Goal: Task Accomplishment & Management: Use online tool/utility

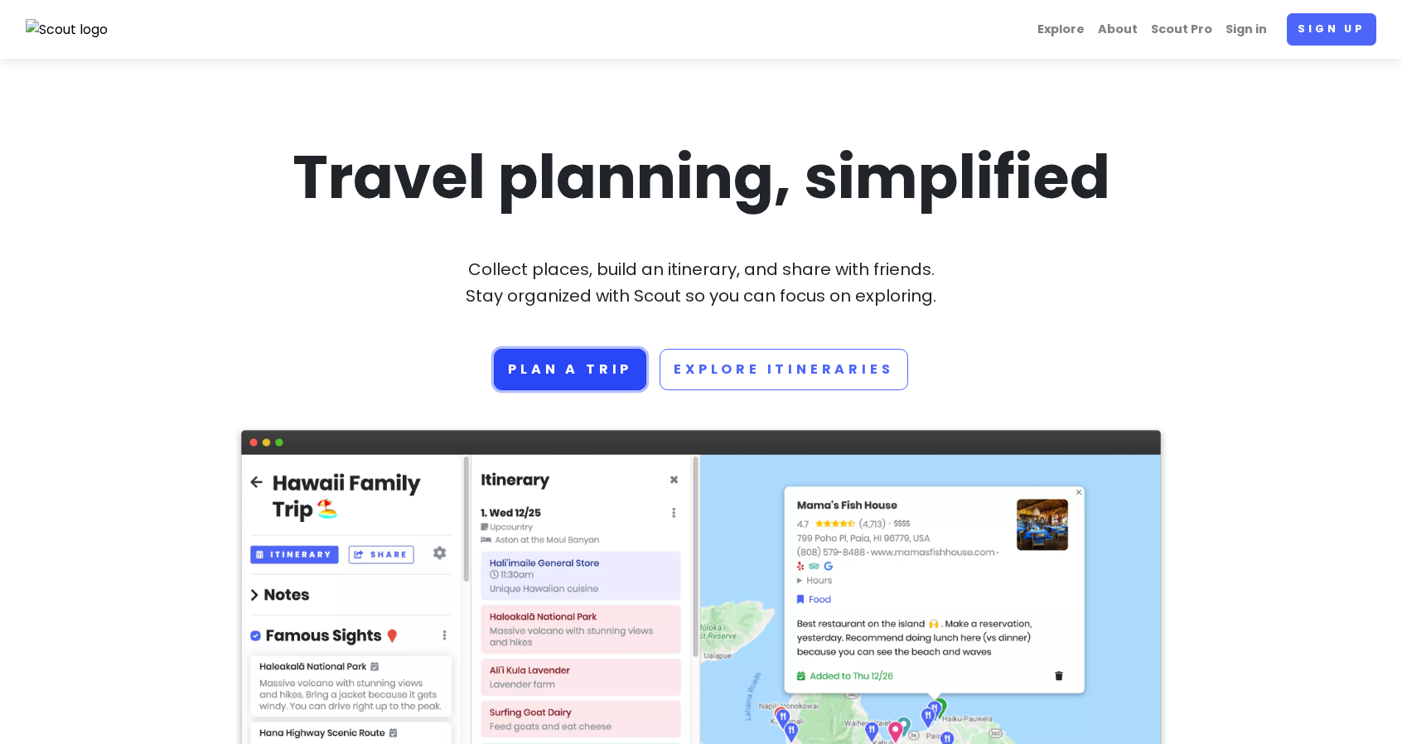
click at [593, 364] on link "Plan a trip" at bounding box center [570, 369] width 153 height 41
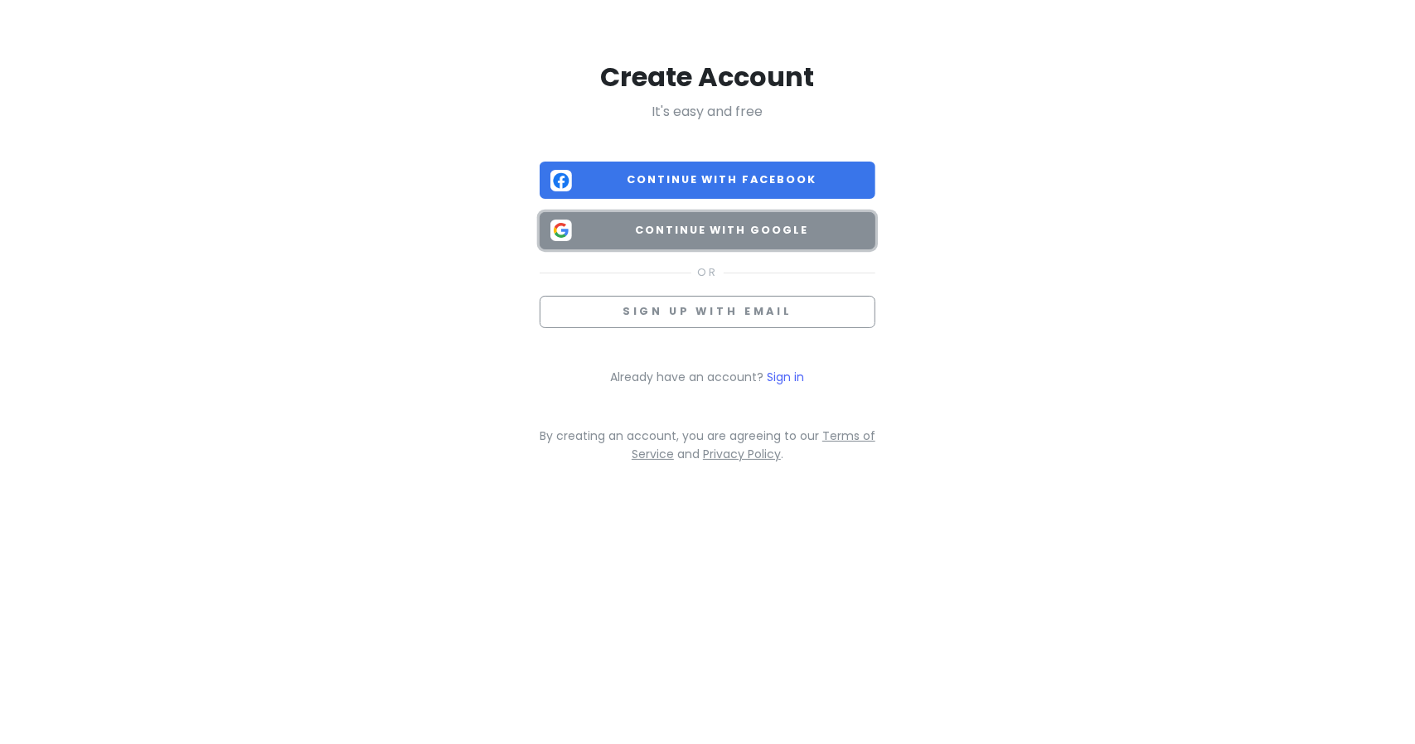
click at [664, 217] on button "Continue with Google" at bounding box center [708, 230] width 336 height 37
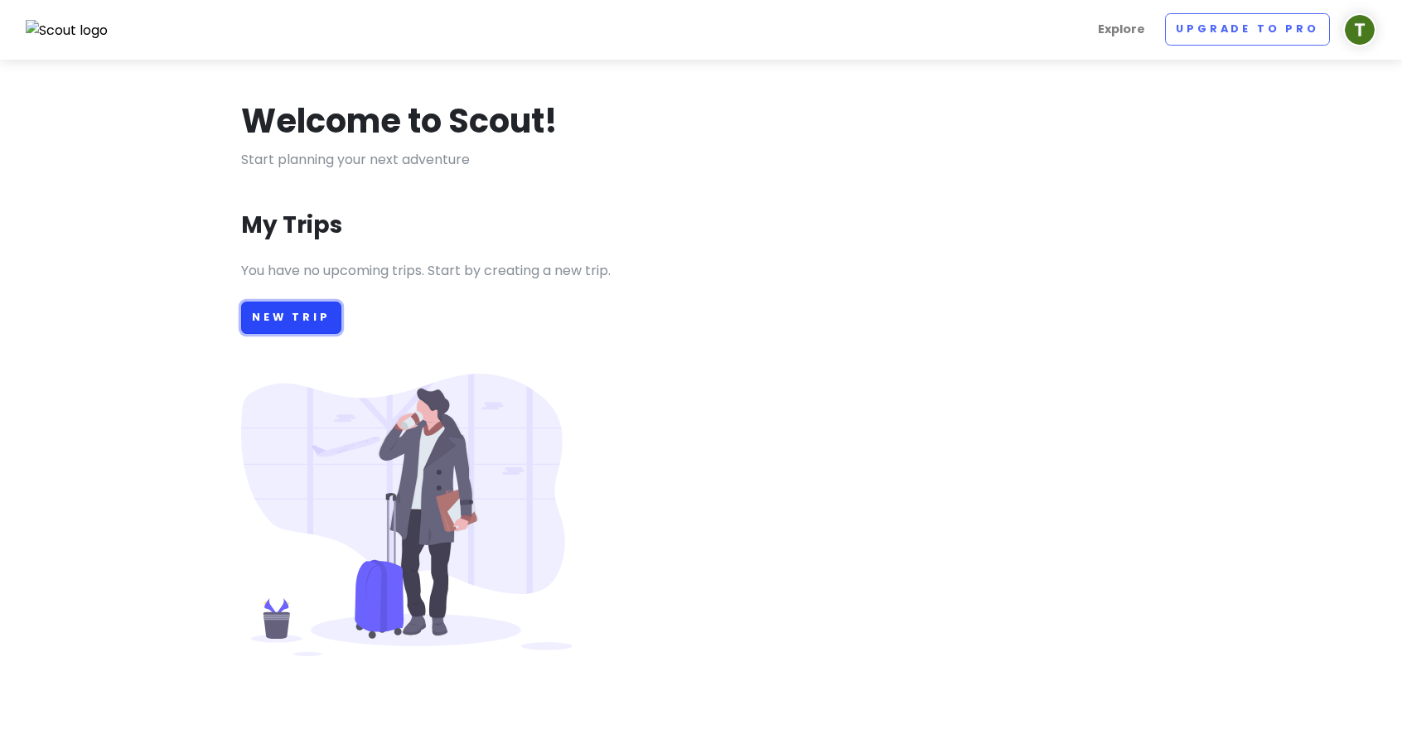
click at [307, 319] on link "New Trip" at bounding box center [291, 318] width 100 height 32
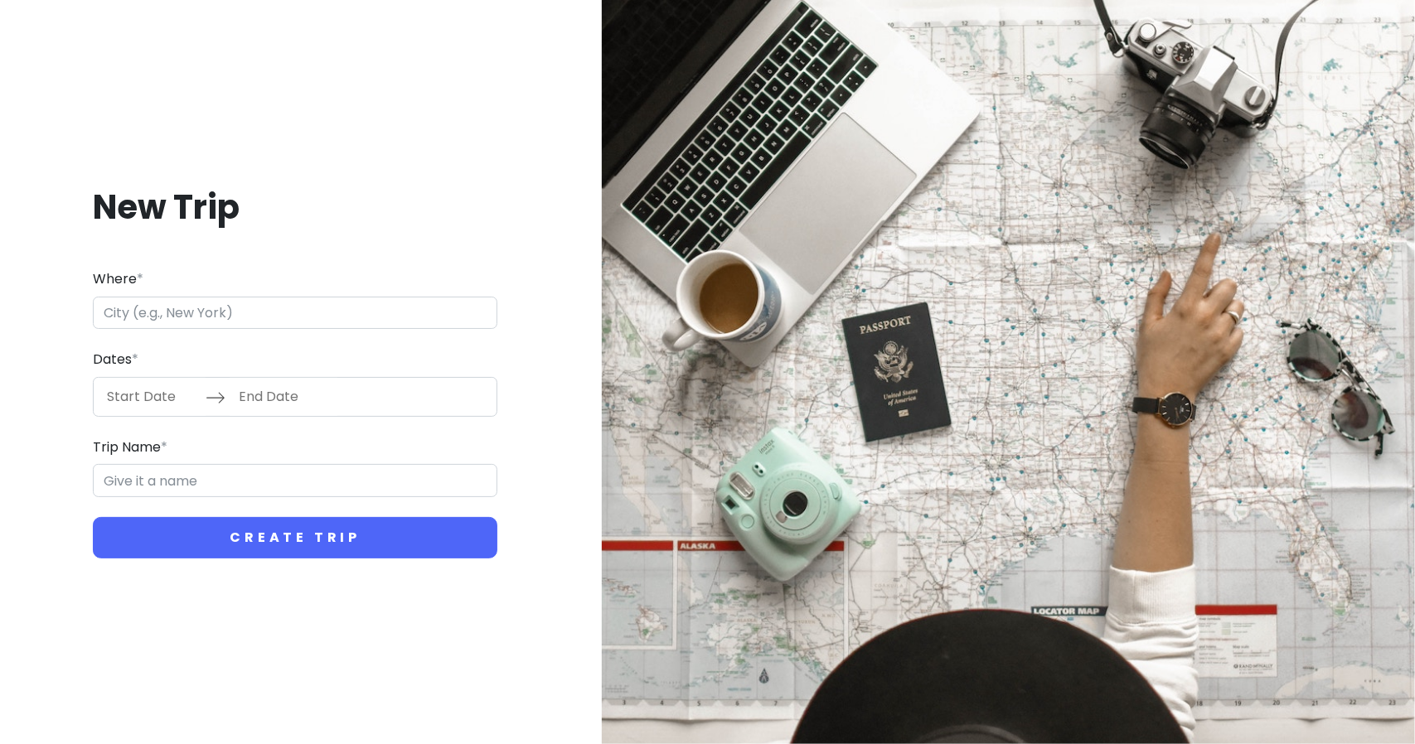
click at [310, 317] on input "Where *" at bounding box center [295, 313] width 404 height 33
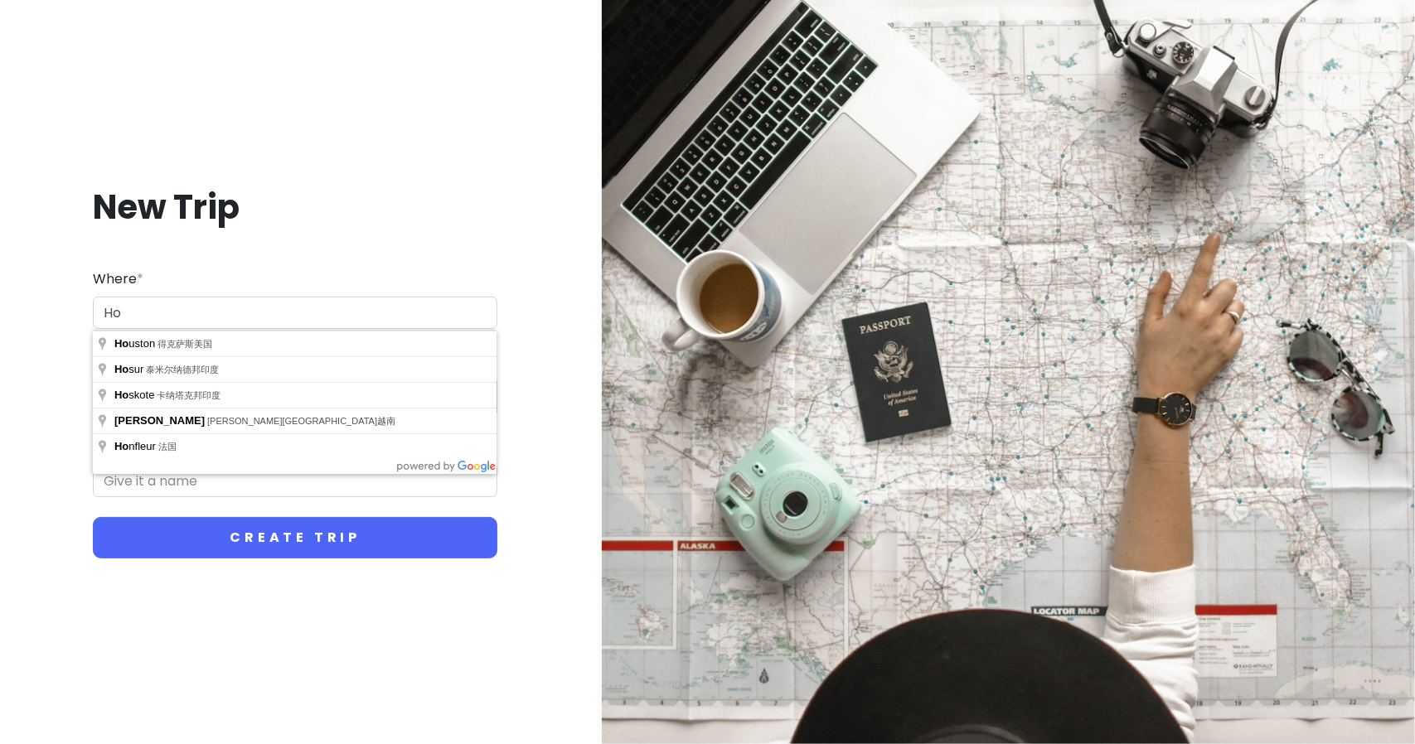
type input "H"
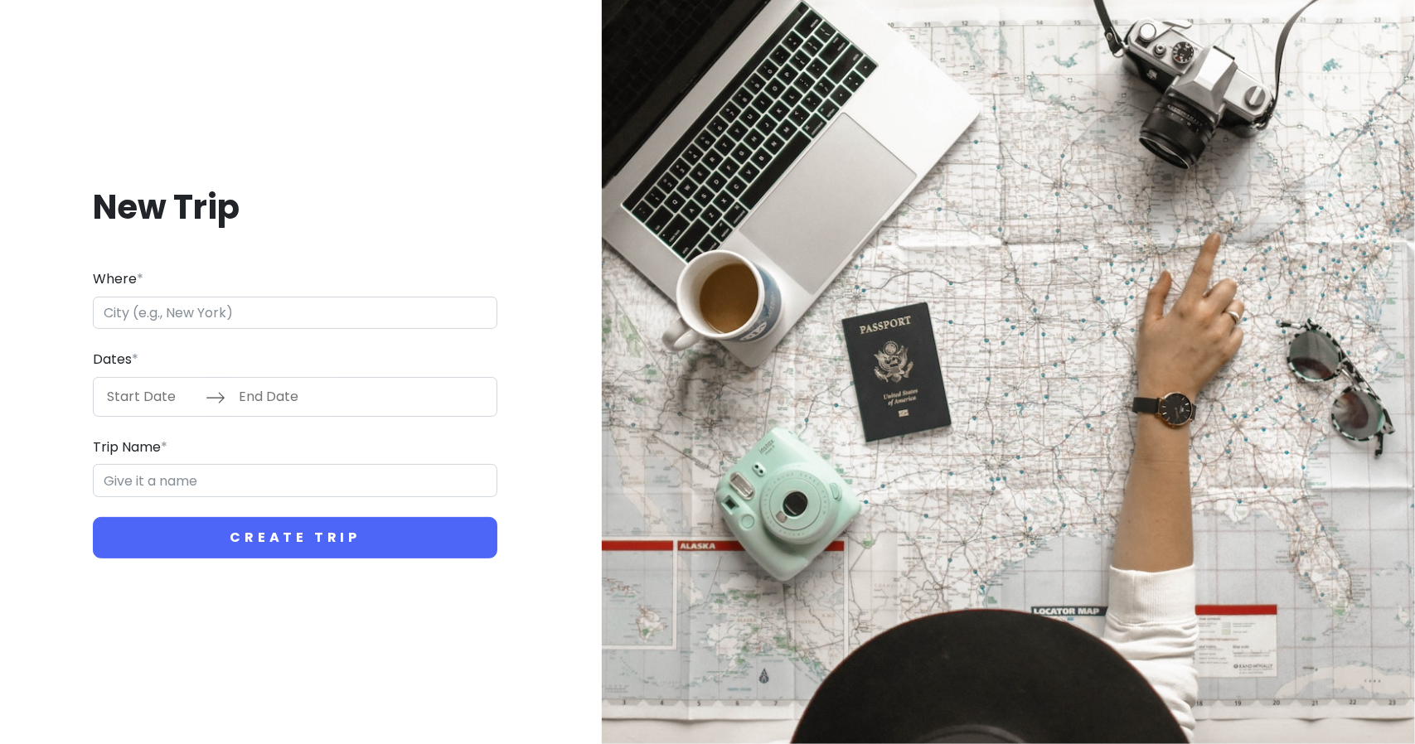
type input "h"
type input "香港"
type input "Hong Kong Trip"
click at [196, 397] on input "Start Date" at bounding box center [152, 397] width 108 height 38
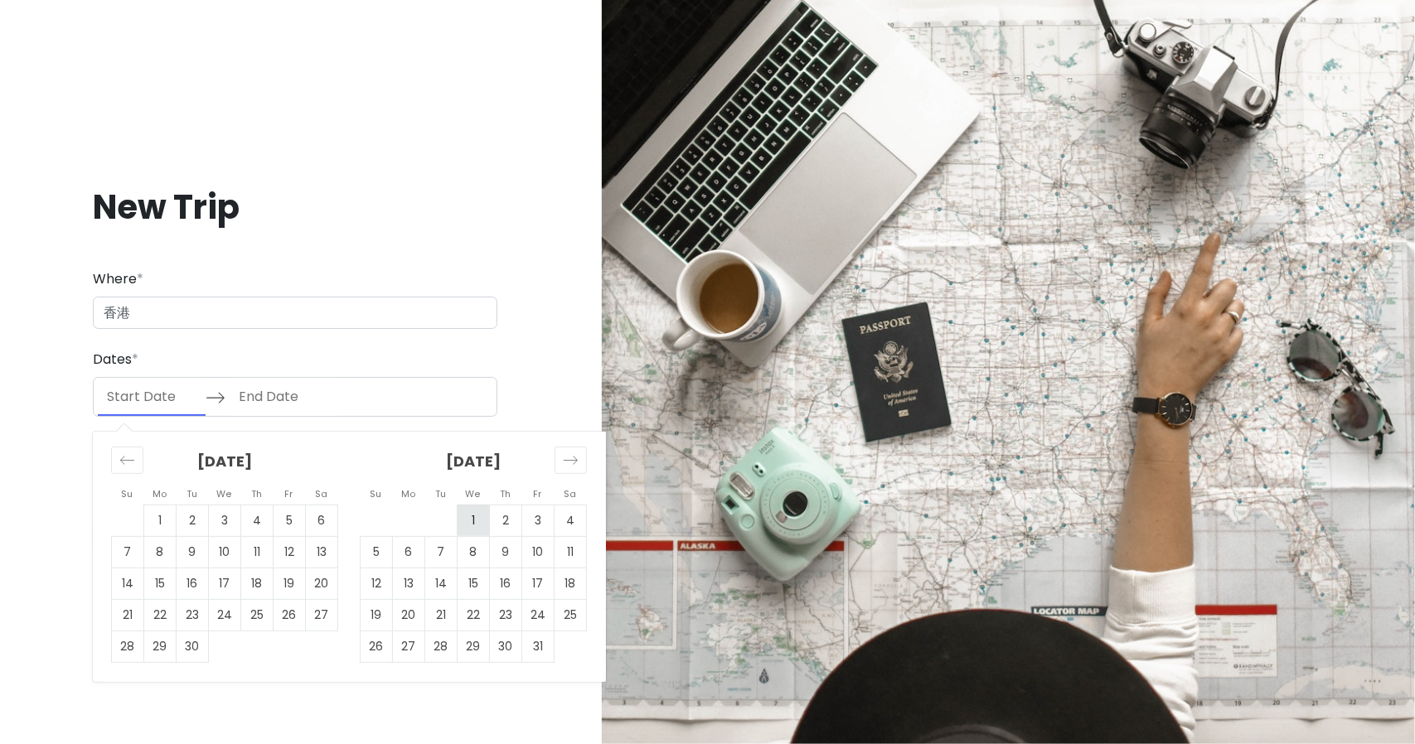
click at [479, 525] on td "1" at bounding box center [474, 520] width 32 height 31
type input "10/01/2025"
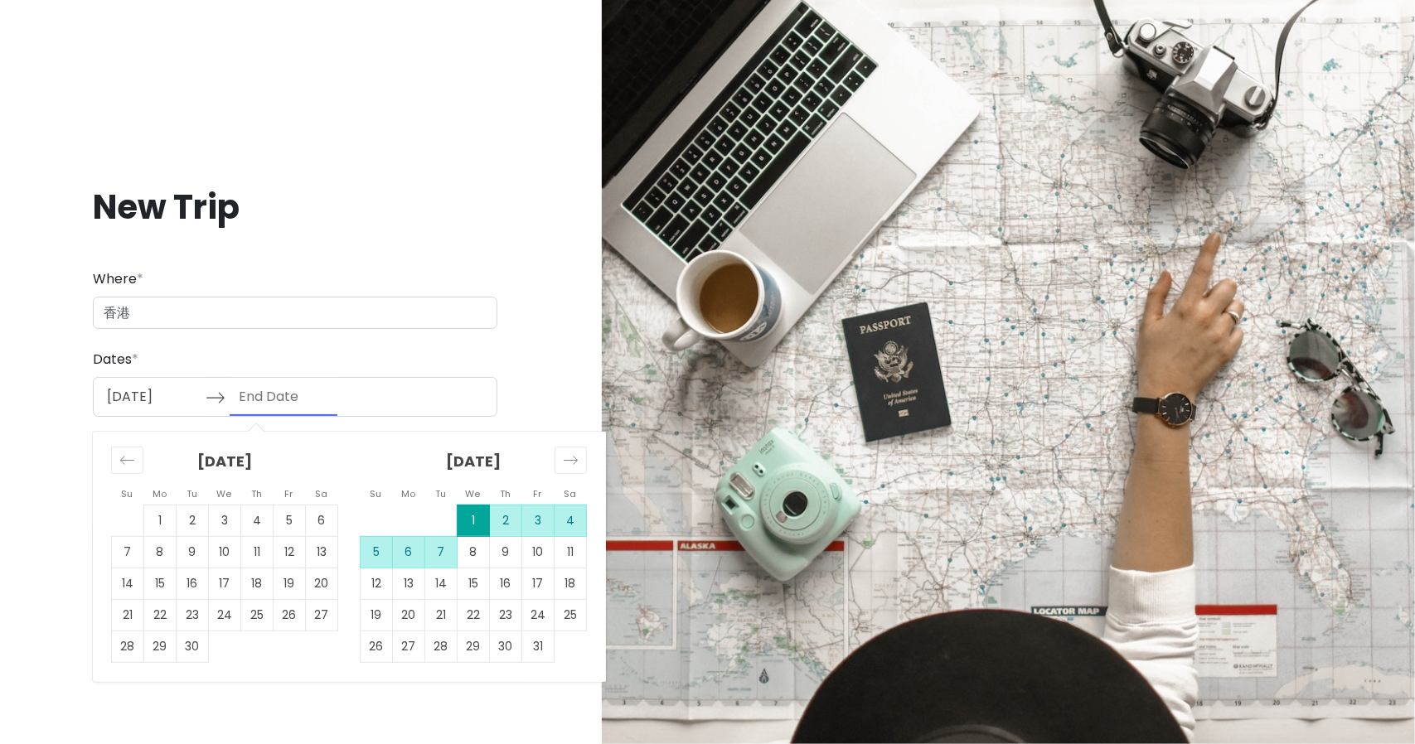
click at [451, 544] on td "7" at bounding box center [441, 551] width 32 height 31
type input "10/07/2025"
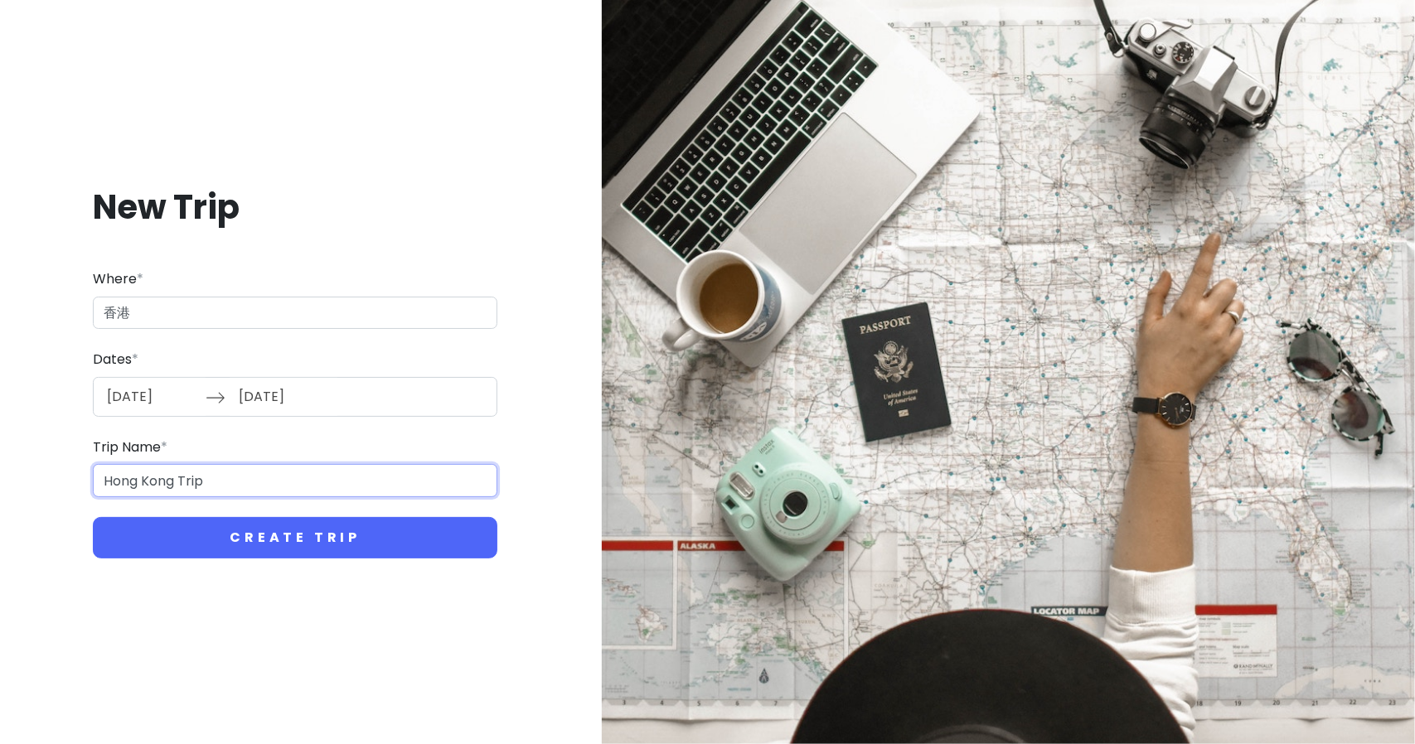
click at [244, 488] on input "Hong Kong Trip" at bounding box center [295, 480] width 404 height 33
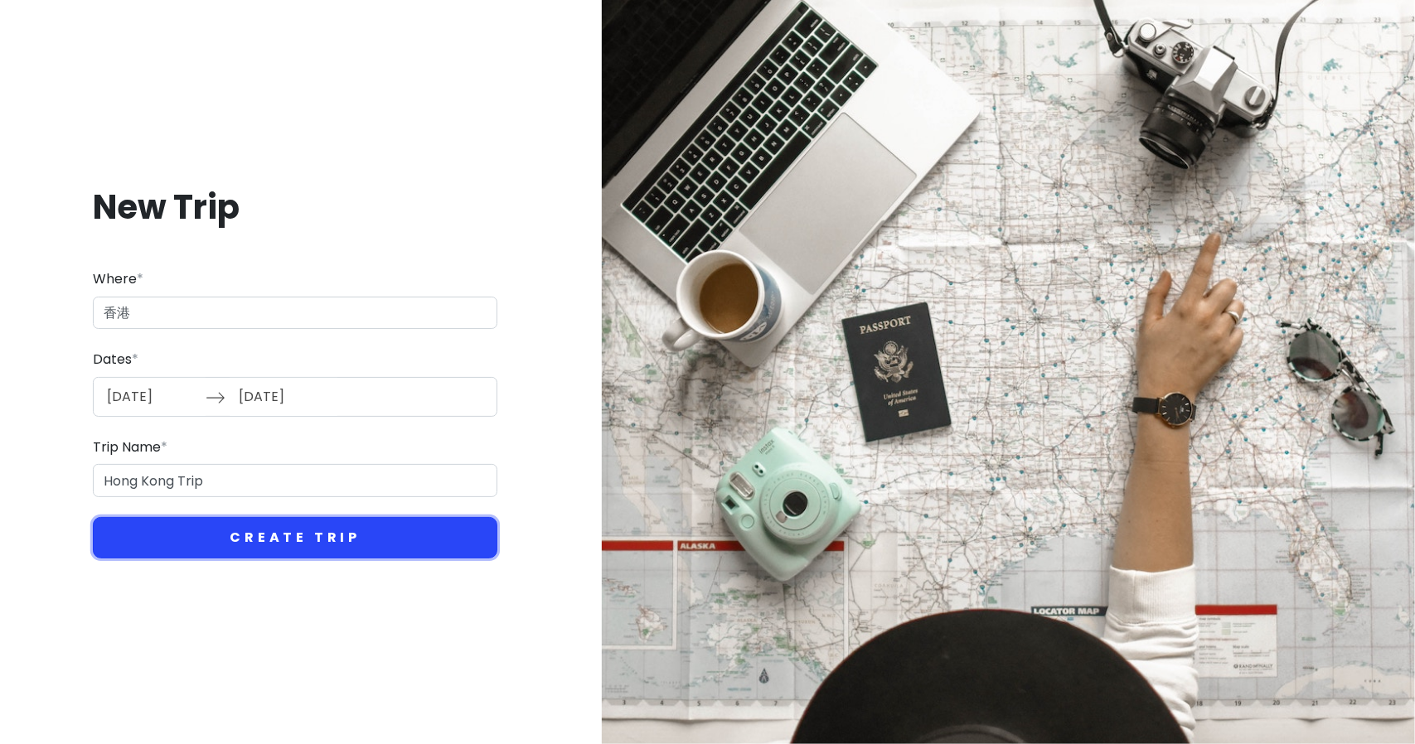
click at [273, 535] on button "Create Trip" at bounding box center [295, 537] width 404 height 41
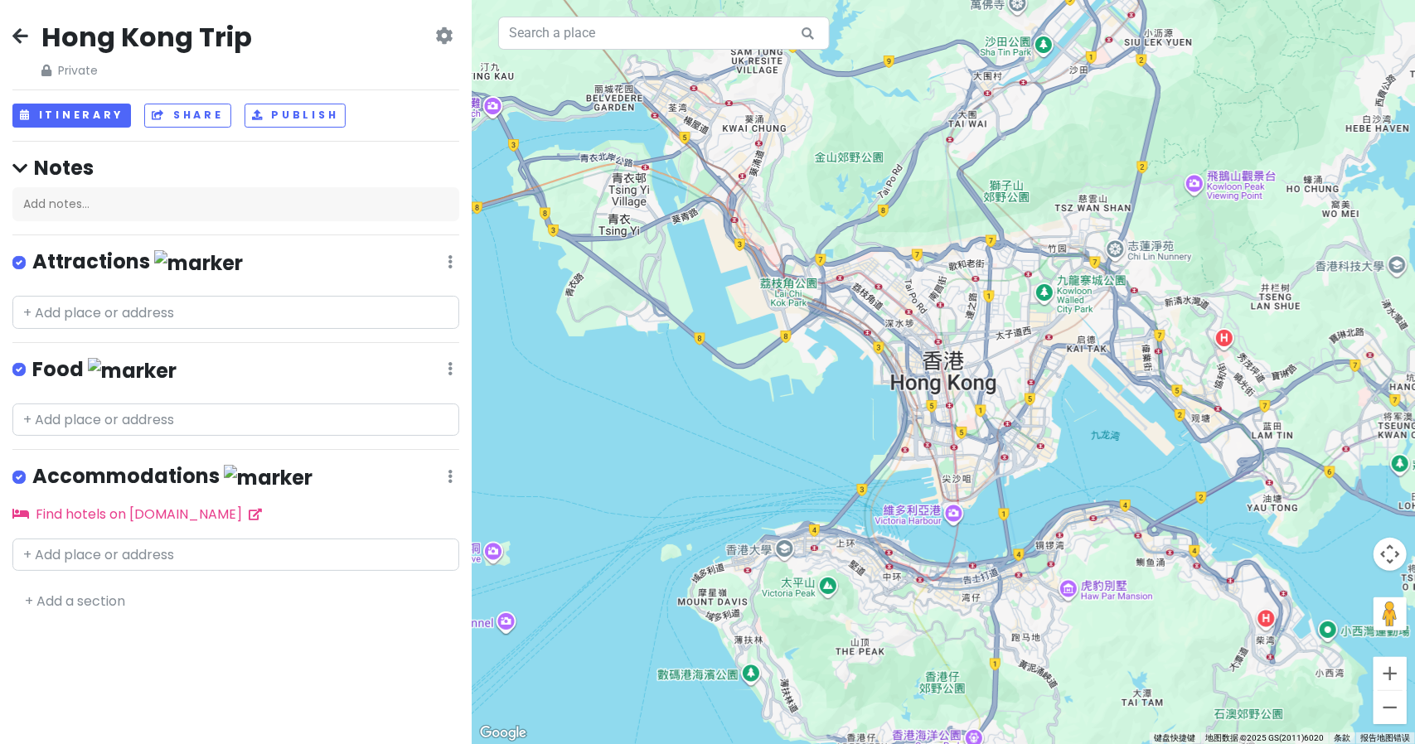
click at [446, 38] on icon at bounding box center [443, 35] width 17 height 13
click at [443, 34] on icon at bounding box center [443, 35] width 17 height 13
click at [164, 301] on input "text" at bounding box center [235, 312] width 447 height 33
click at [196, 264] on div "Attractions Edit Reorder Delete List" at bounding box center [235, 266] width 447 height 34
click at [30, 167] on h4 "Notes" at bounding box center [235, 168] width 447 height 26
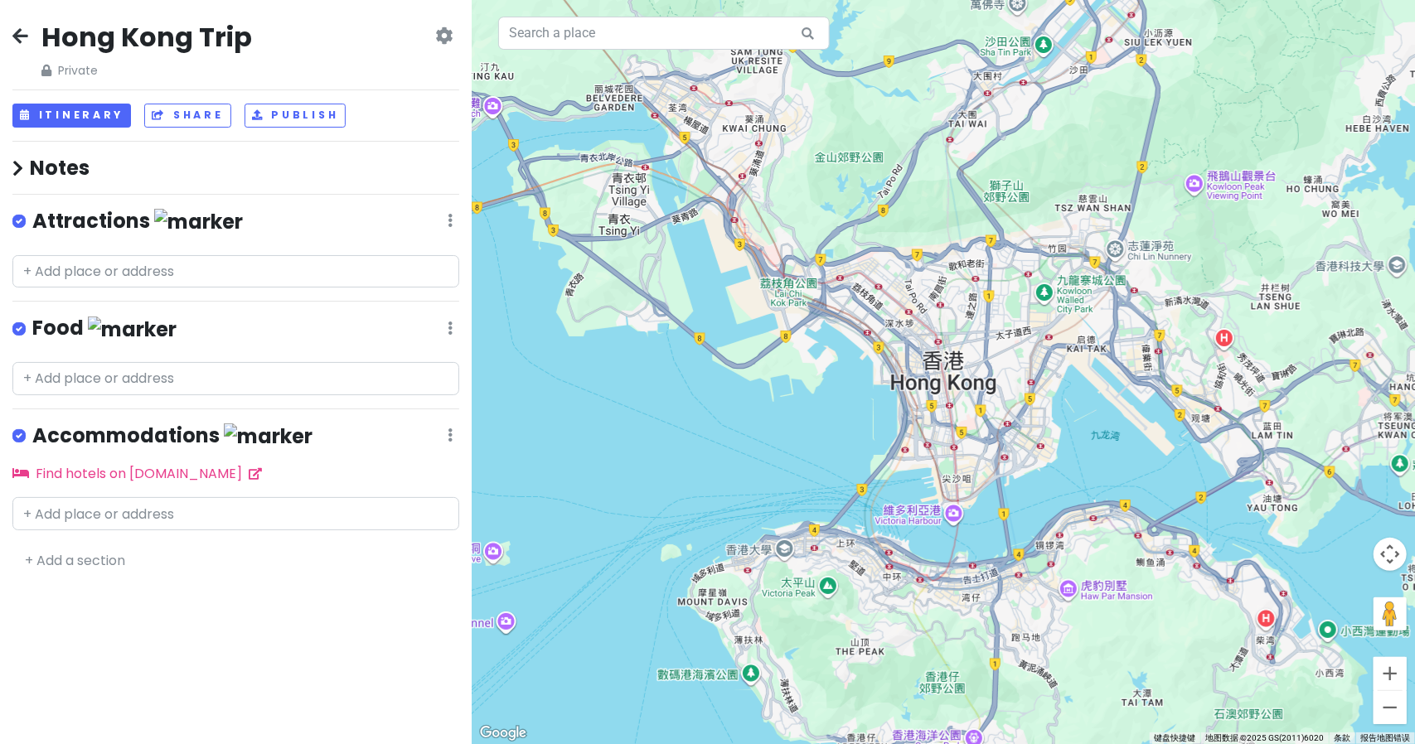
click at [24, 163] on h4 "Notes" at bounding box center [235, 168] width 447 height 26
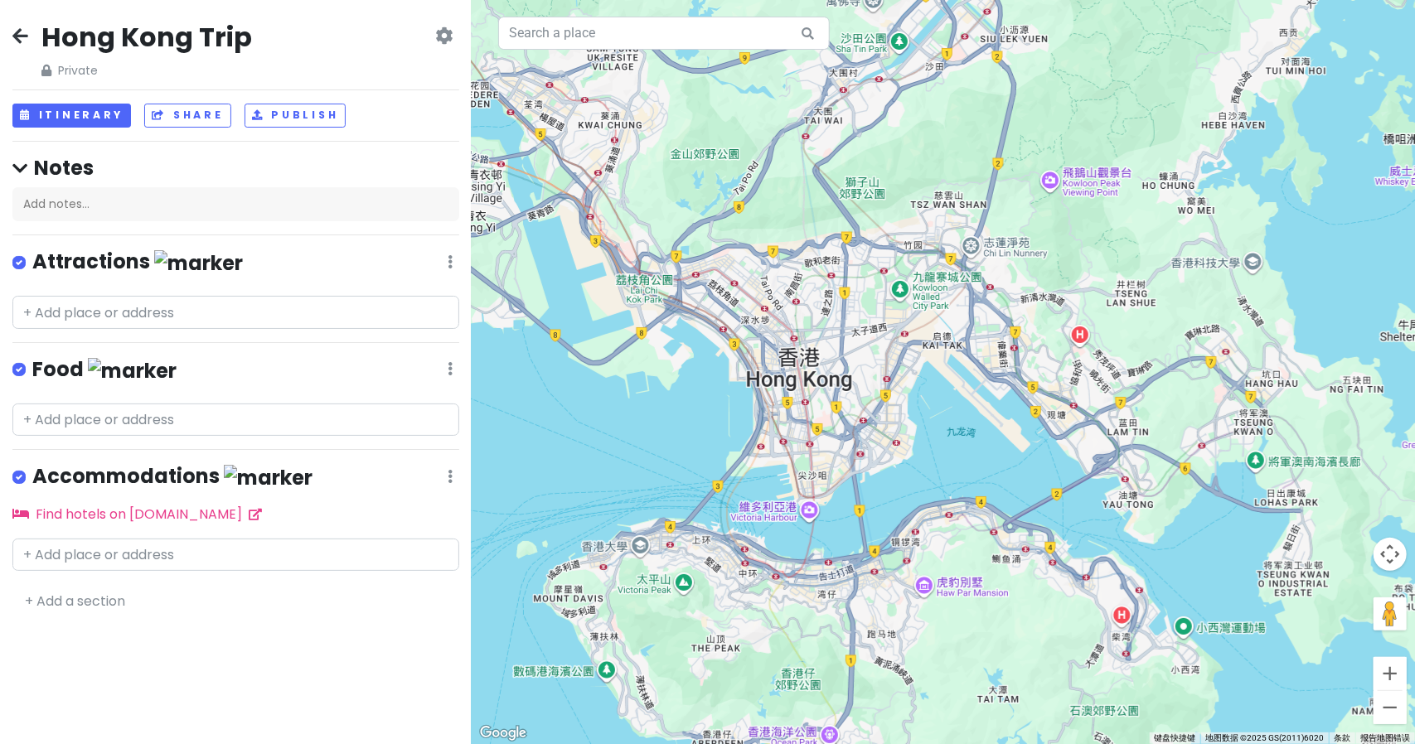
drag, startPoint x: 817, startPoint y: 334, endPoint x: 763, endPoint y: 329, distance: 54.1
click at [763, 329] on div at bounding box center [943, 372] width 943 height 744
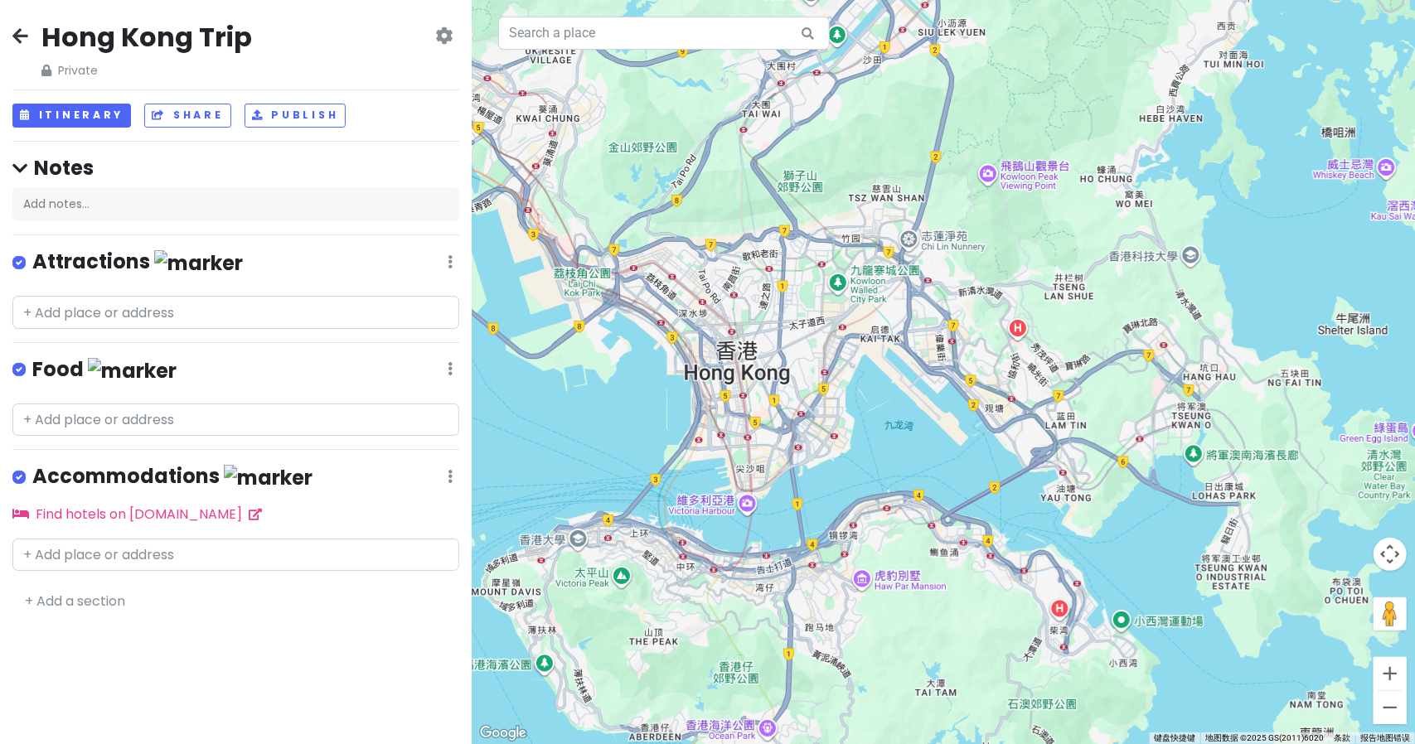
click at [745, 506] on div at bounding box center [943, 372] width 943 height 744
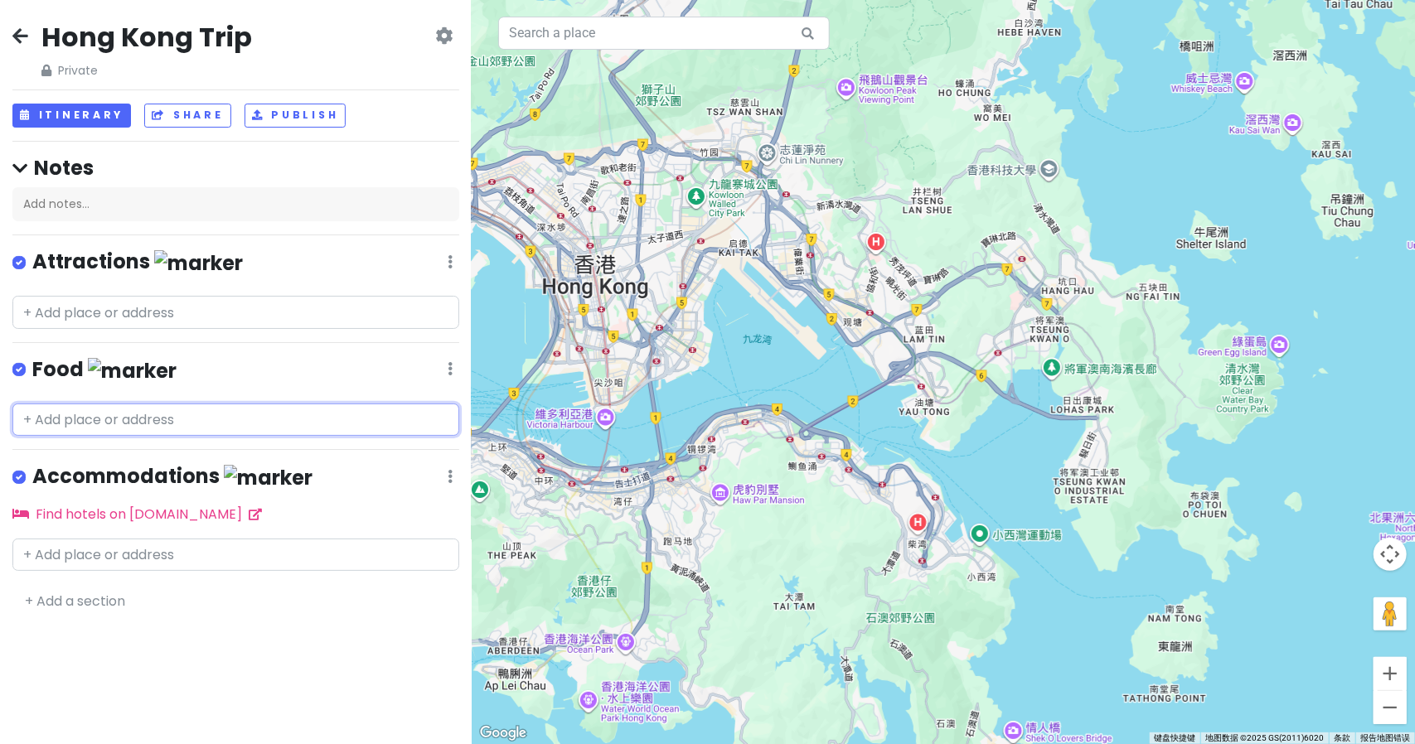
drag, startPoint x: 748, startPoint y: 506, endPoint x: 625, endPoint y: 425, distance: 147.8
click at [636, 425] on div at bounding box center [943, 372] width 943 height 744
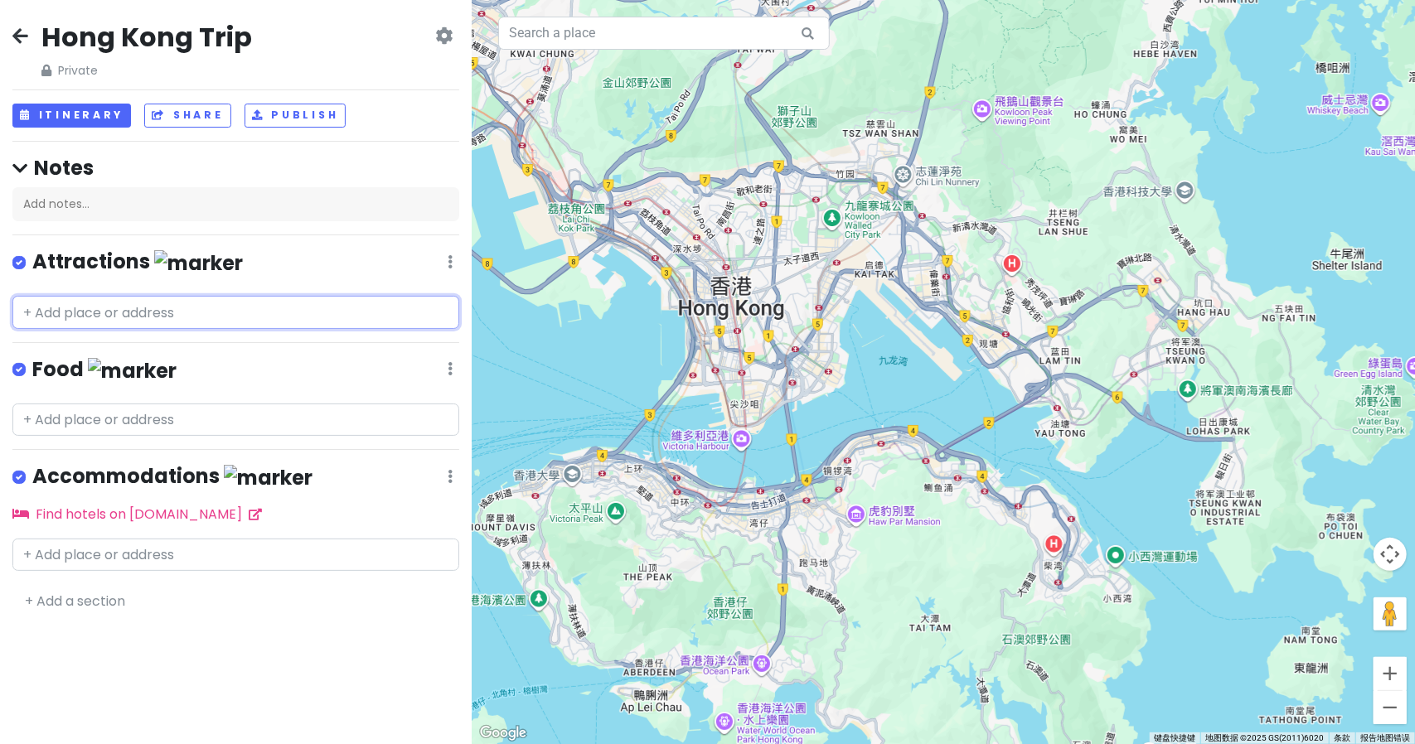
click at [166, 303] on input "text" at bounding box center [235, 312] width 447 height 33
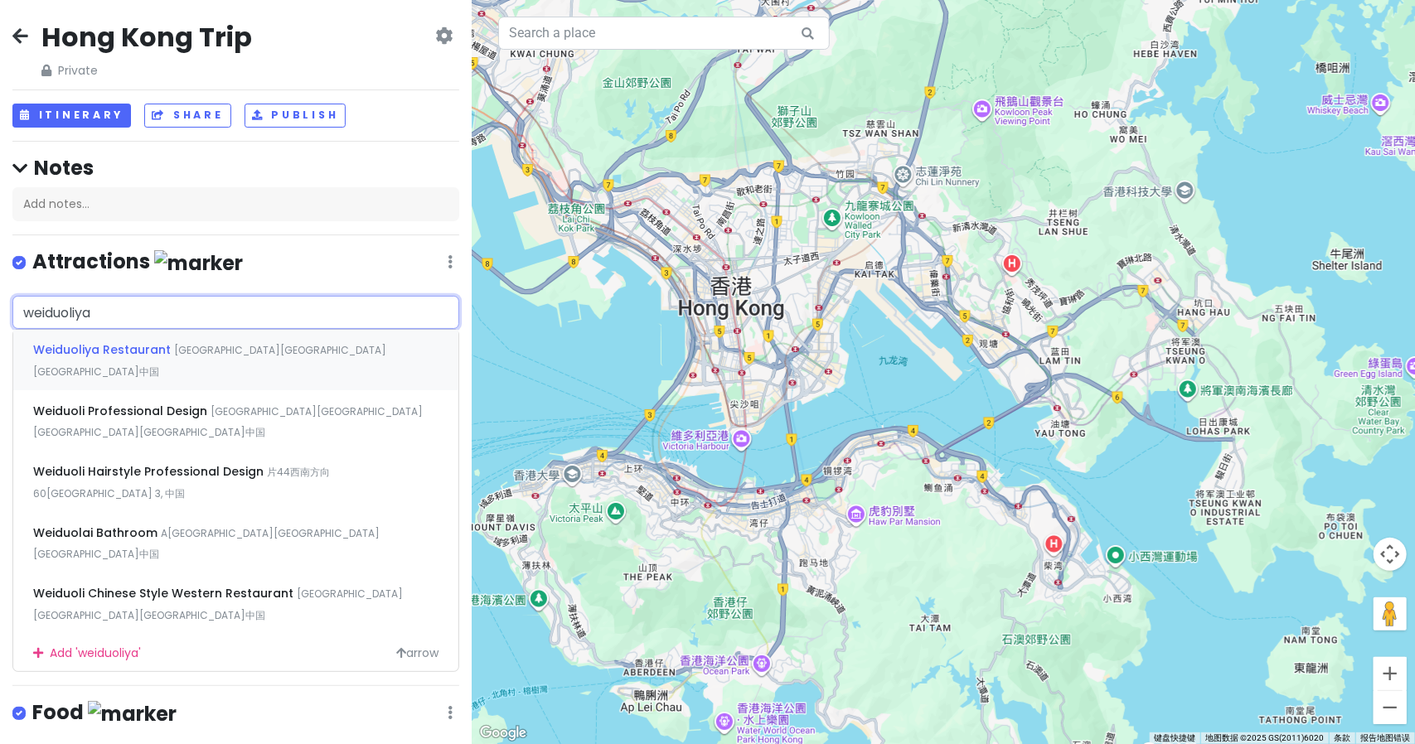
type input "维多利亚"
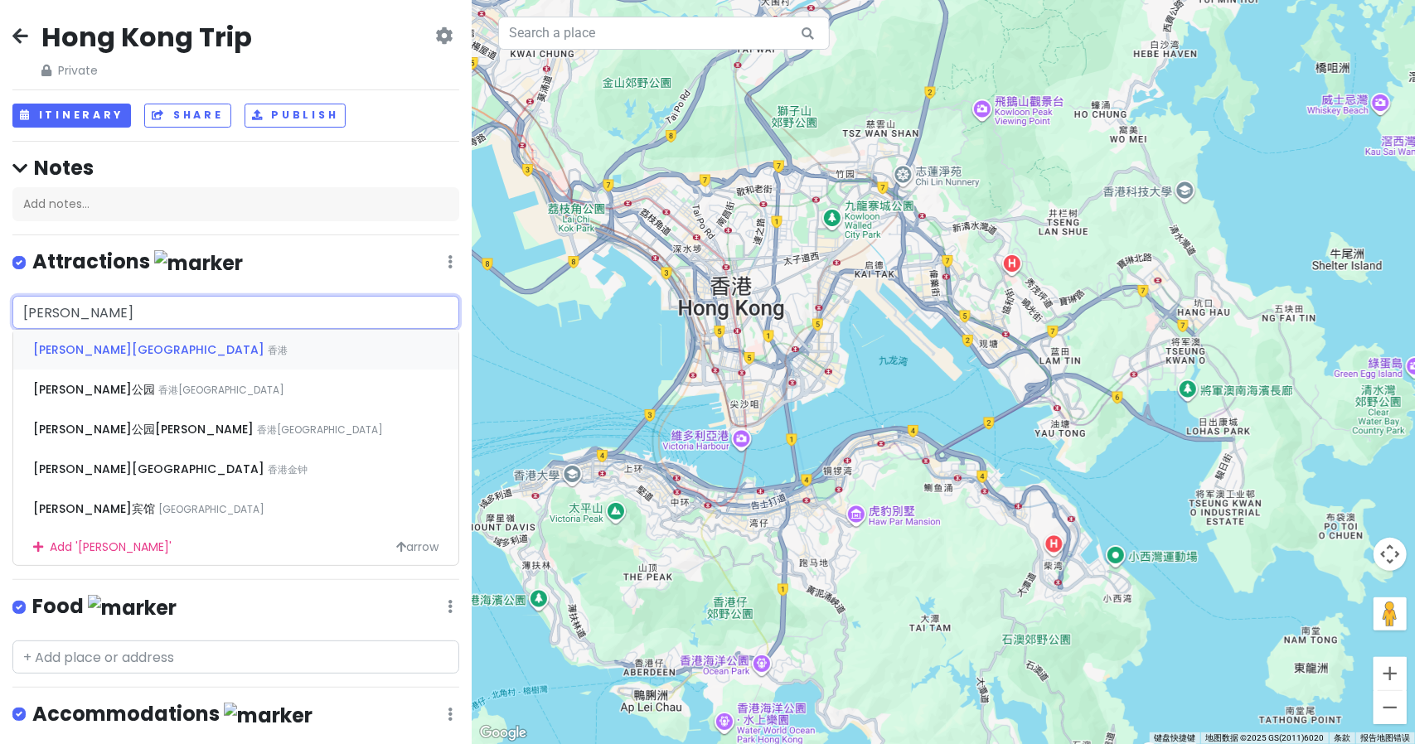
click at [169, 352] on div "维多利亚港 香港" at bounding box center [235, 350] width 445 height 40
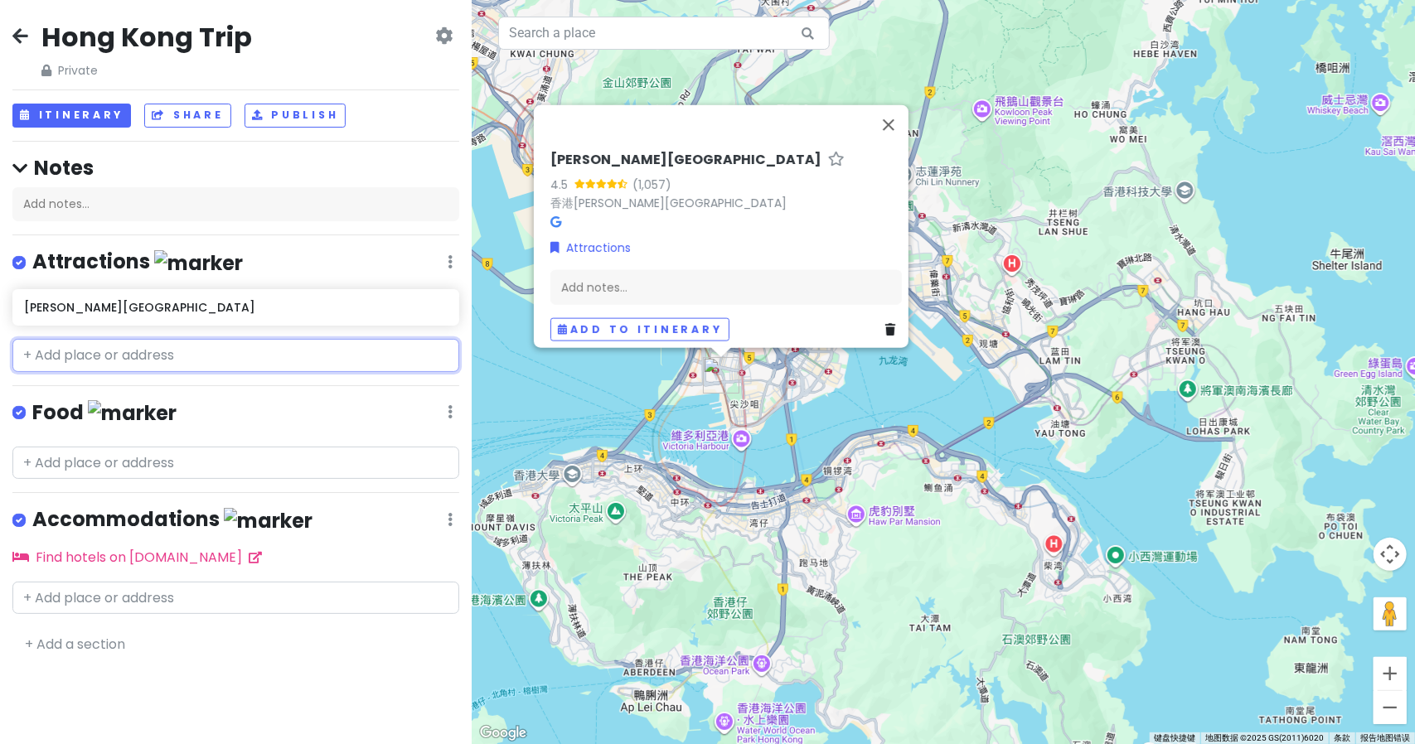
click at [169, 352] on input "text" at bounding box center [235, 355] width 447 height 33
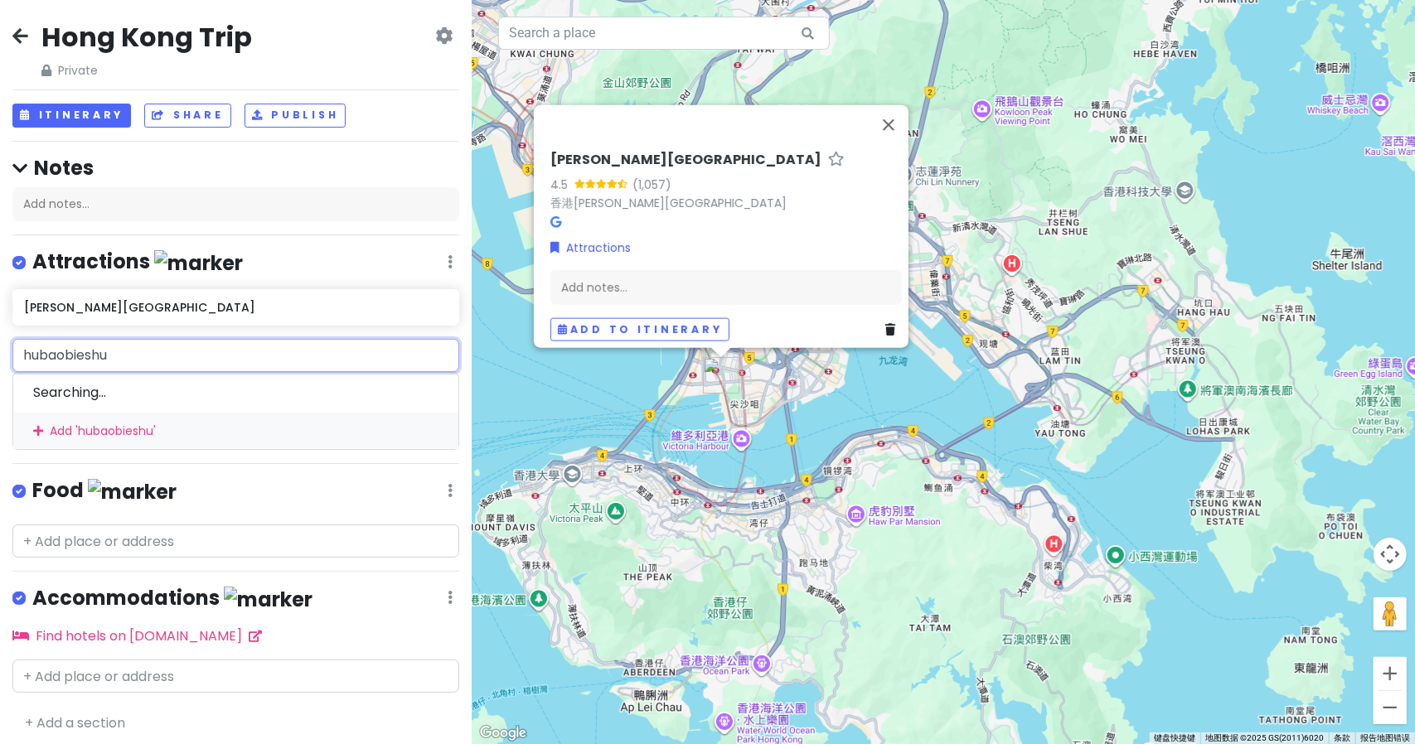
type input "虎豹别墅"
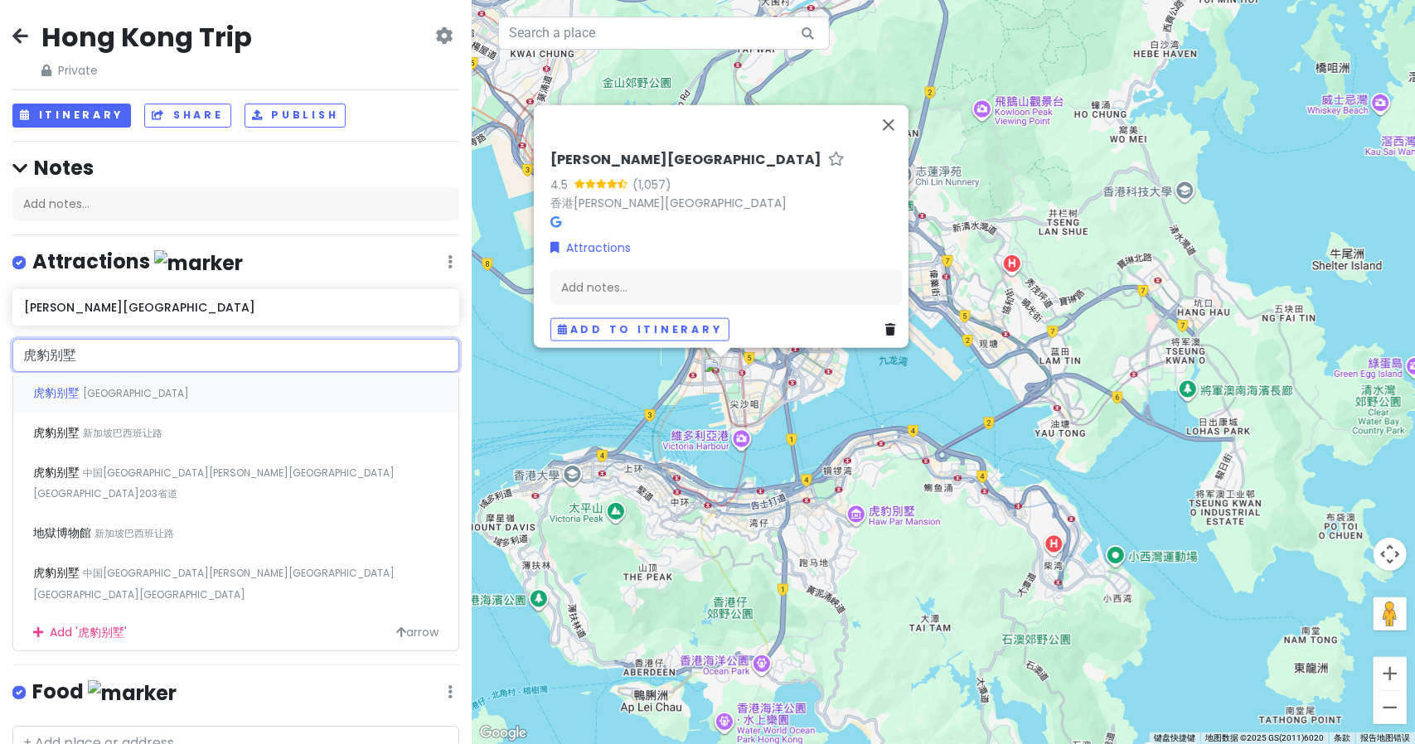
click at [155, 377] on div "虎豹别墅 香港大坑大坑道" at bounding box center [235, 393] width 445 height 40
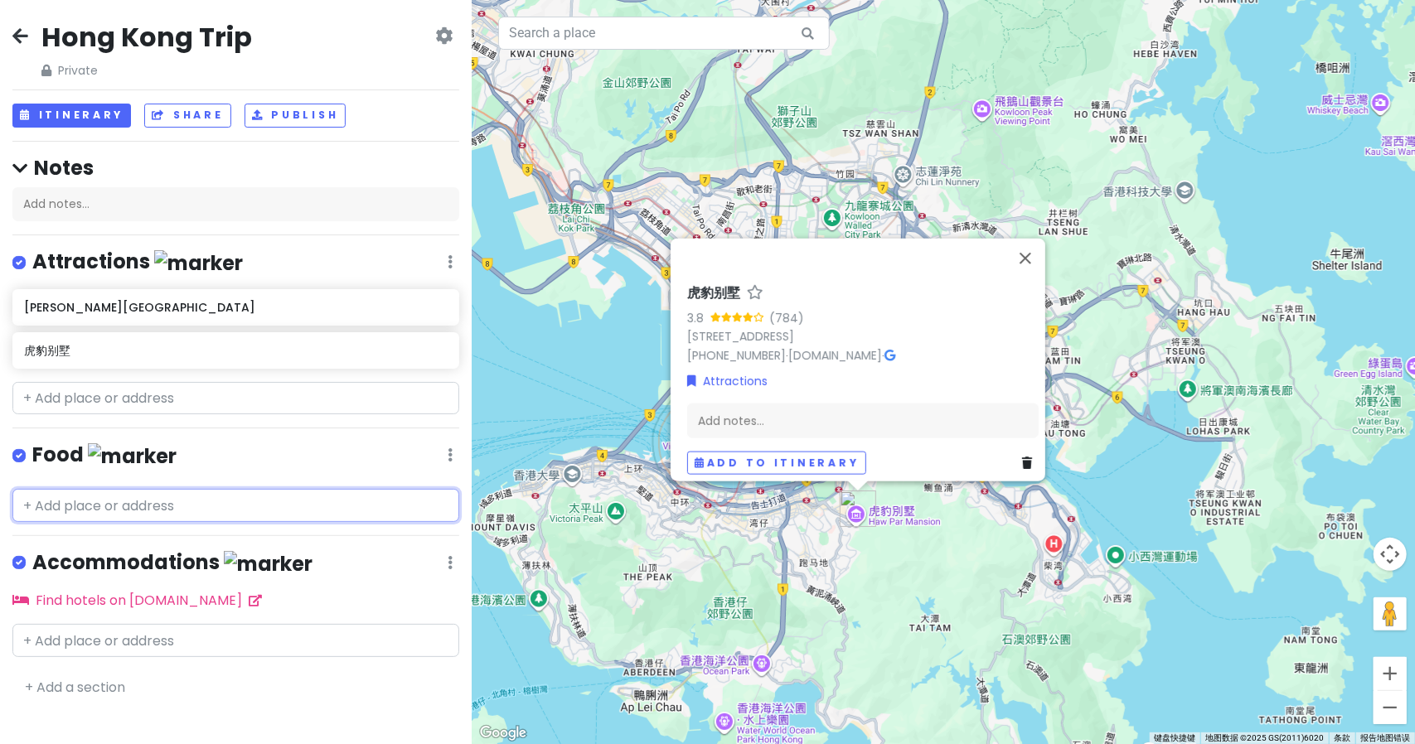
click at [300, 506] on input "text" at bounding box center [235, 505] width 447 height 33
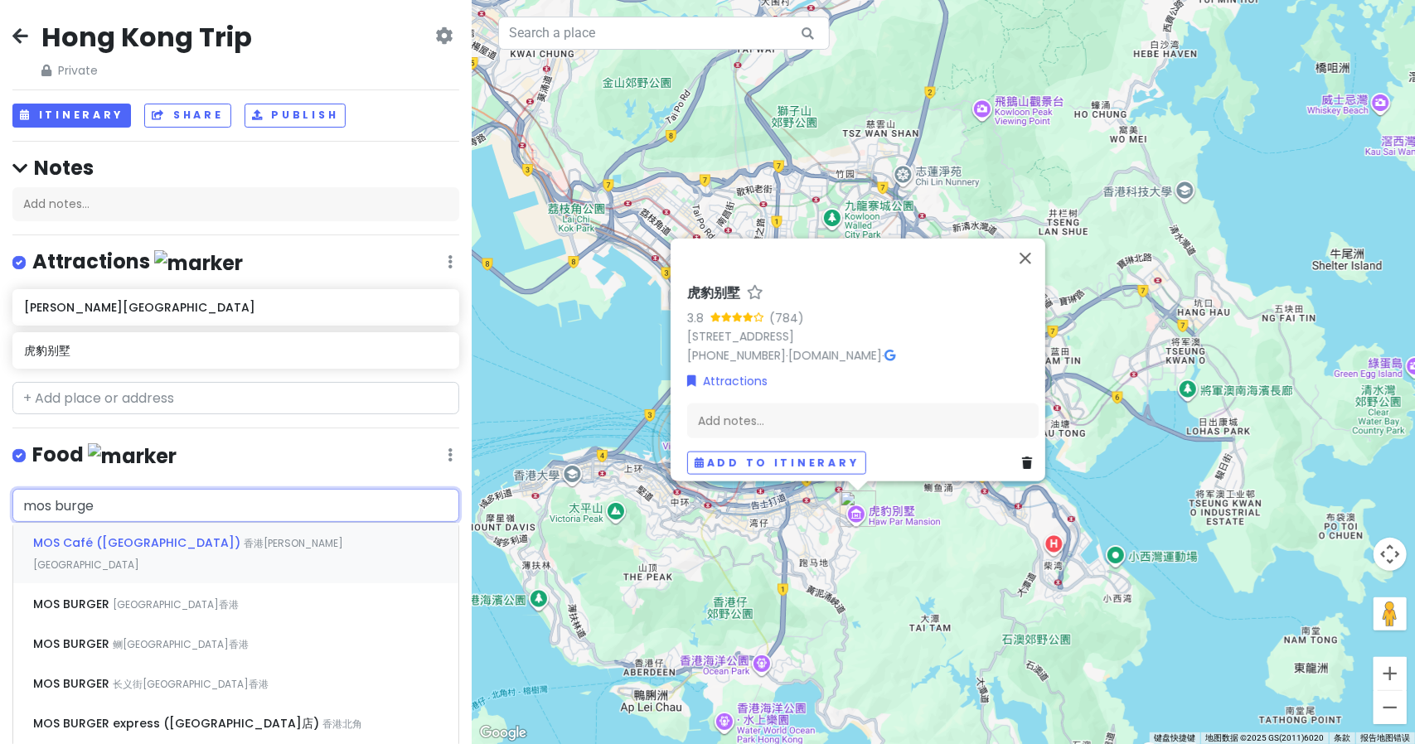
type input "mos burger"
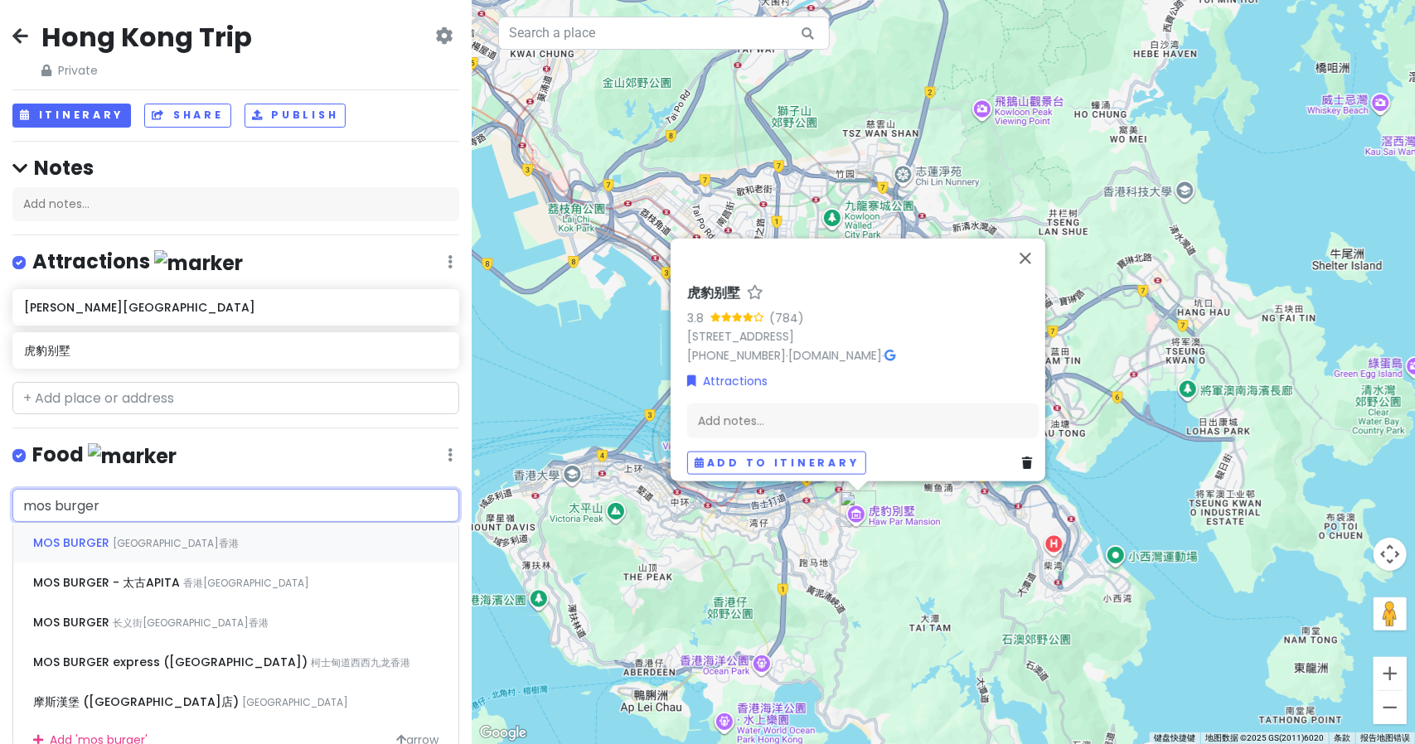
click at [88, 538] on span "MOS BURGER" at bounding box center [73, 543] width 80 height 17
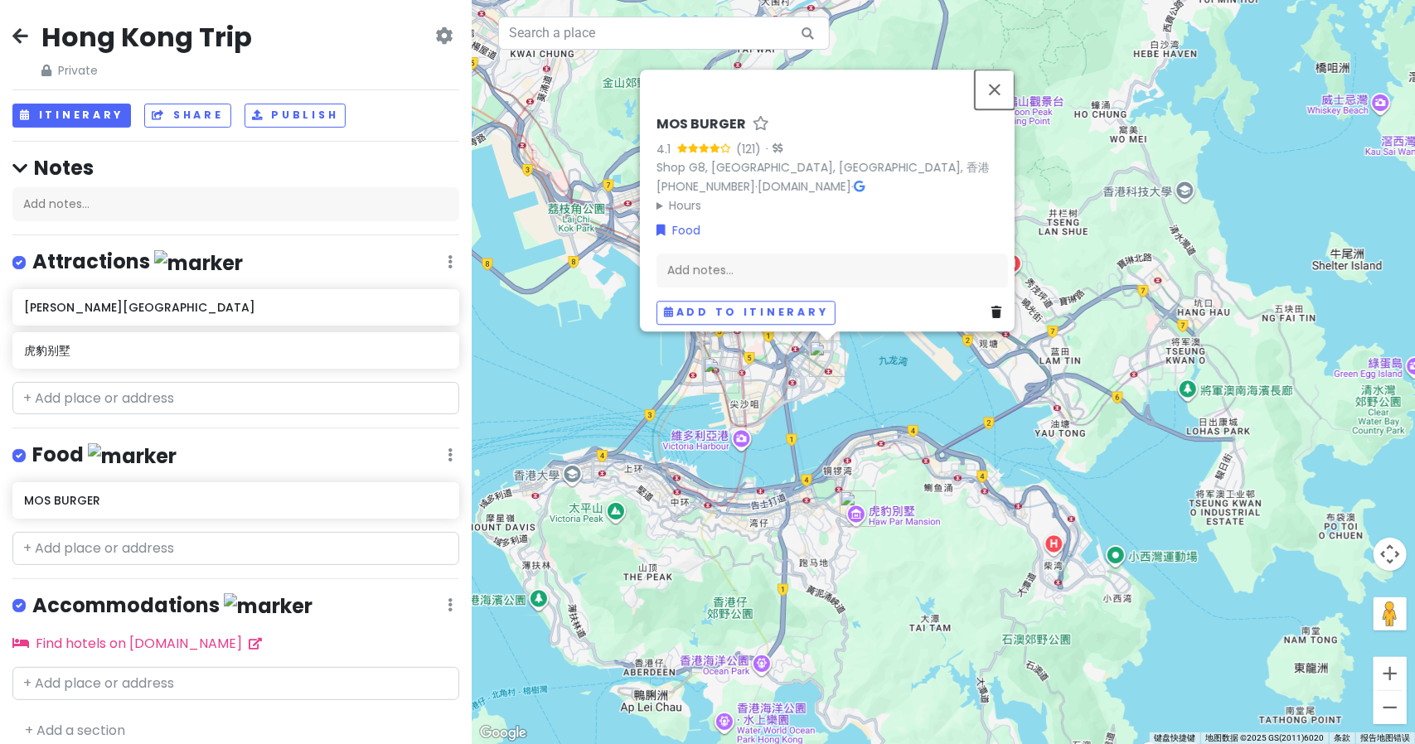
click at [1007, 77] on button "关闭" at bounding box center [995, 90] width 40 height 40
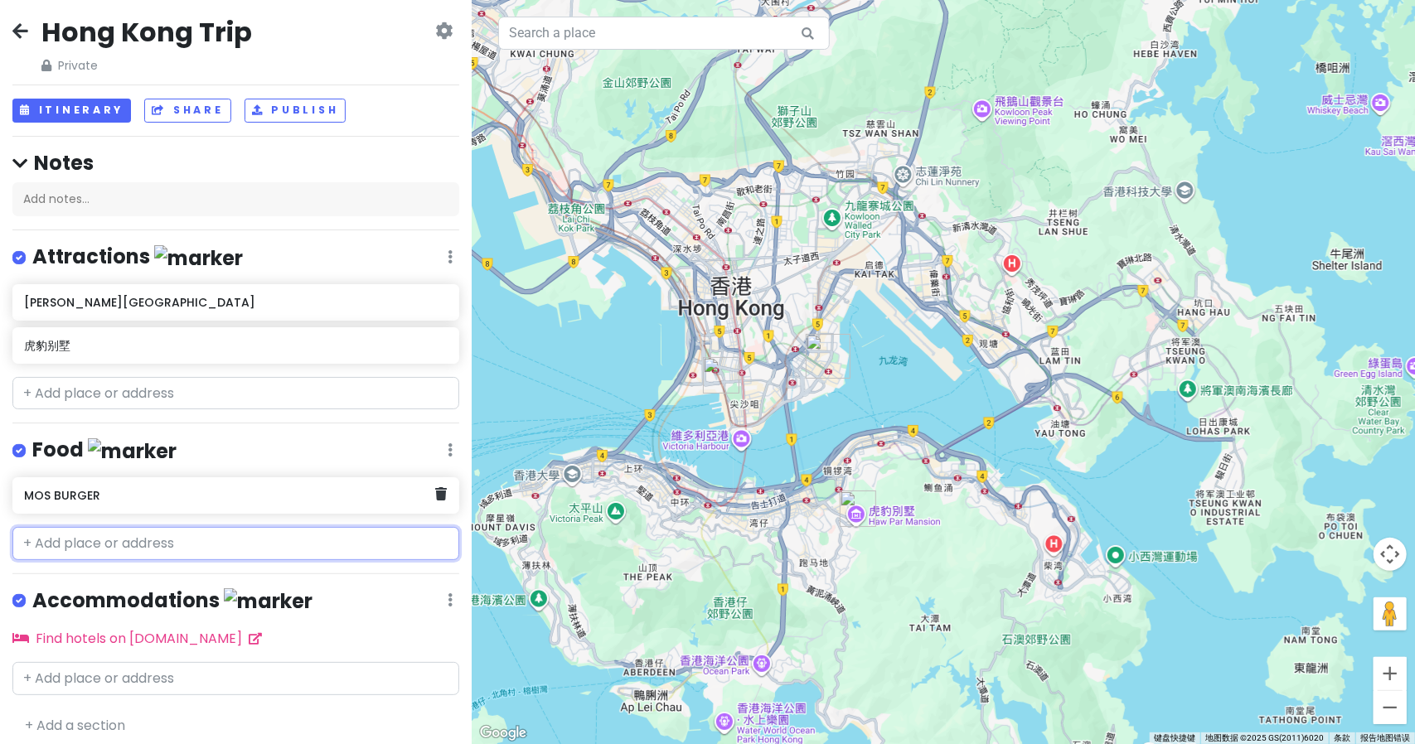
scroll to position [10, 0]
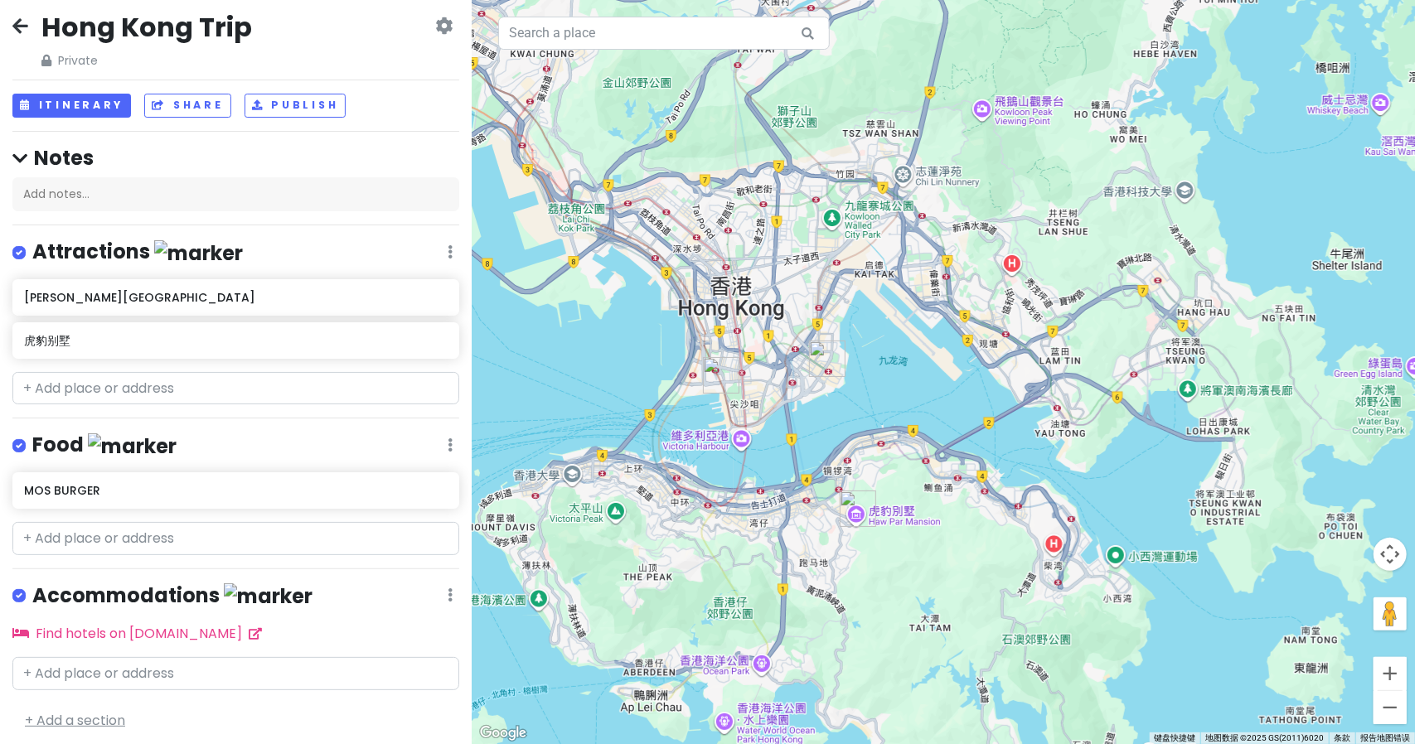
click at [89, 715] on link "+ Add a section" at bounding box center [75, 720] width 100 height 19
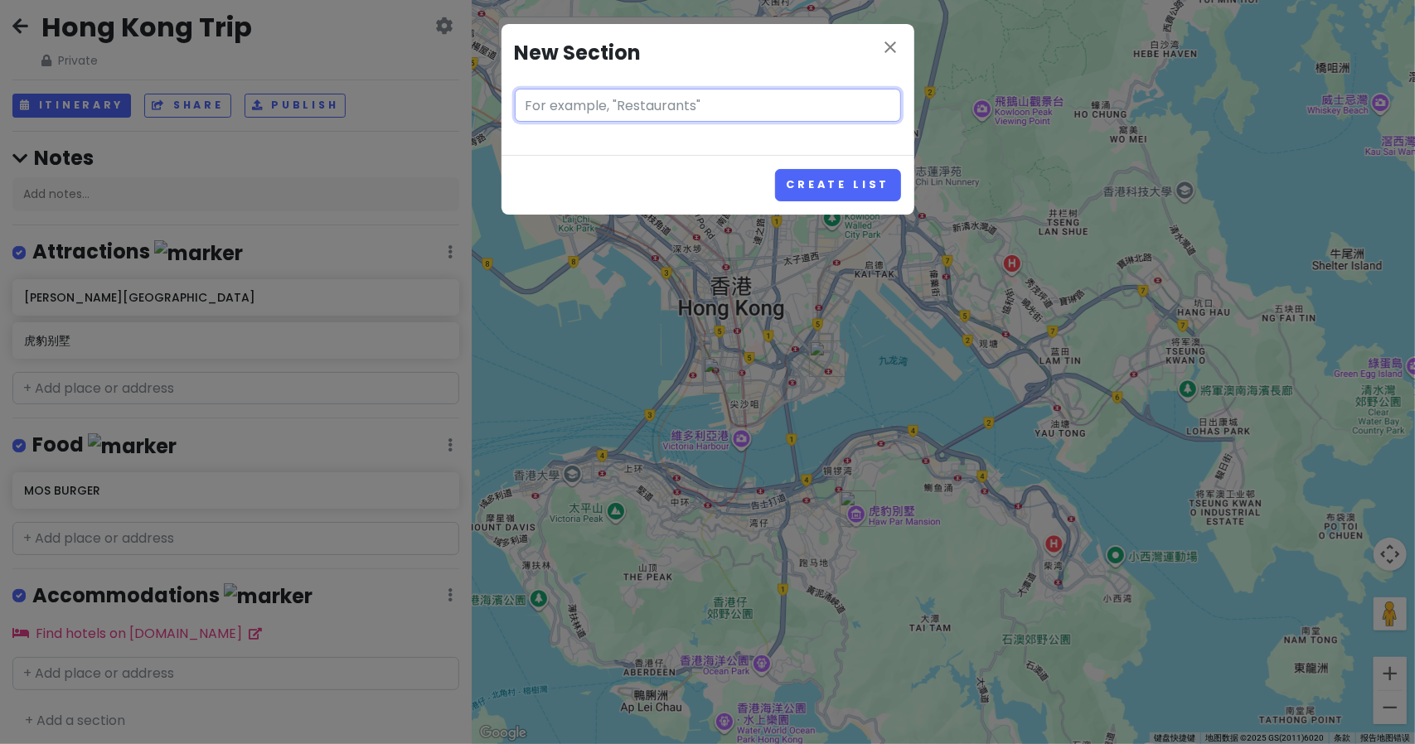
click at [703, 110] on input "text" at bounding box center [708, 105] width 386 height 33
type input "Hotel"
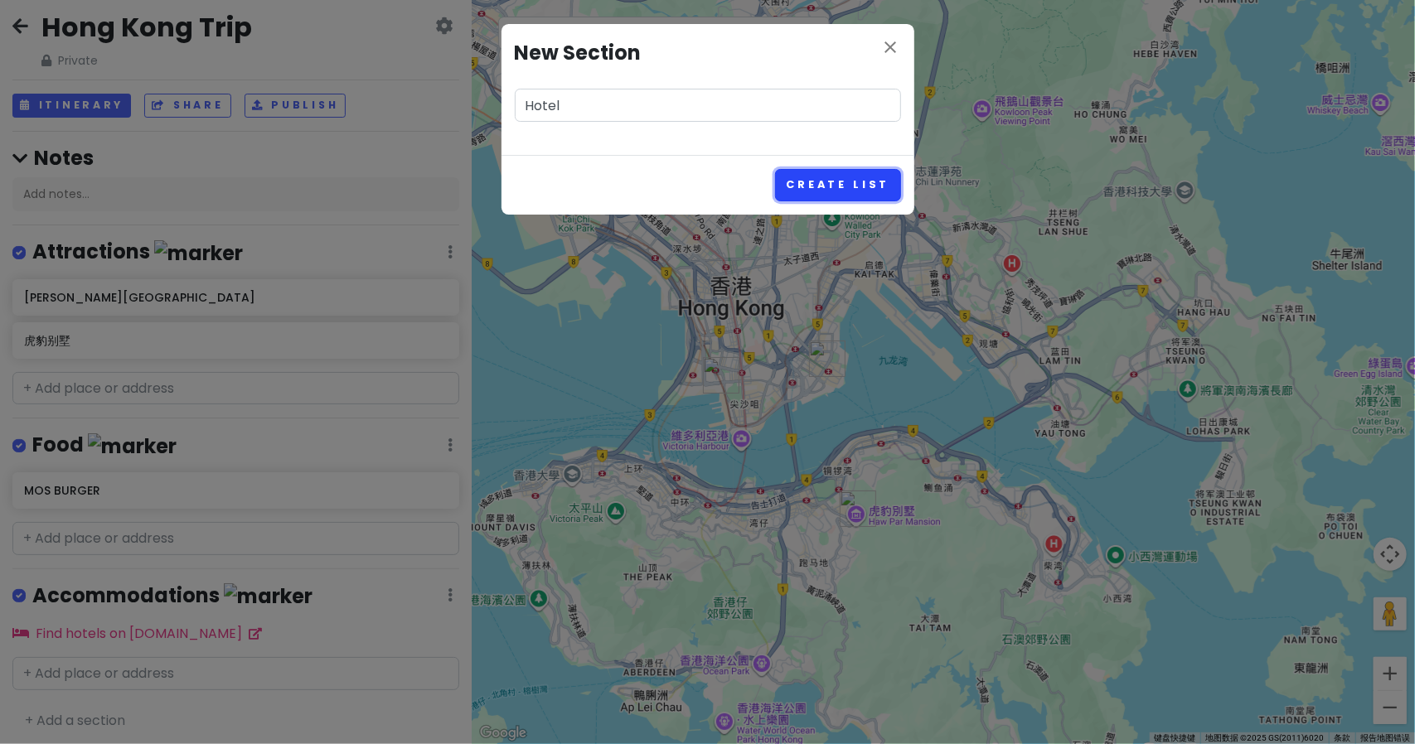
click at [884, 189] on button "Create List" at bounding box center [837, 185] width 125 height 32
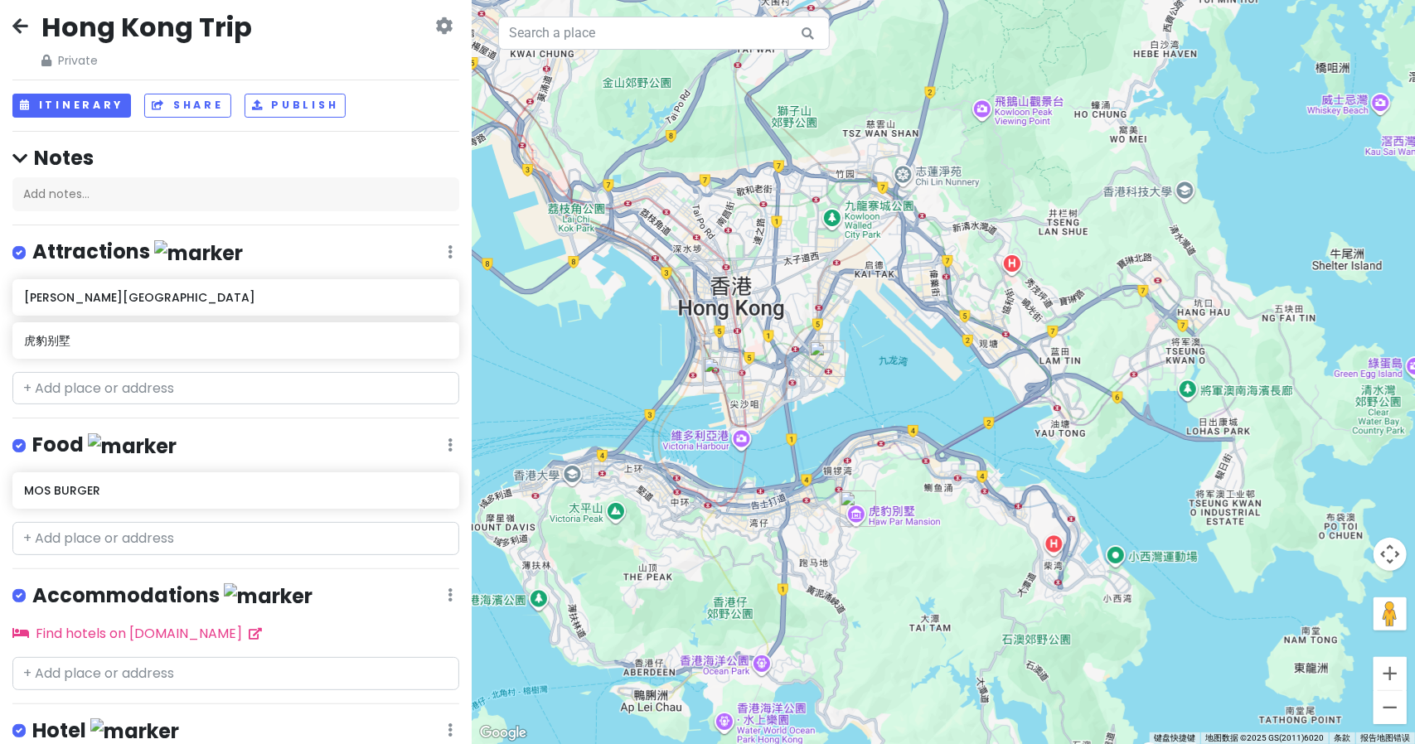
scroll to position [116, 0]
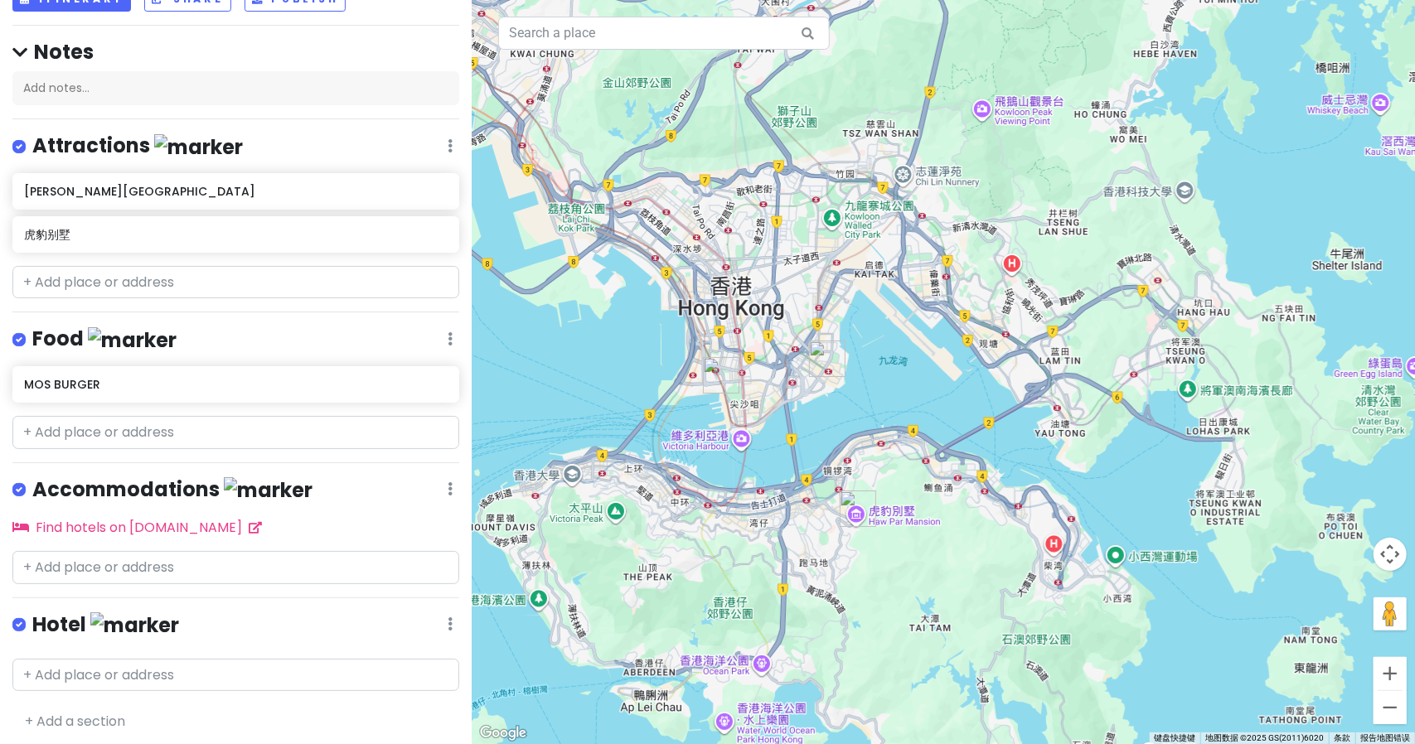
click at [101, 613] on img at bounding box center [134, 626] width 89 height 26
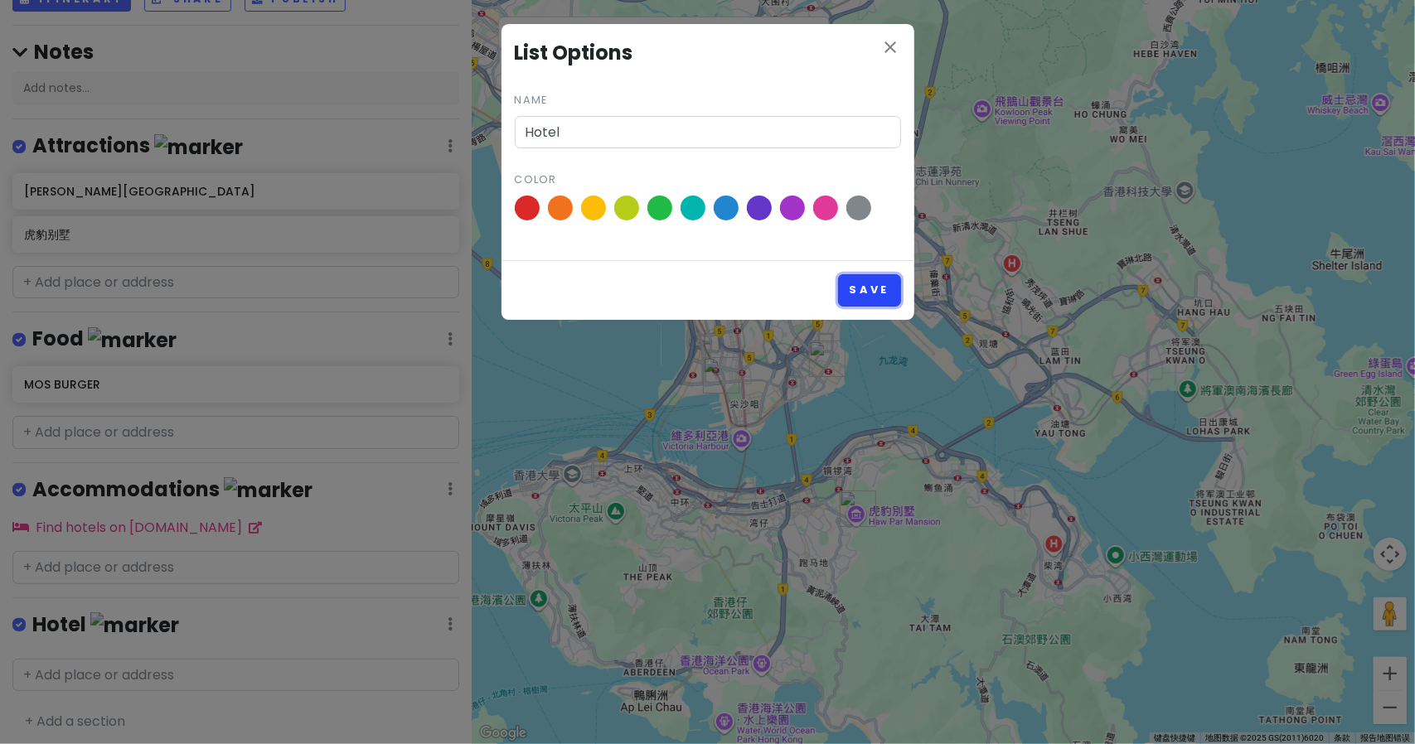
click at [865, 286] on button "Save" at bounding box center [869, 290] width 62 height 32
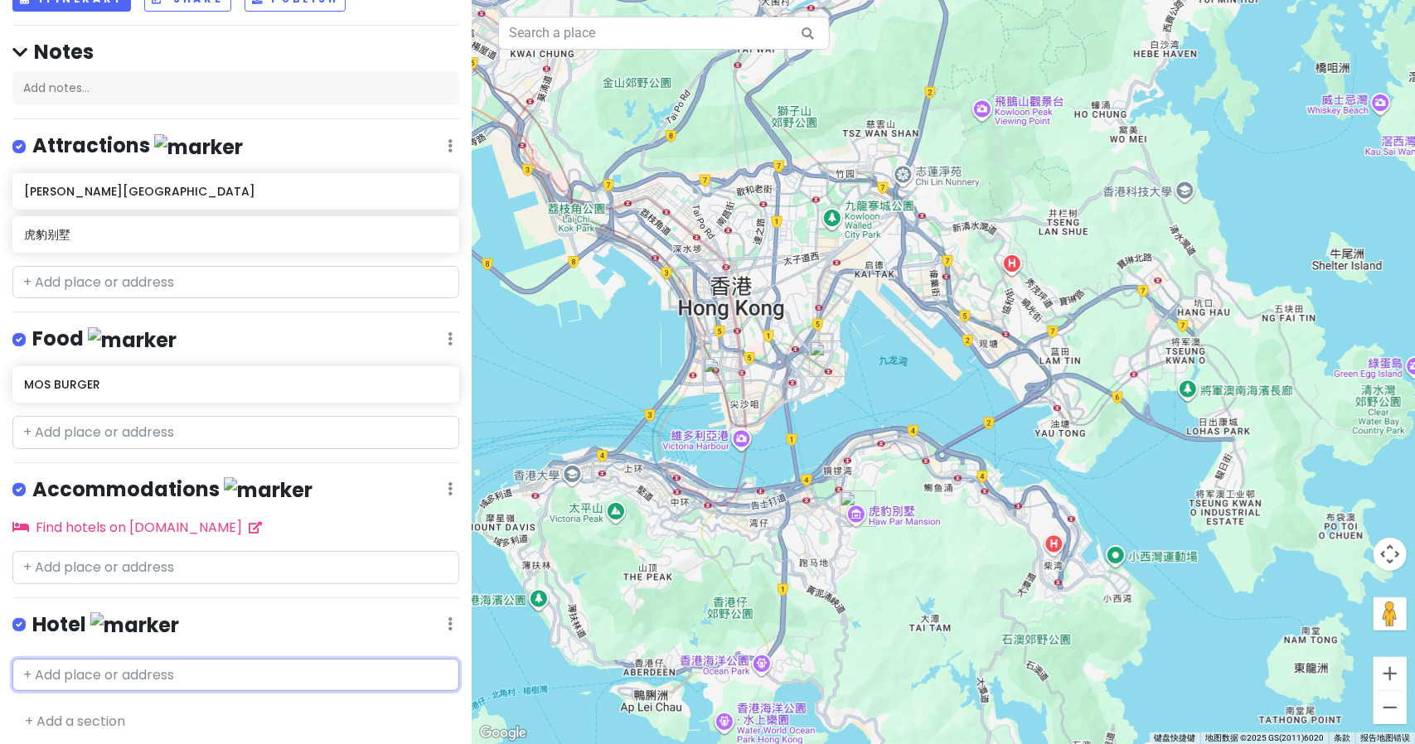
click at [131, 670] on input "text" at bounding box center [235, 675] width 447 height 33
type input "w"
type input "维景酒店"
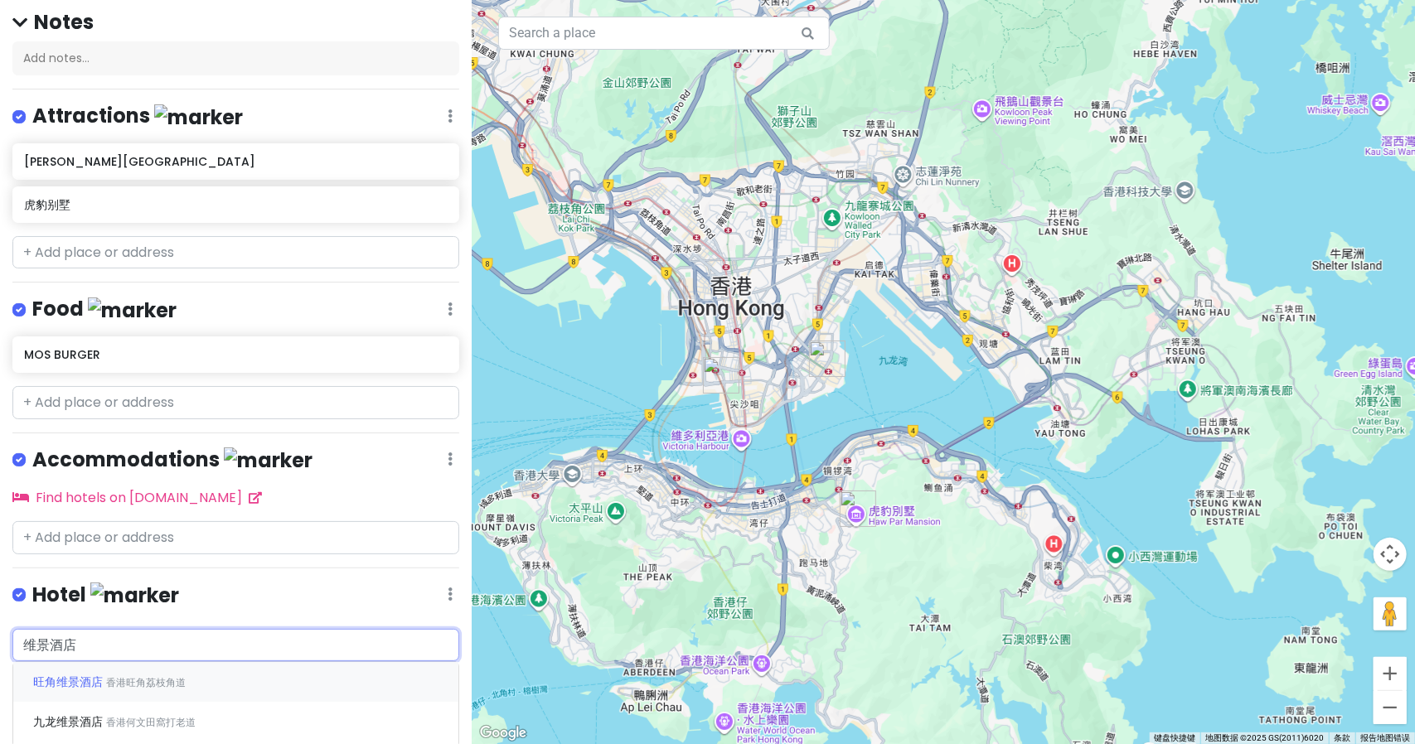
click at [131, 677] on span "香港旺角荔枝角道" at bounding box center [146, 683] width 80 height 14
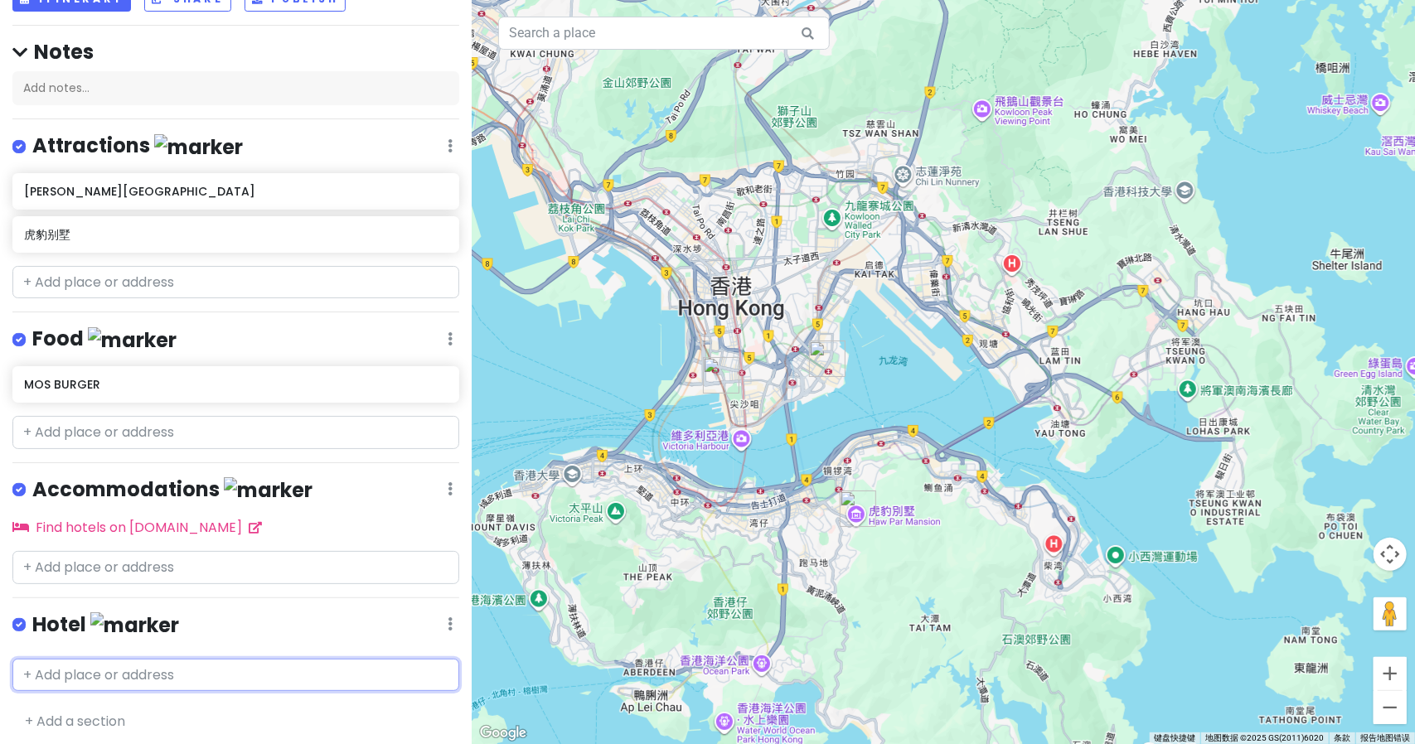
scroll to position [146, 0]
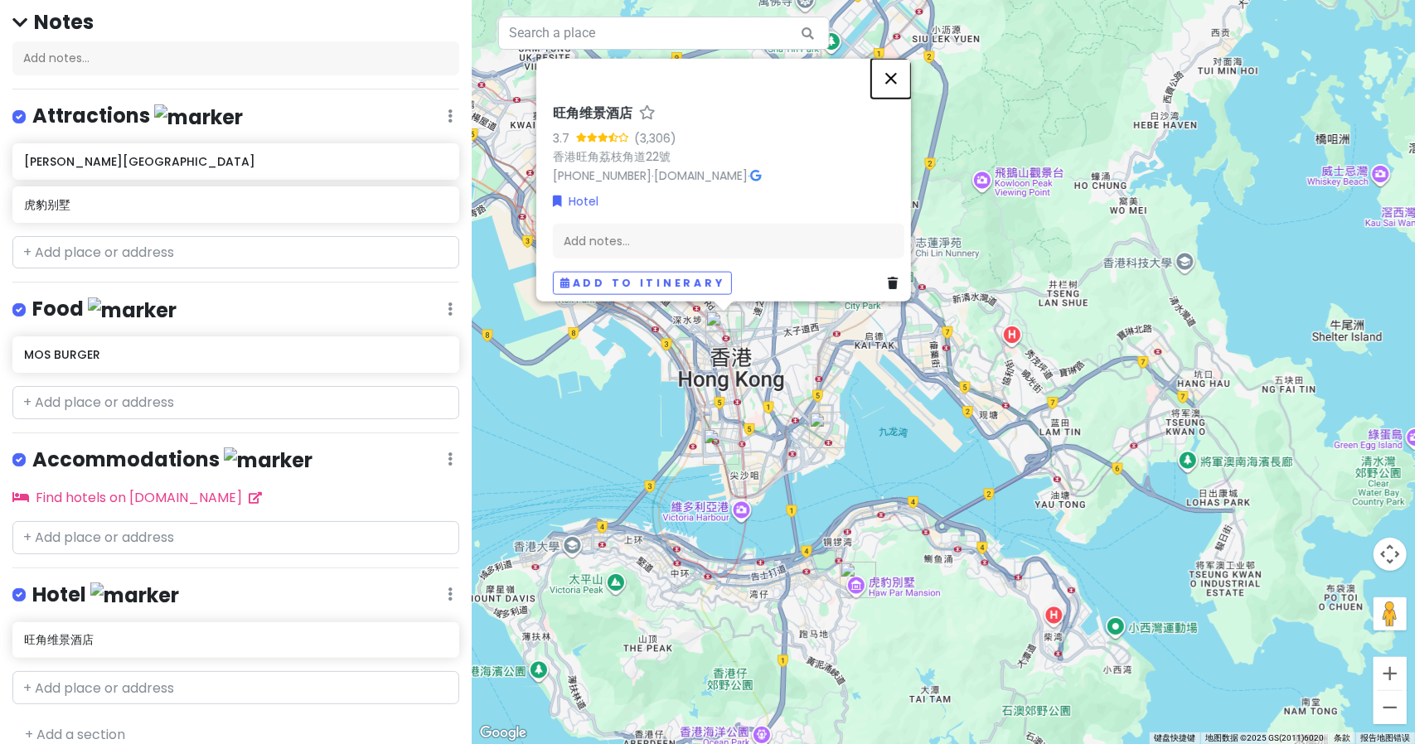
click at [903, 64] on button "关闭" at bounding box center [891, 79] width 40 height 40
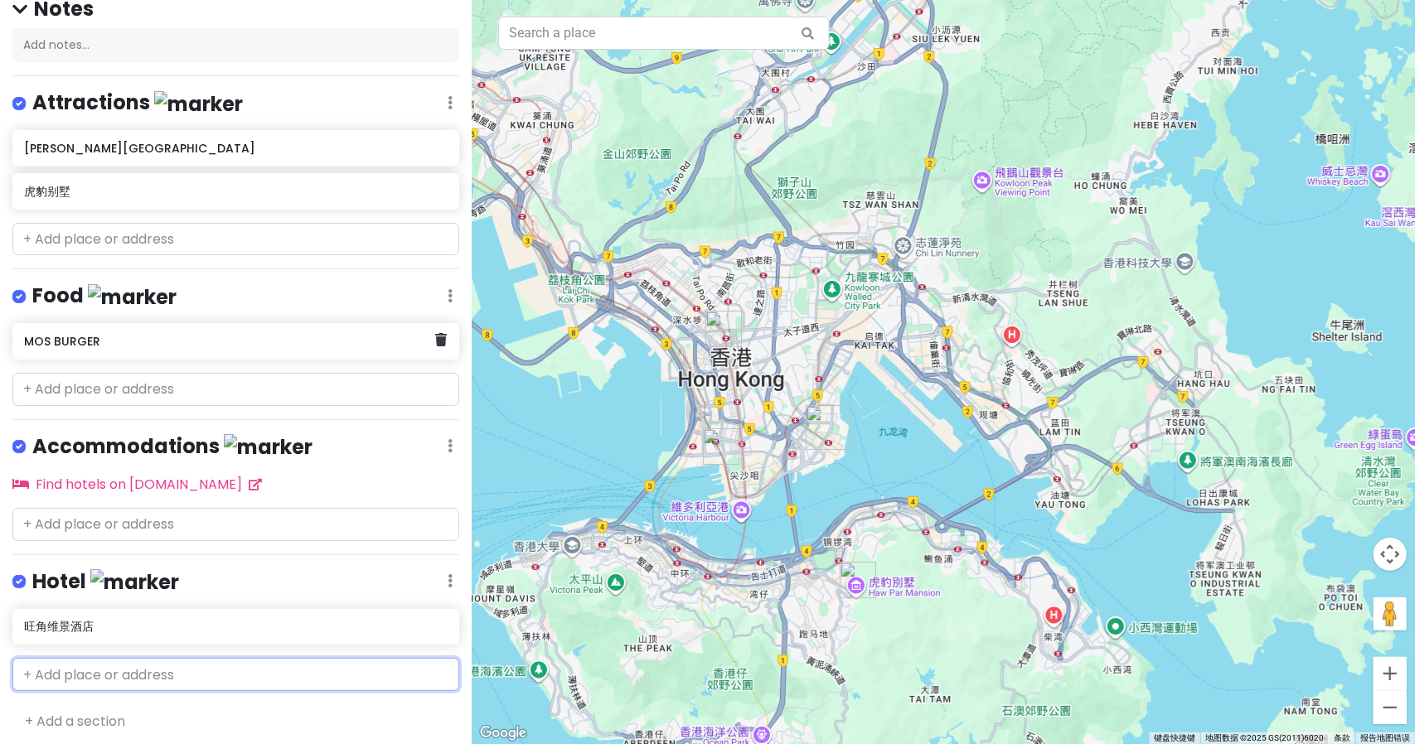
scroll to position [0, 0]
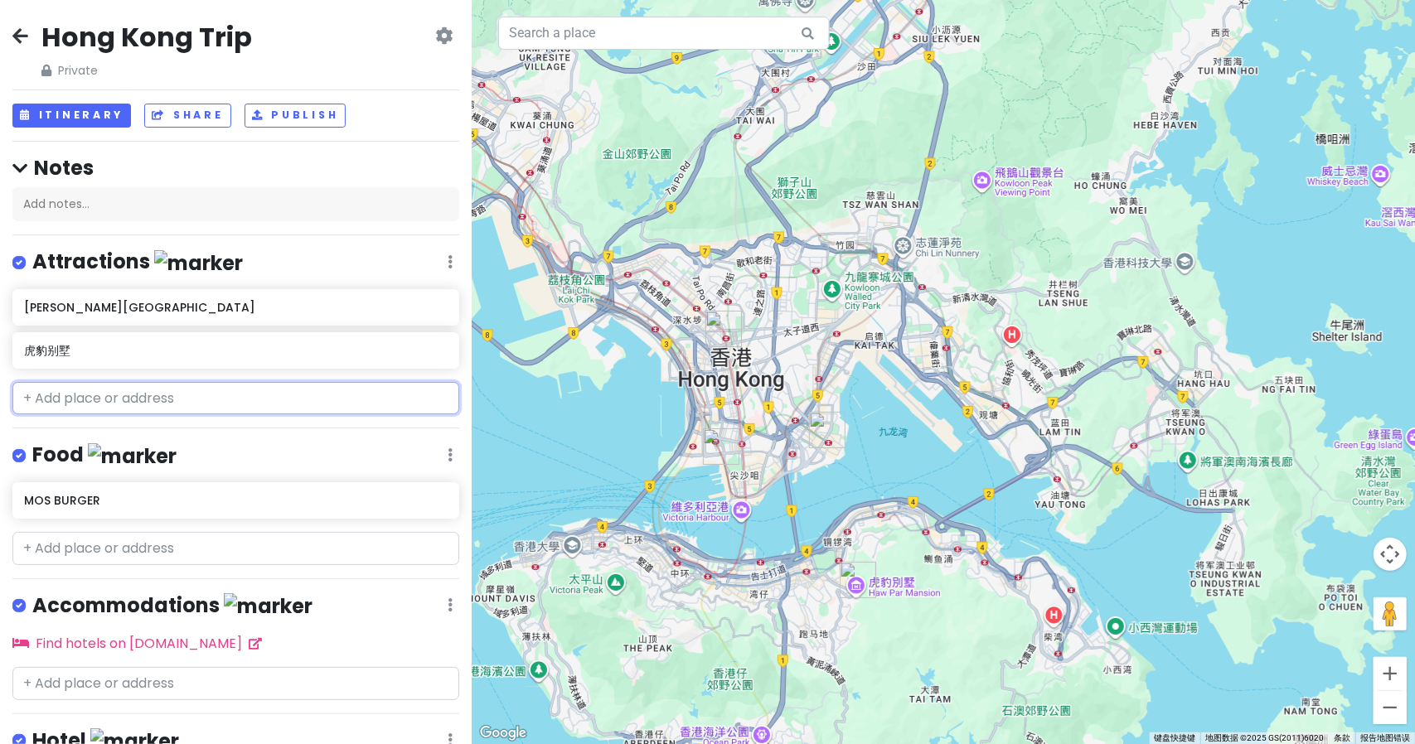
click at [106, 385] on input "text" at bounding box center [235, 398] width 447 height 33
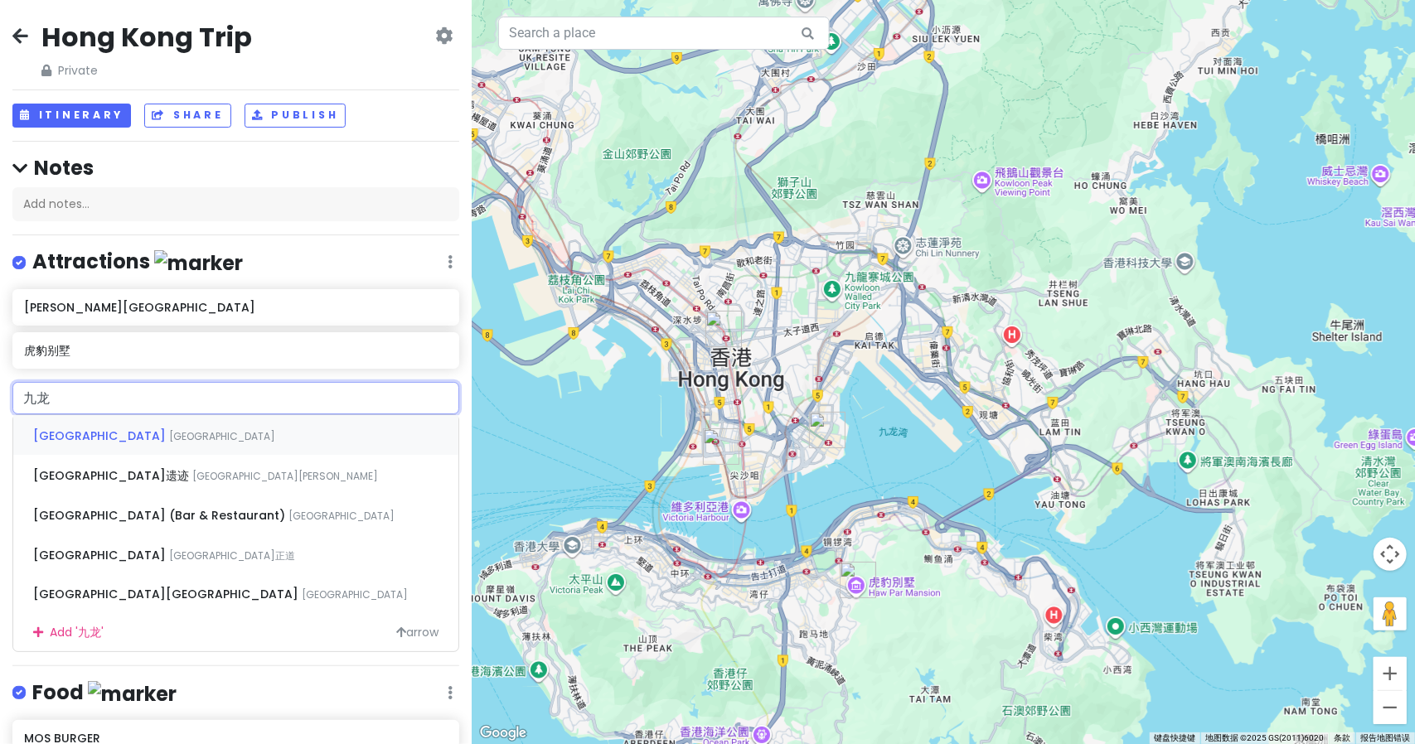
click at [25, 432] on div "九龙寨城公园 香港九龙城 九龙寨城南门遗迹 香港九龙城贾炳达道 九龍城寨 (Bar & Restaurant) 香港尖沙咀漆咸道南 九龙寨城公园六艺台 香港九…" at bounding box center [235, 533] width 447 height 238
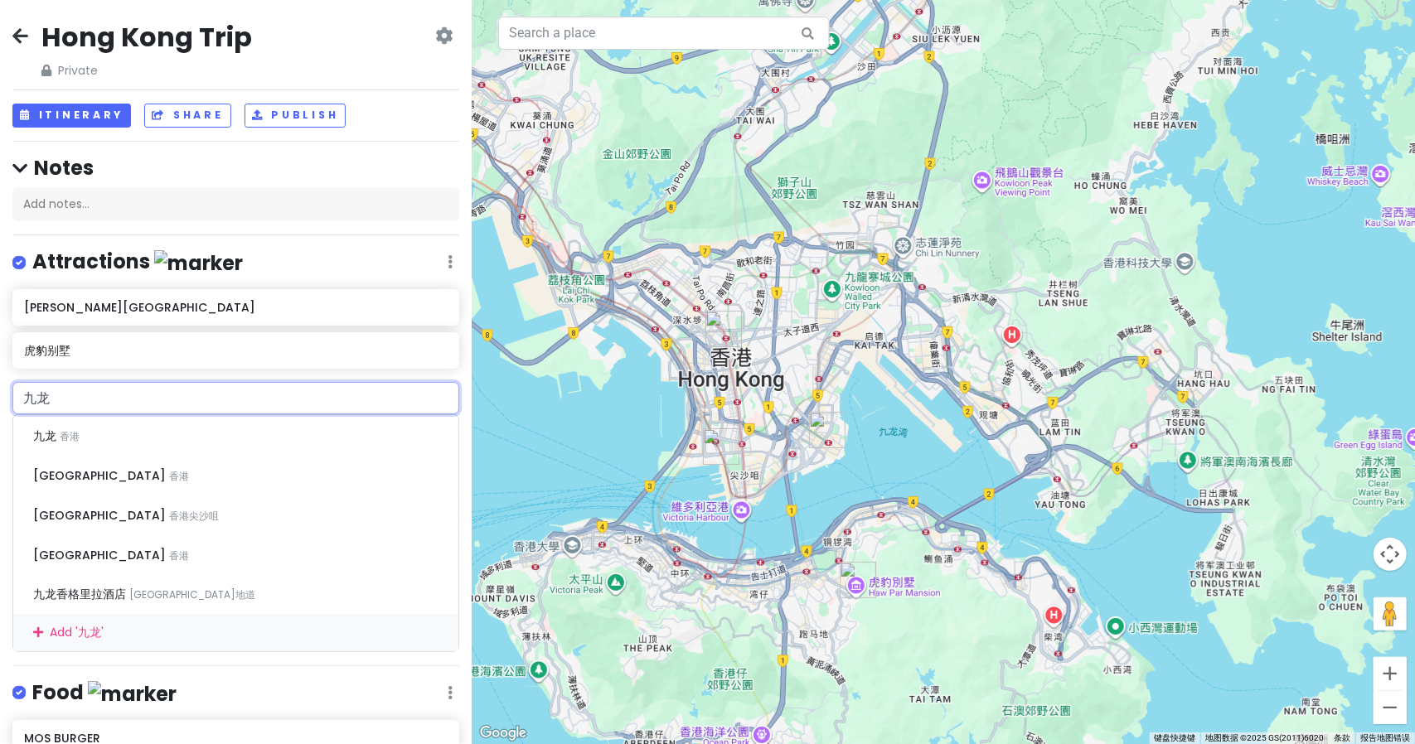
click at [107, 390] on input "九龙" at bounding box center [235, 398] width 447 height 33
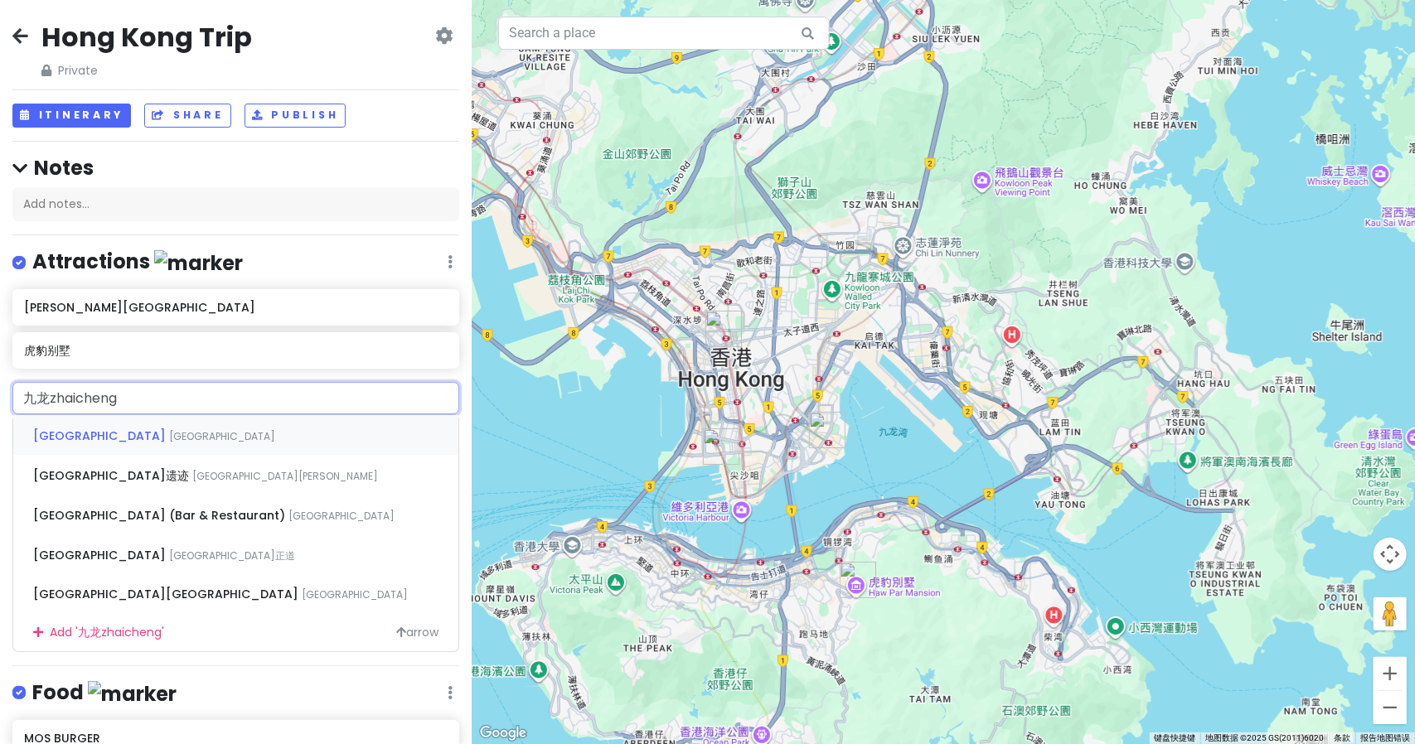
type input "九龙"
click at [38, 432] on span "九龙寨城公园" at bounding box center [101, 436] width 136 height 17
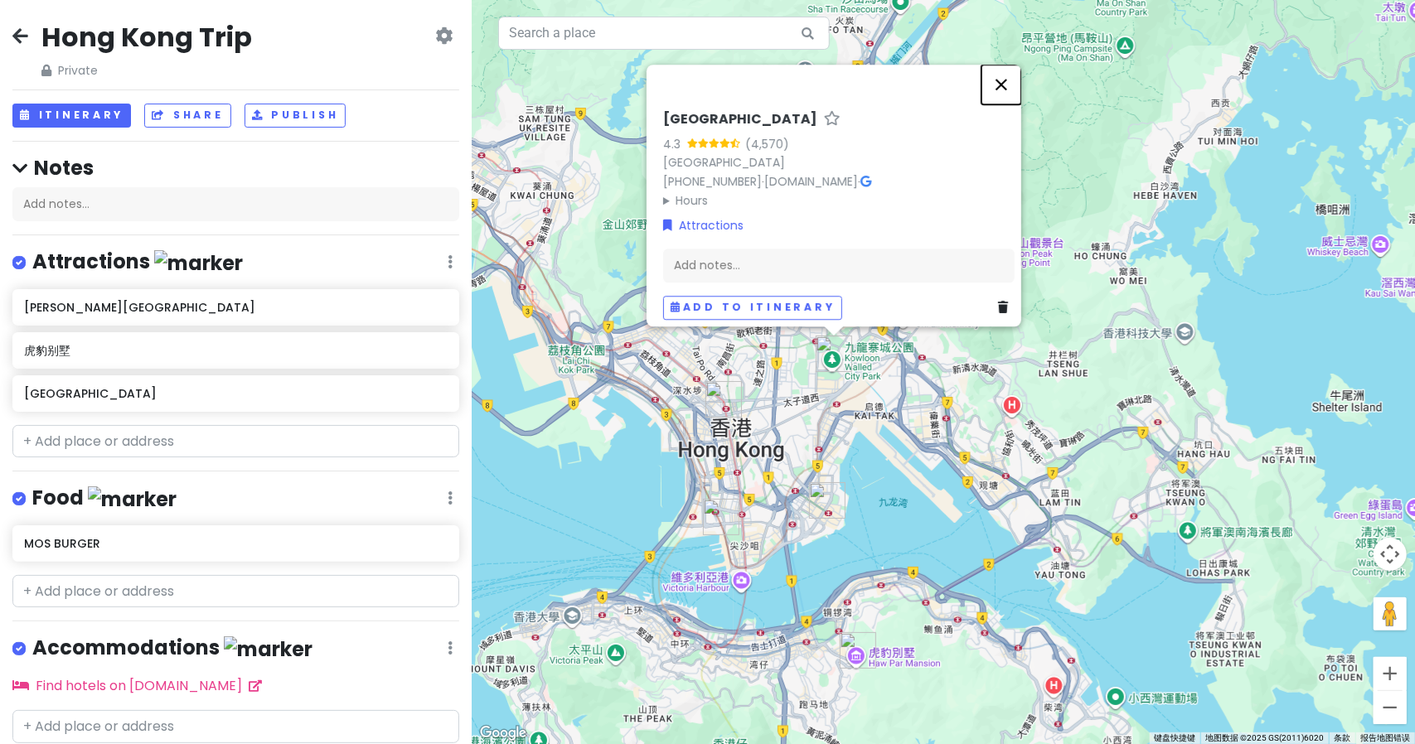
click at [1018, 79] on button "关闭" at bounding box center [1001, 85] width 40 height 40
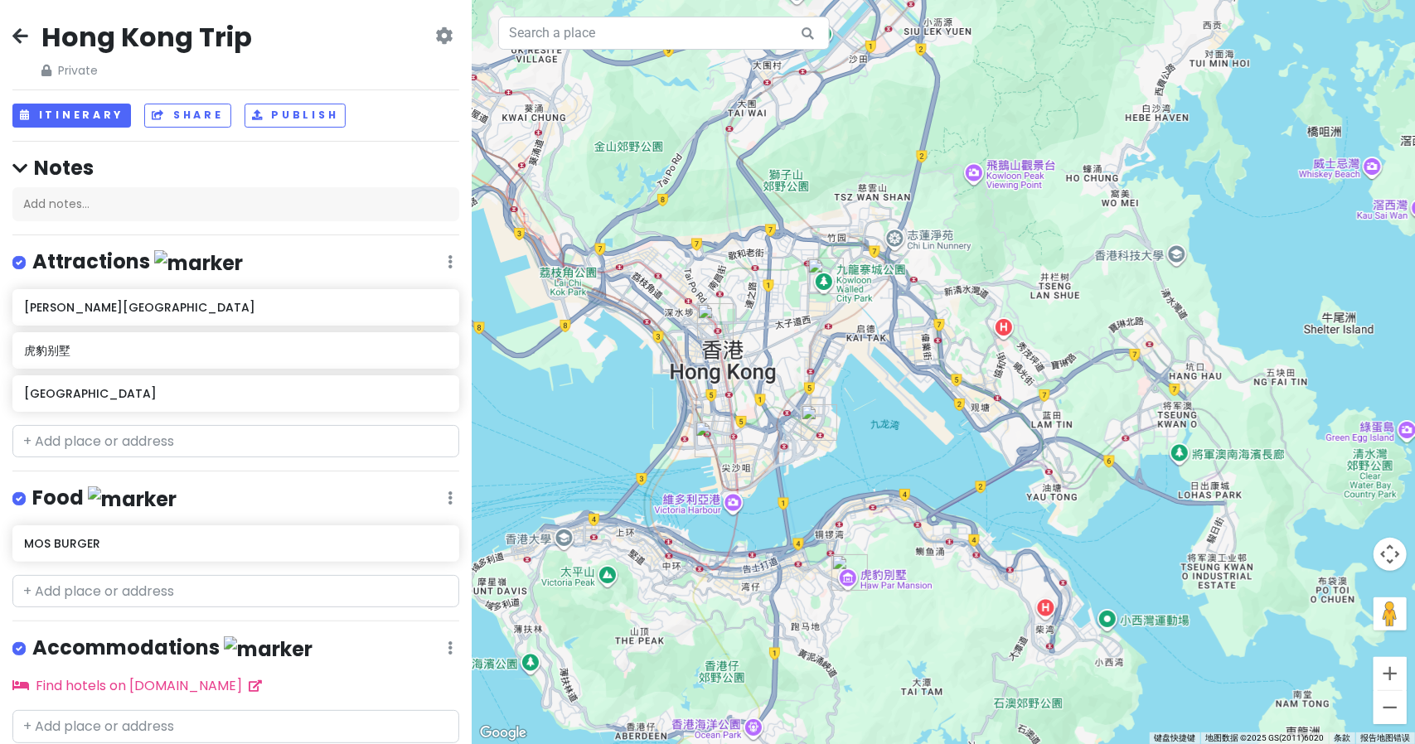
drag, startPoint x: 760, startPoint y: 409, endPoint x: 791, endPoint y: 352, distance: 64.2
click at [791, 352] on div at bounding box center [943, 372] width 943 height 744
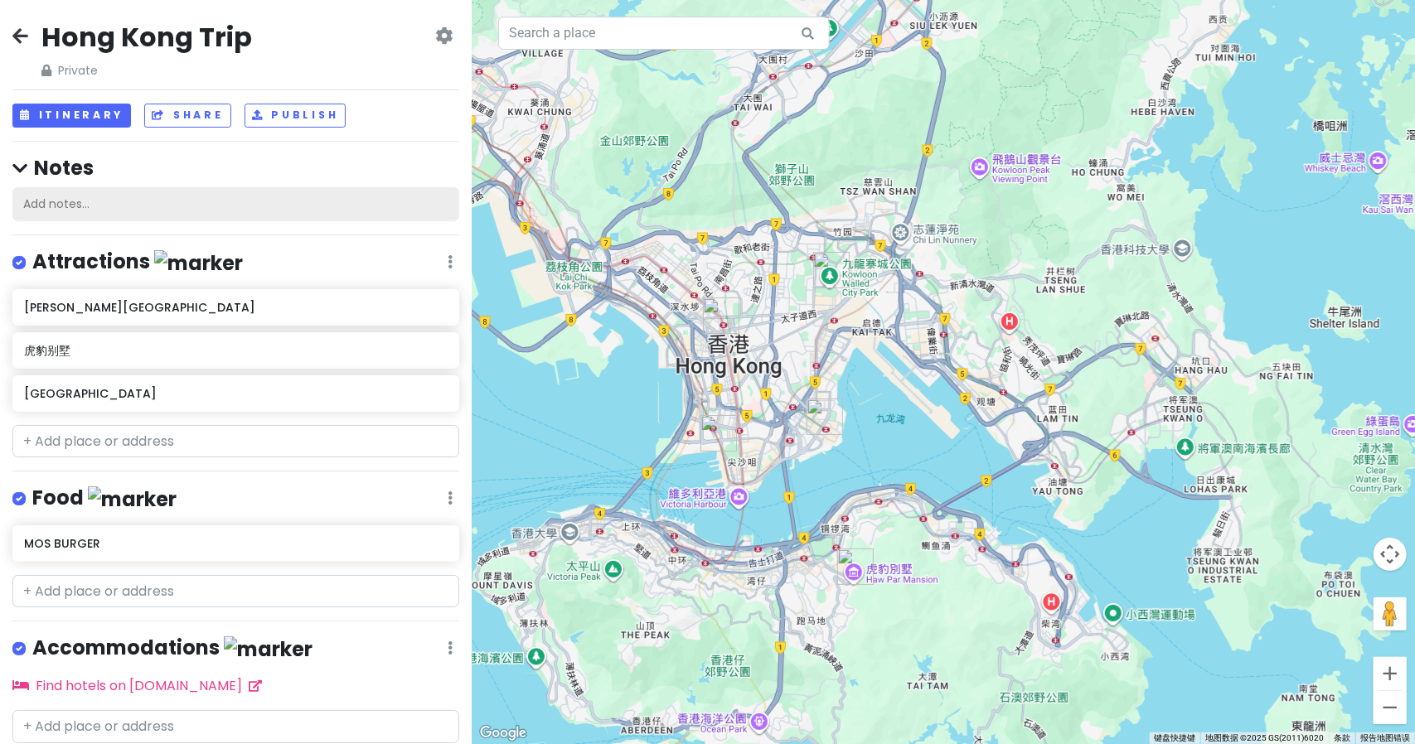
click at [83, 205] on div "Add notes..." at bounding box center [235, 204] width 447 height 35
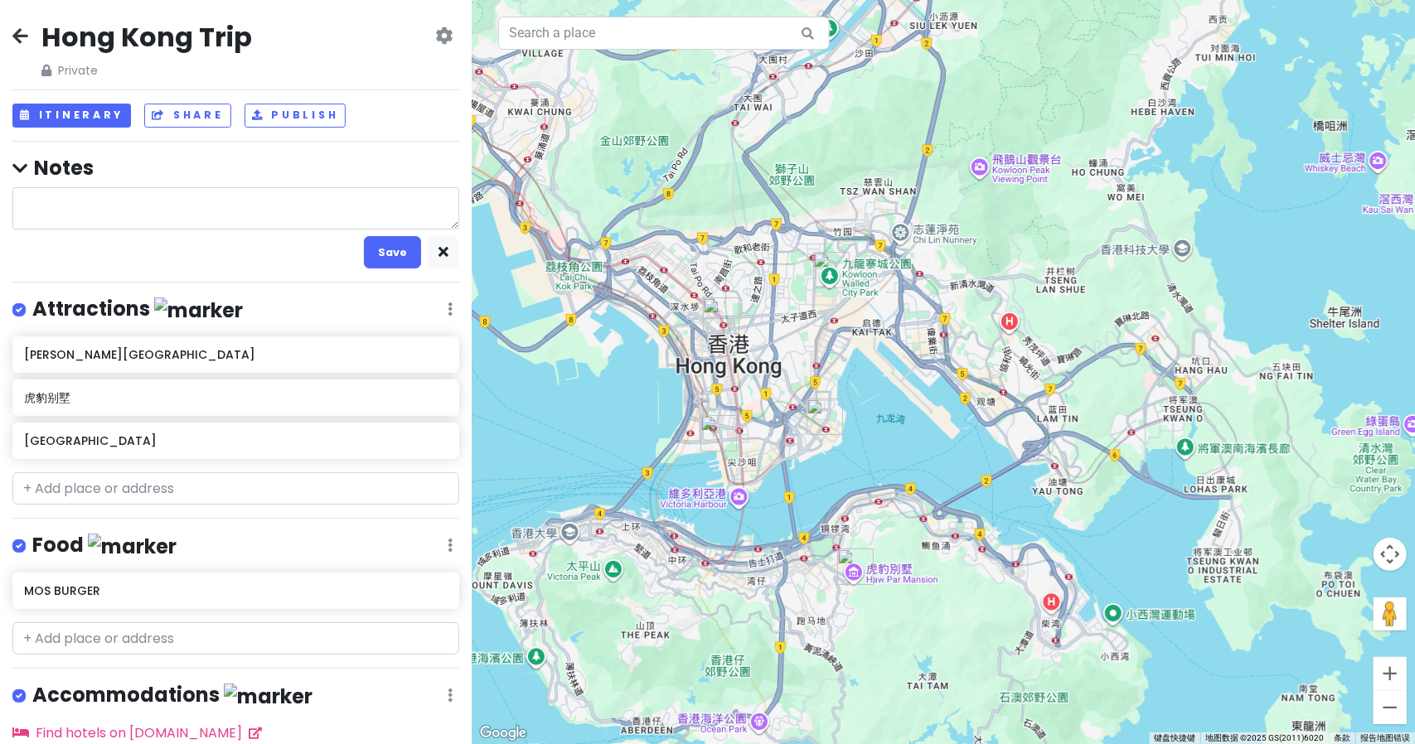
type textarea "x"
type textarea "1"
click at [367, 243] on button "Save" at bounding box center [392, 252] width 57 height 32
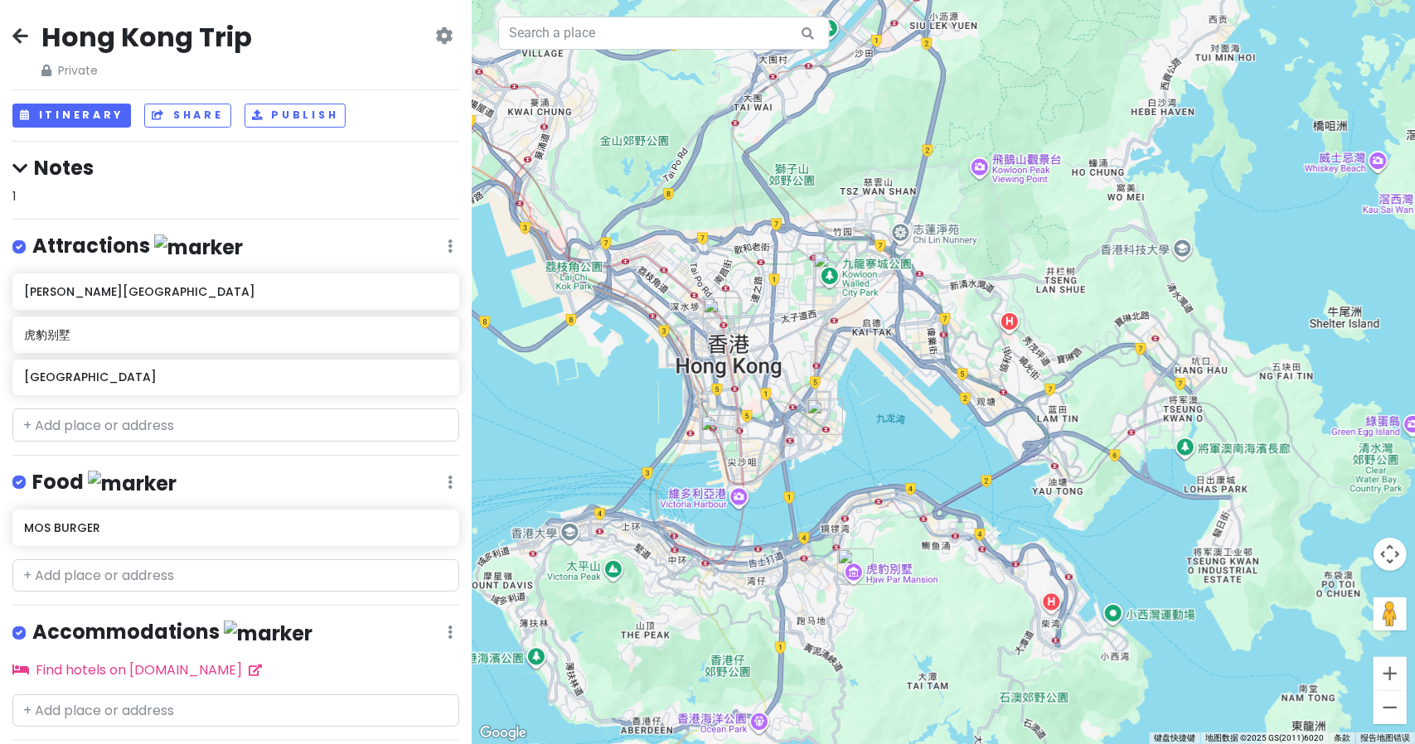
click at [89, 193] on div "1" at bounding box center [235, 196] width 447 height 18
type textarea "x"
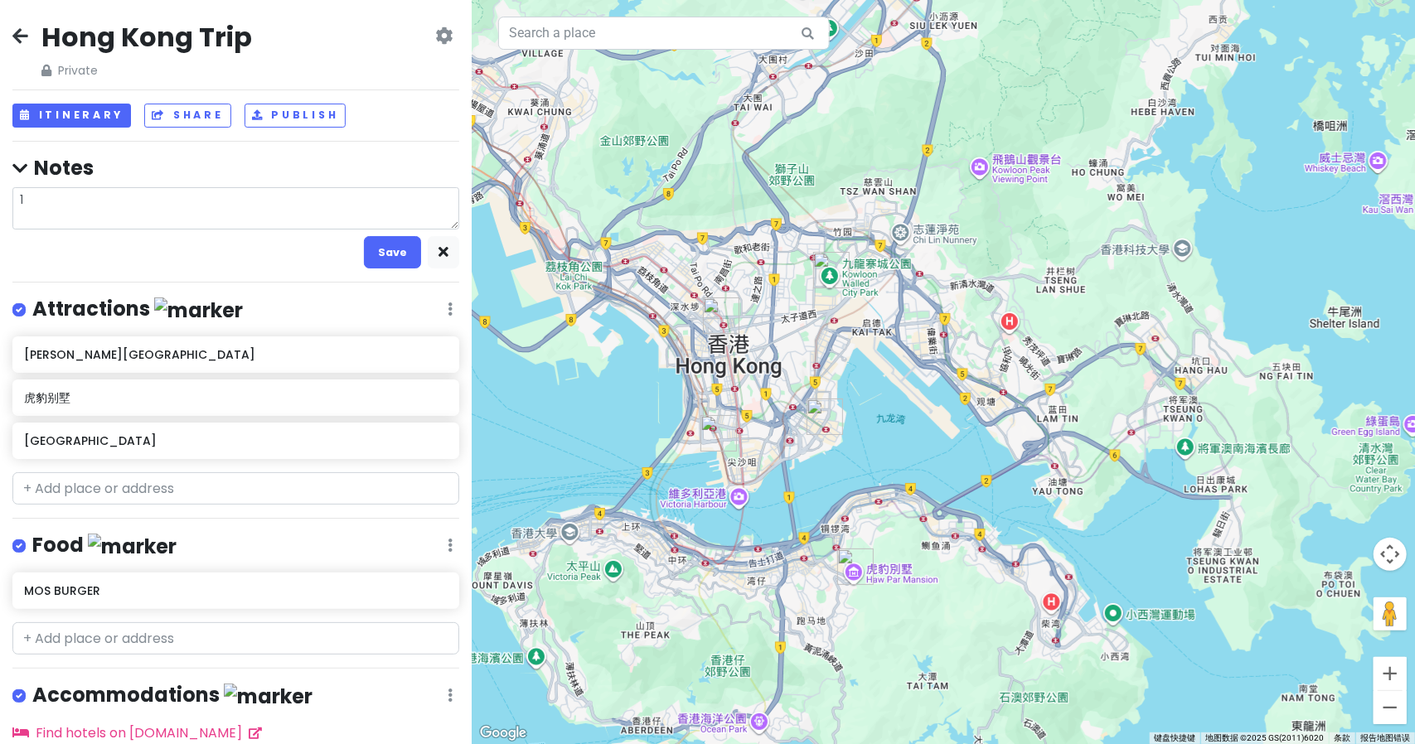
drag, startPoint x: 41, startPoint y: 199, endPoint x: 14, endPoint y: 203, distance: 27.7
click at [14, 203] on textarea "1" at bounding box center [235, 208] width 447 height 42
type textarea "x"
type textarea "1"
type textarea "x"
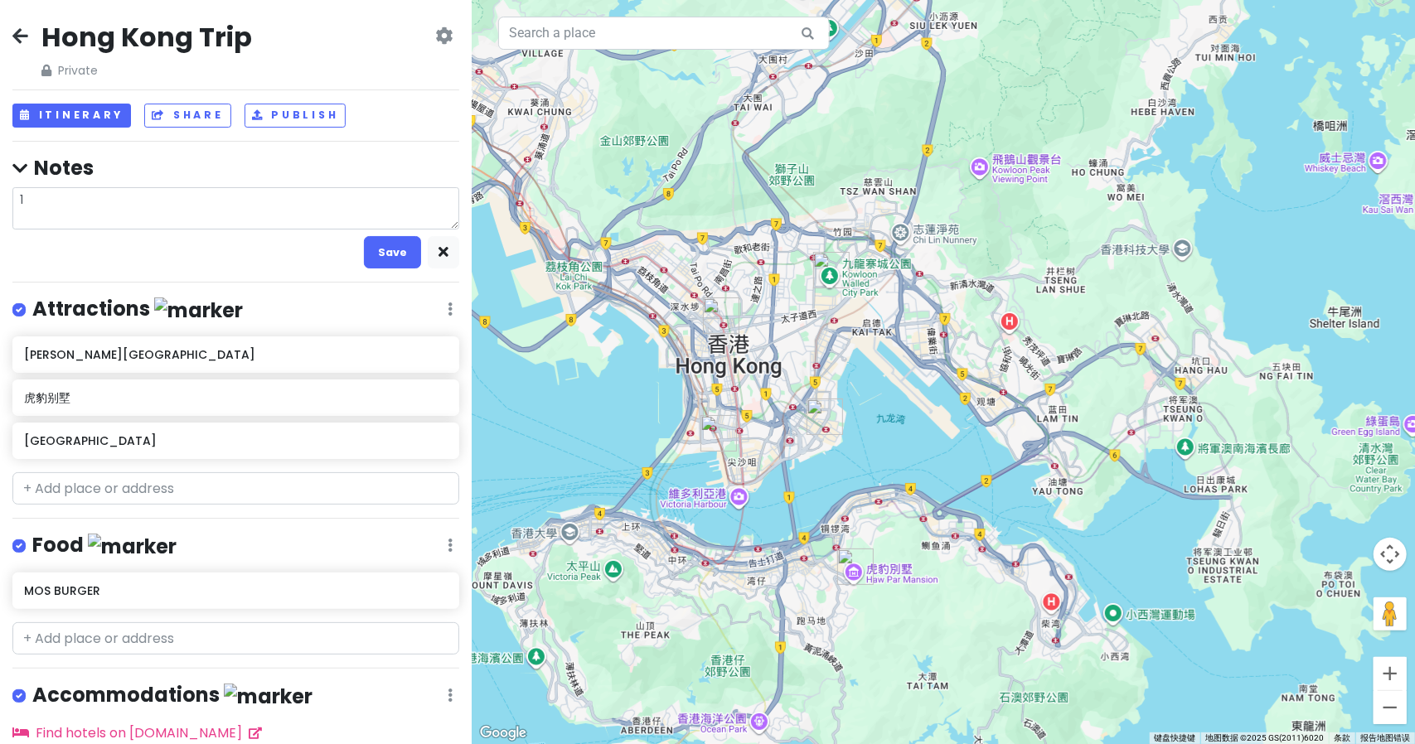
type textarea "10"
type textarea "x"
type textarea "10."
type textarea "x"
type textarea "10.0"
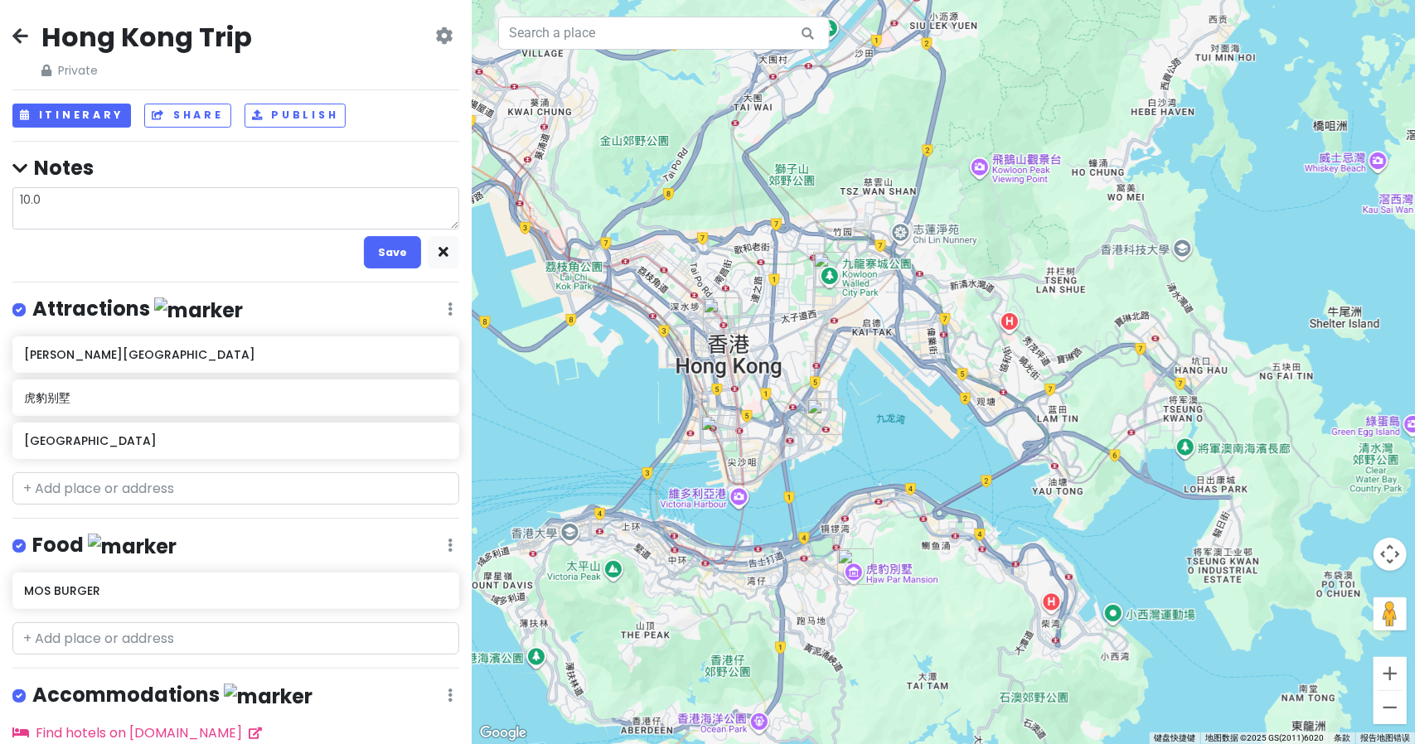
type textarea "x"
type textarea "10.01"
type textarea "x"
type textarea "10.01"
type textarea "x"
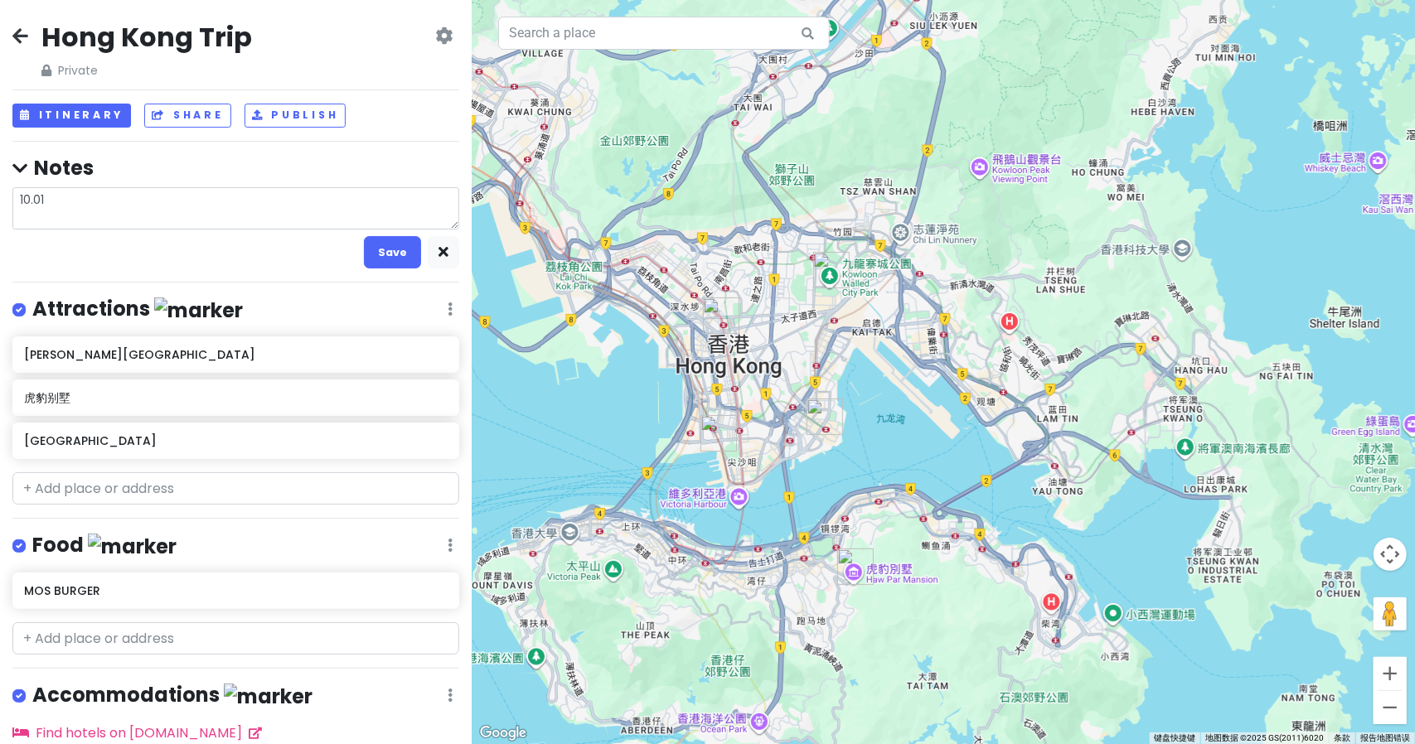
type textarea "10.01 q"
type textarea "x"
type textarea "10.01 qi"
type textarea "x"
type textarea "10.01 qin"
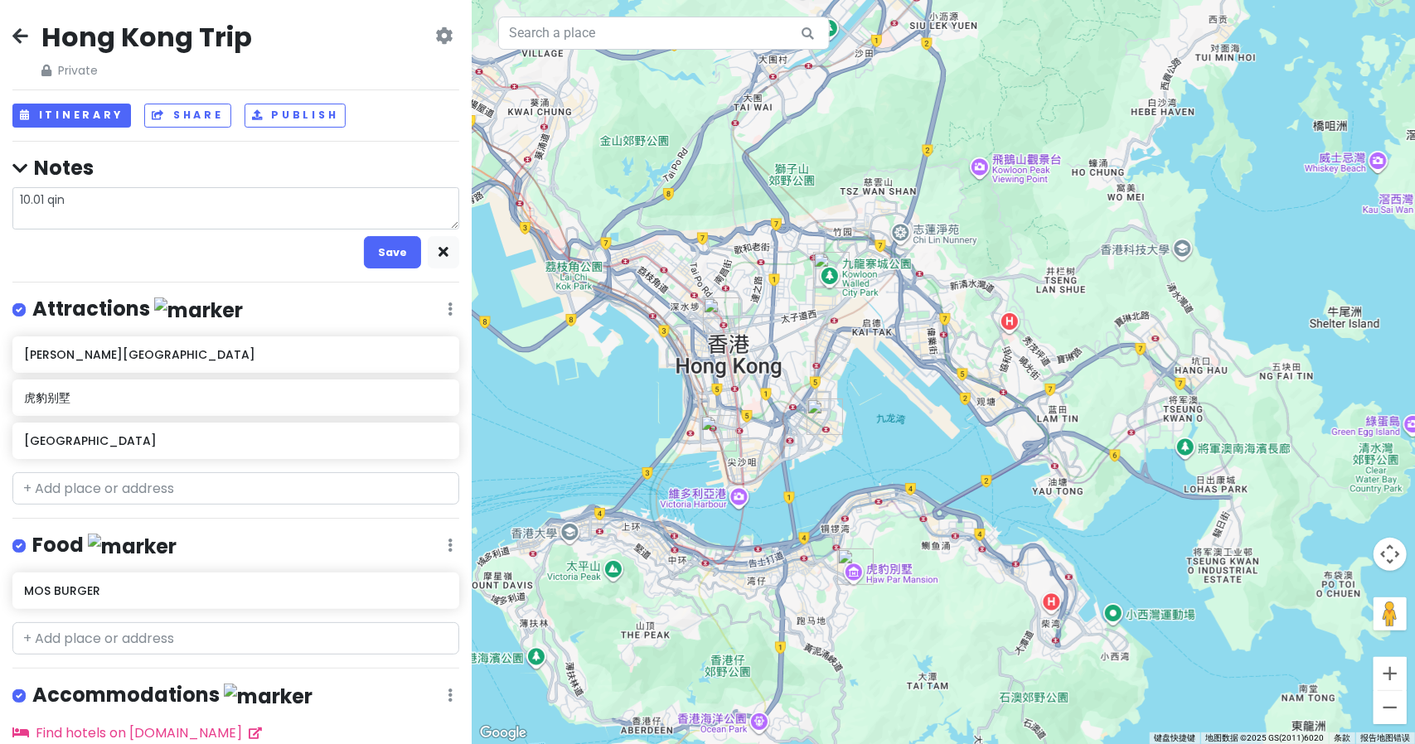
type textarea "x"
type textarea "10.01 qins"
type textarea "x"
type textarea "10.01 qinsh"
type textarea "x"
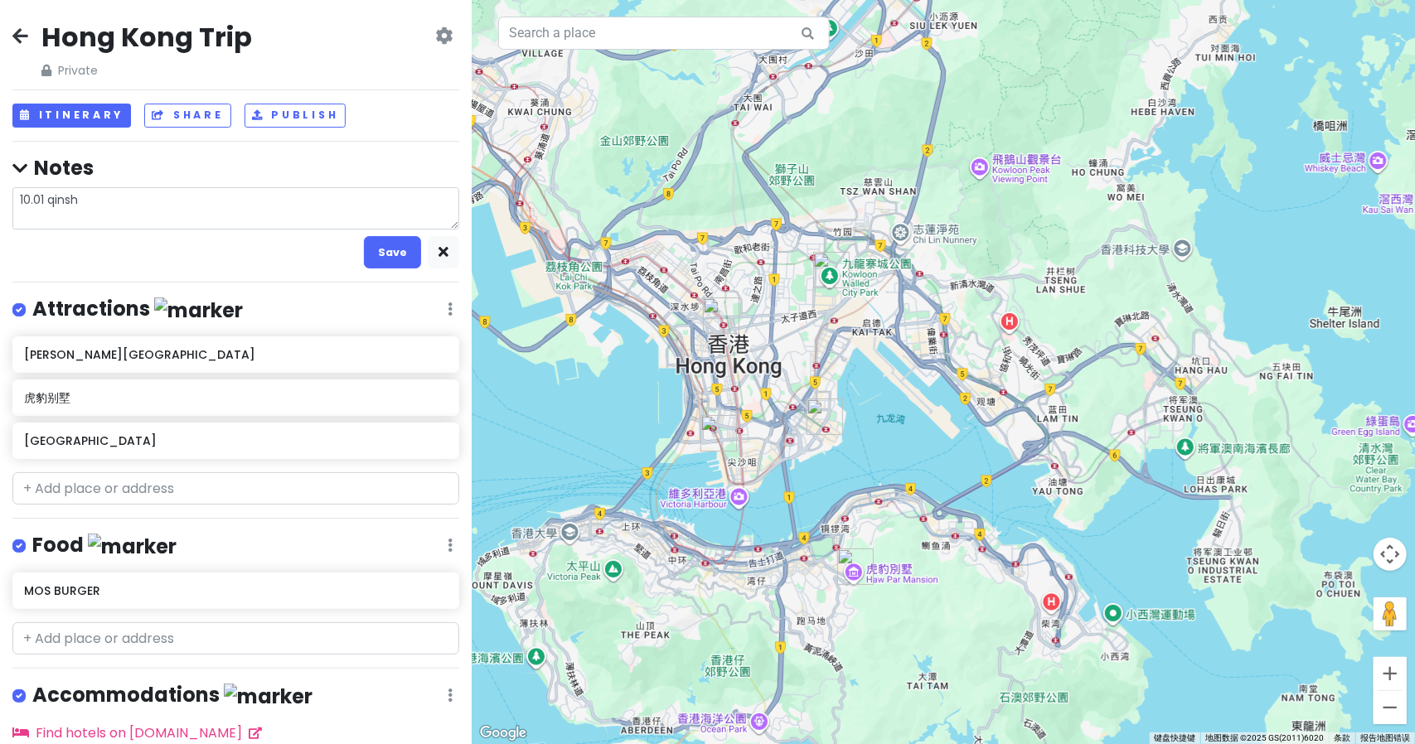
type textarea "10.01 qinshu"
type textarea "x"
type textarea "10.01 qinshui"
type textarea "x"
type textarea "10.01 亲水"
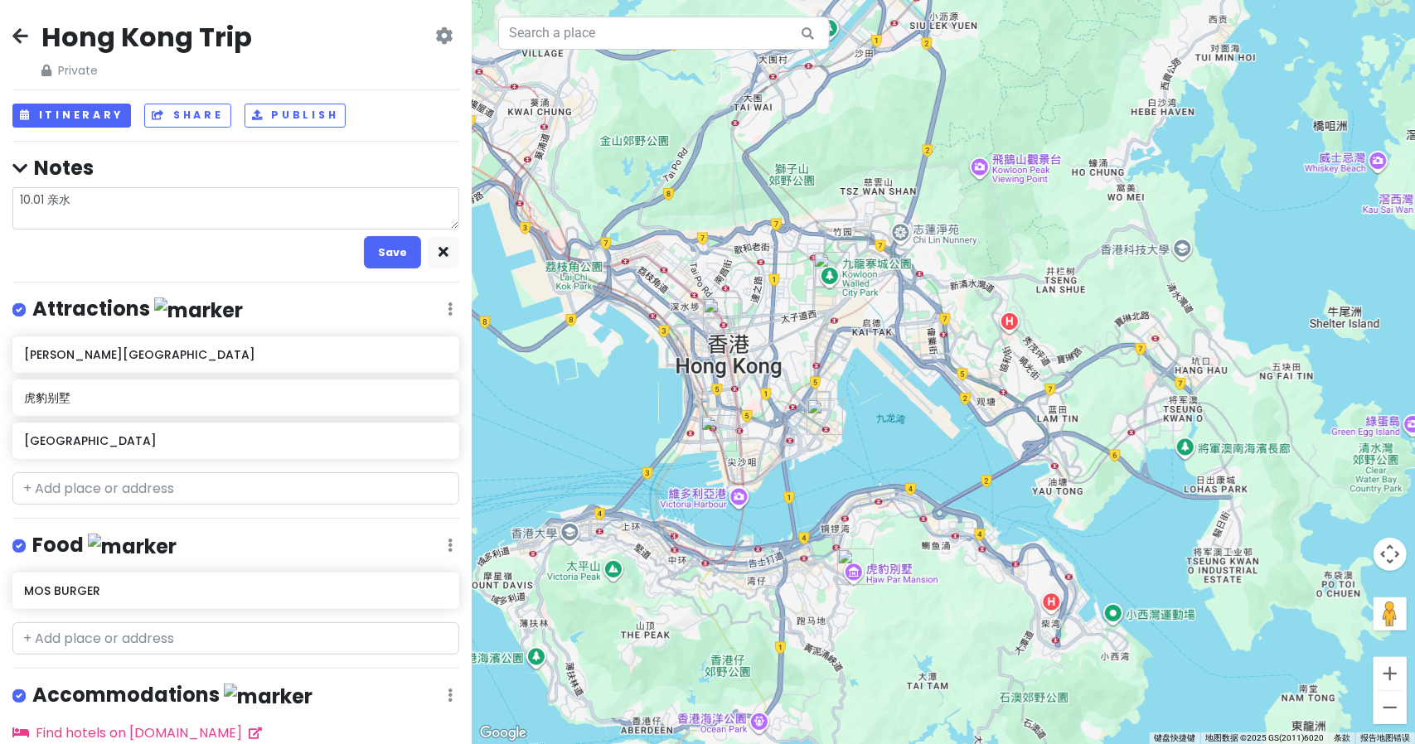
type textarea "x"
type textarea "10.01 亲"
type textarea "x"
type textarea "10.01"
type textarea "x"
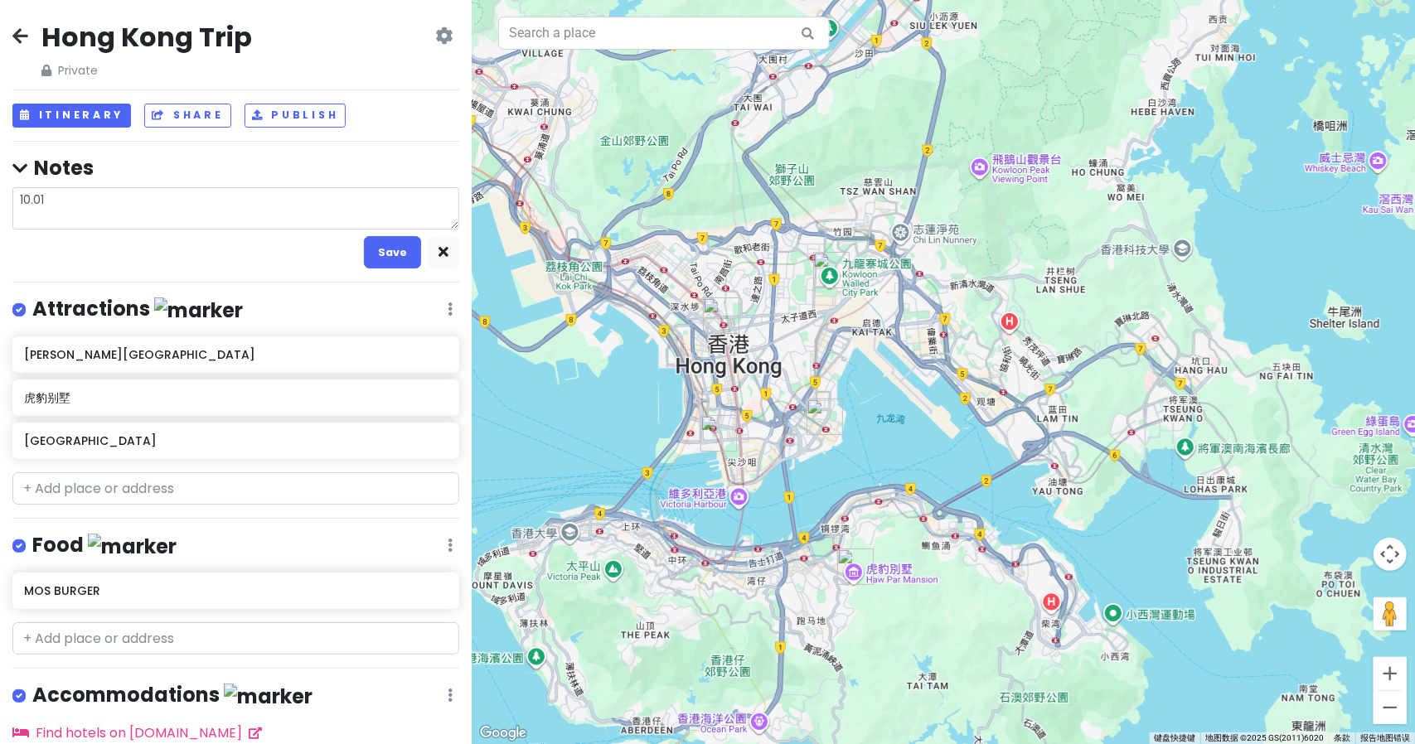
type textarea "10.01 y"
type textarea "x"
type textarea "10.01 ye"
type textarea "x"
type textarea "10.01 yej"
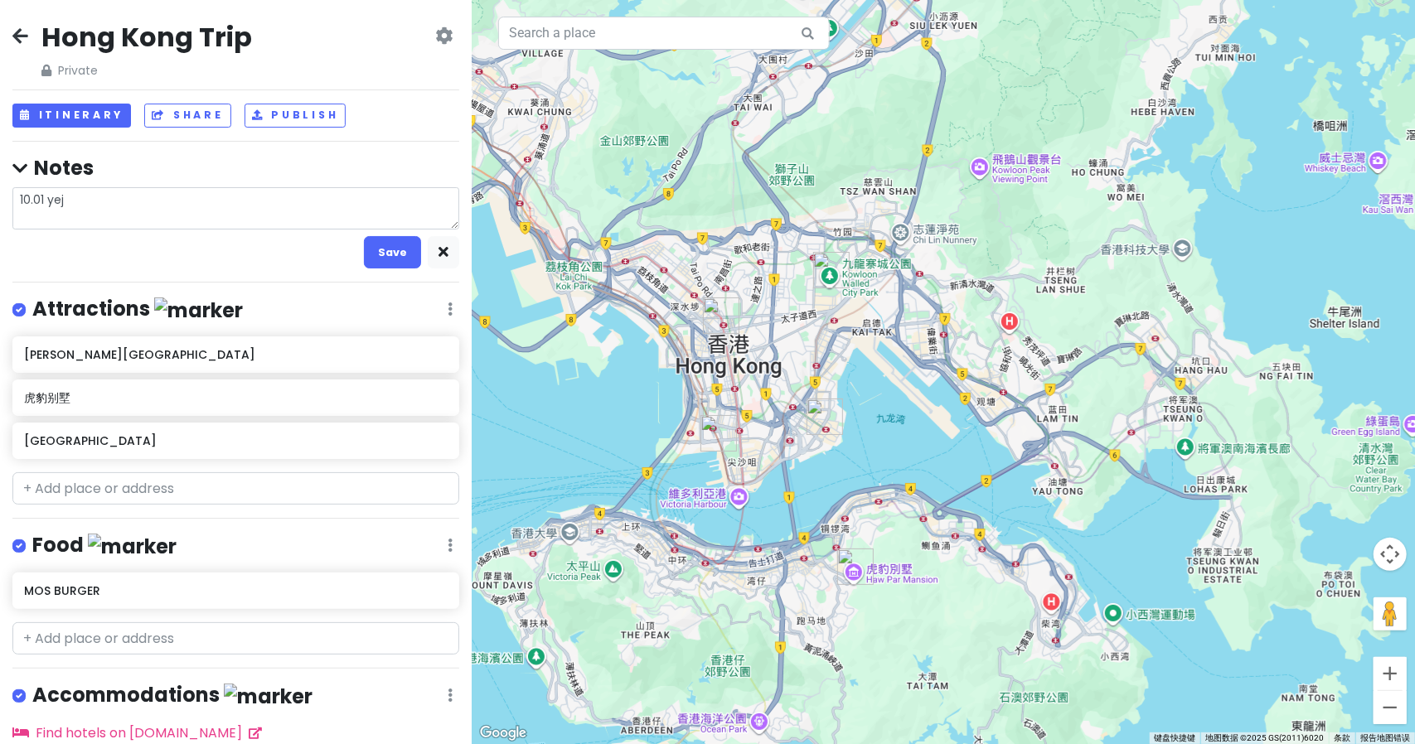
type textarea "x"
type textarea "10.01 yeji"
type textarea "x"
type textarea "10.01 yejin"
type textarea "x"
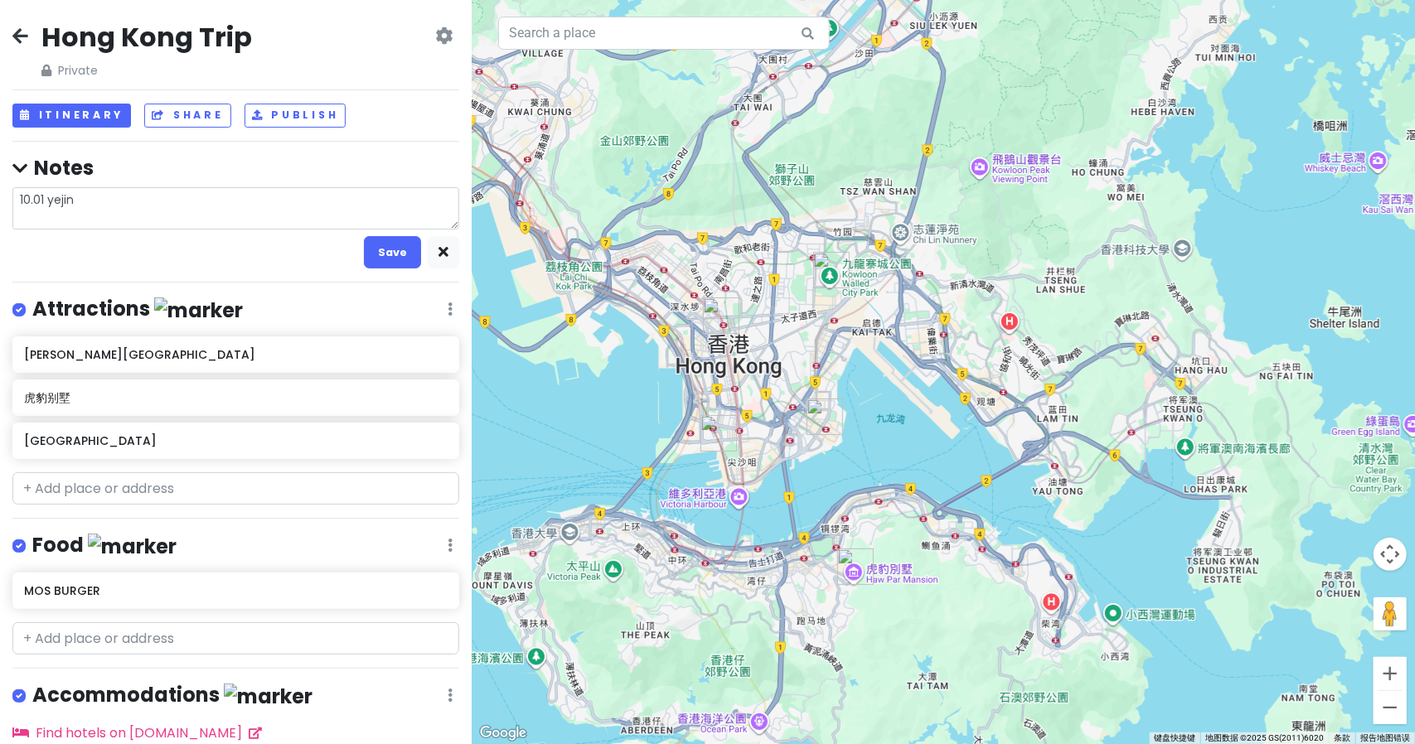
type textarea "10.01 yejing"
type textarea "x"
type textarea "10.01 夜景"
click at [386, 245] on button "Save" at bounding box center [392, 252] width 57 height 32
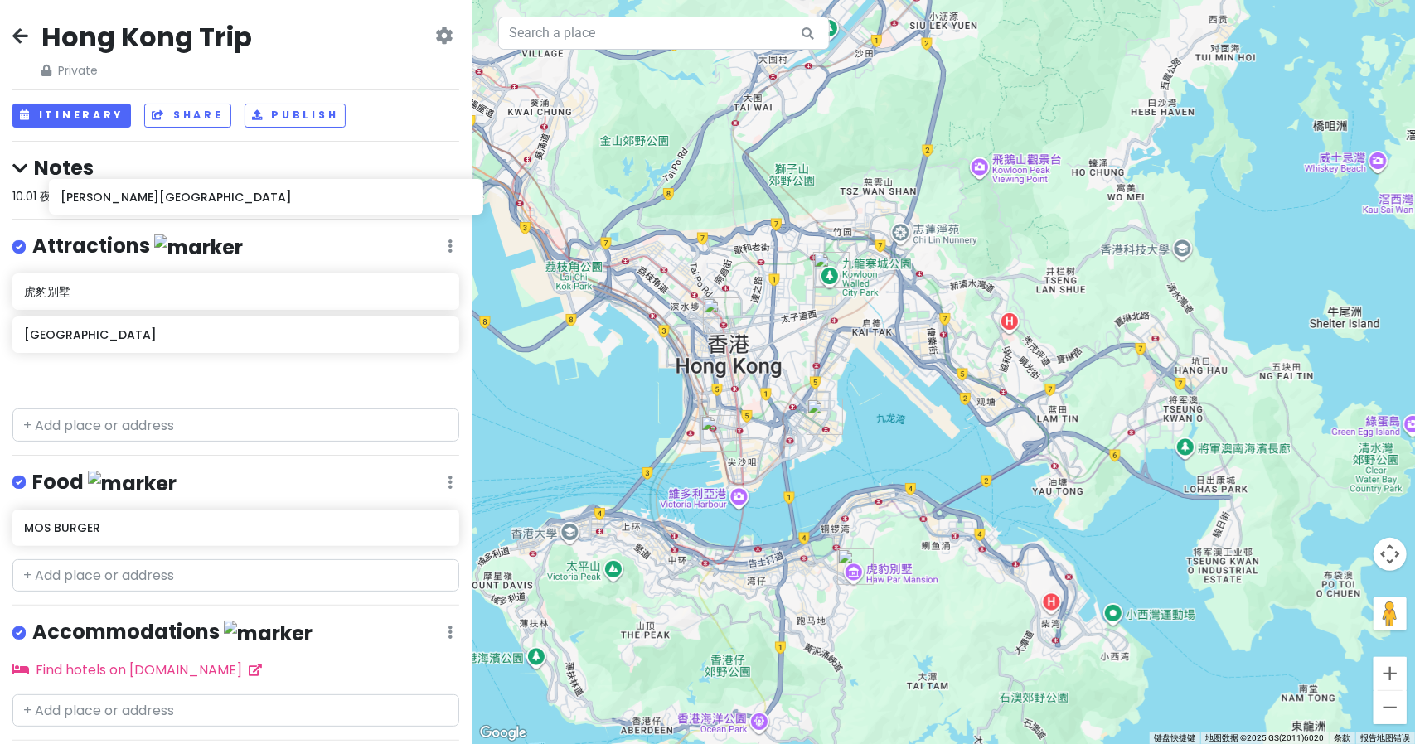
drag, startPoint x: 123, startPoint y: 289, endPoint x: 159, endPoint y: 197, distance: 99.0
click at [159, 197] on div "Hong Kong Trip Private Change Dates Make a Copy Delete Trip Go Pro ⚡️ Give Feed…" at bounding box center [236, 372] width 472 height 744
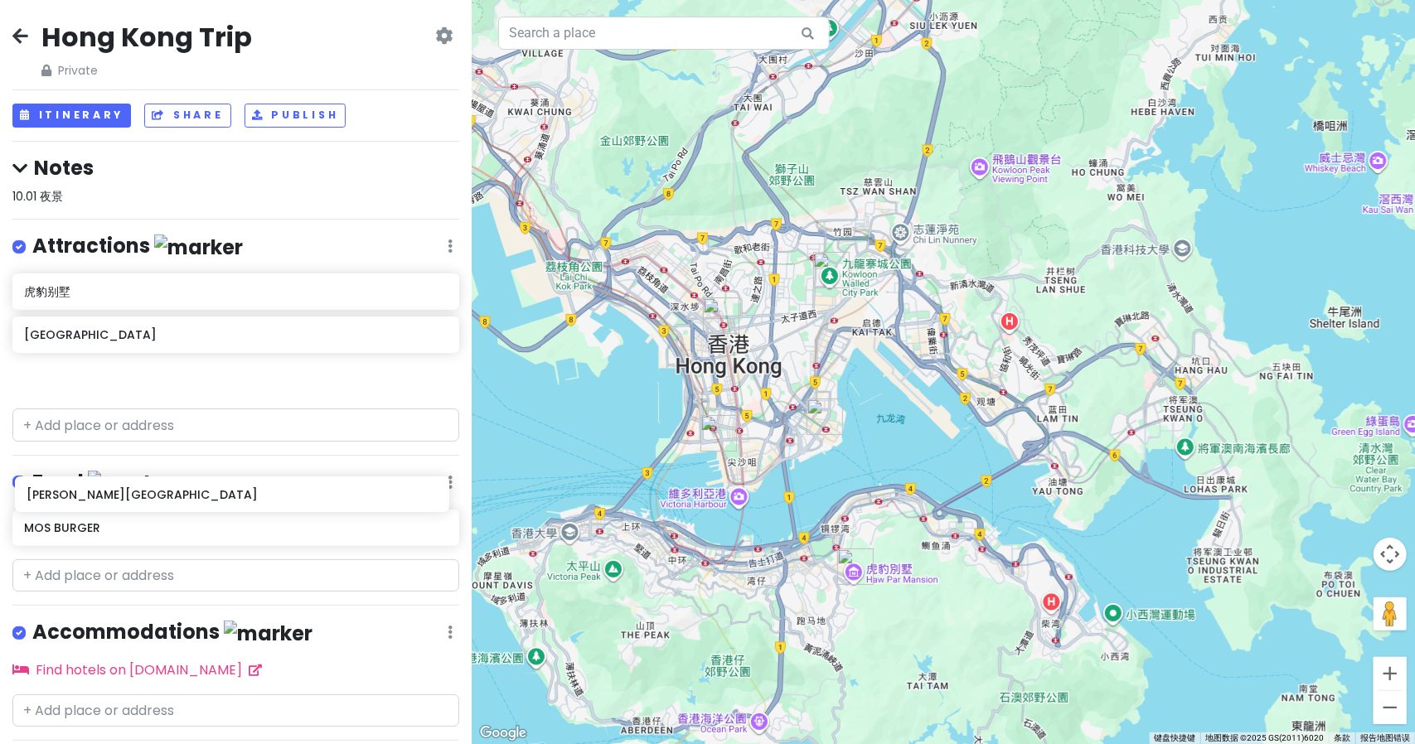
drag, startPoint x: 192, startPoint y: 296, endPoint x: 195, endPoint y: 501, distance: 205.6
click at [195, 501] on div "Hong Kong Trip Private Change Dates Make a Copy Delete Trip Go Pro ⚡️ Give Feed…" at bounding box center [236, 372] width 472 height 744
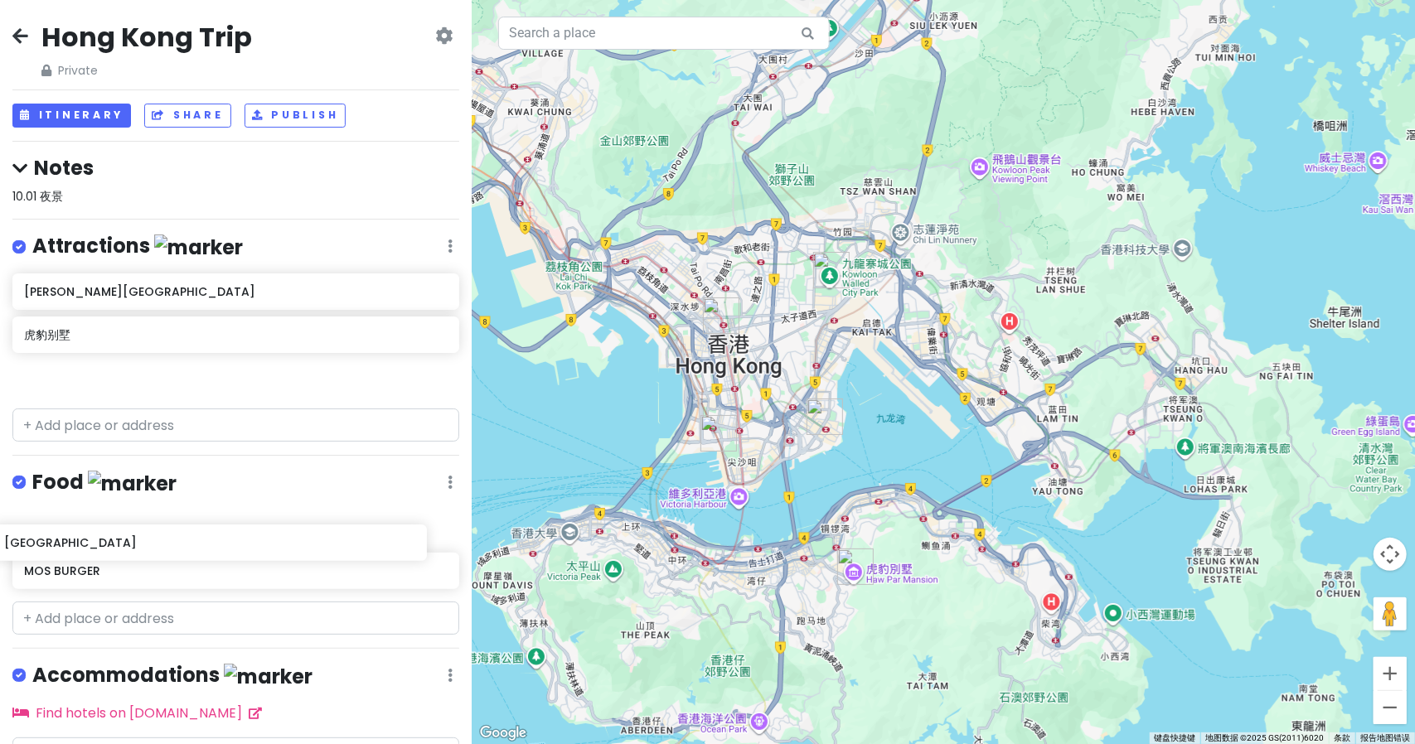
drag, startPoint x: 259, startPoint y: 389, endPoint x: 243, endPoint y: 545, distance: 157.4
click at [243, 545] on div "Hong Kong Trip Private Change Dates Make a Copy Delete Trip Go Pro ⚡️ Give Feed…" at bounding box center [236, 372] width 472 height 744
drag, startPoint x: 188, startPoint y: 484, endPoint x: 183, endPoint y: 366, distance: 118.6
click at [183, 366] on div "Hong Kong Trip Private Change Dates Make a Copy Delete Trip Go Pro ⚡️ Give Feed…" at bounding box center [236, 372] width 472 height 744
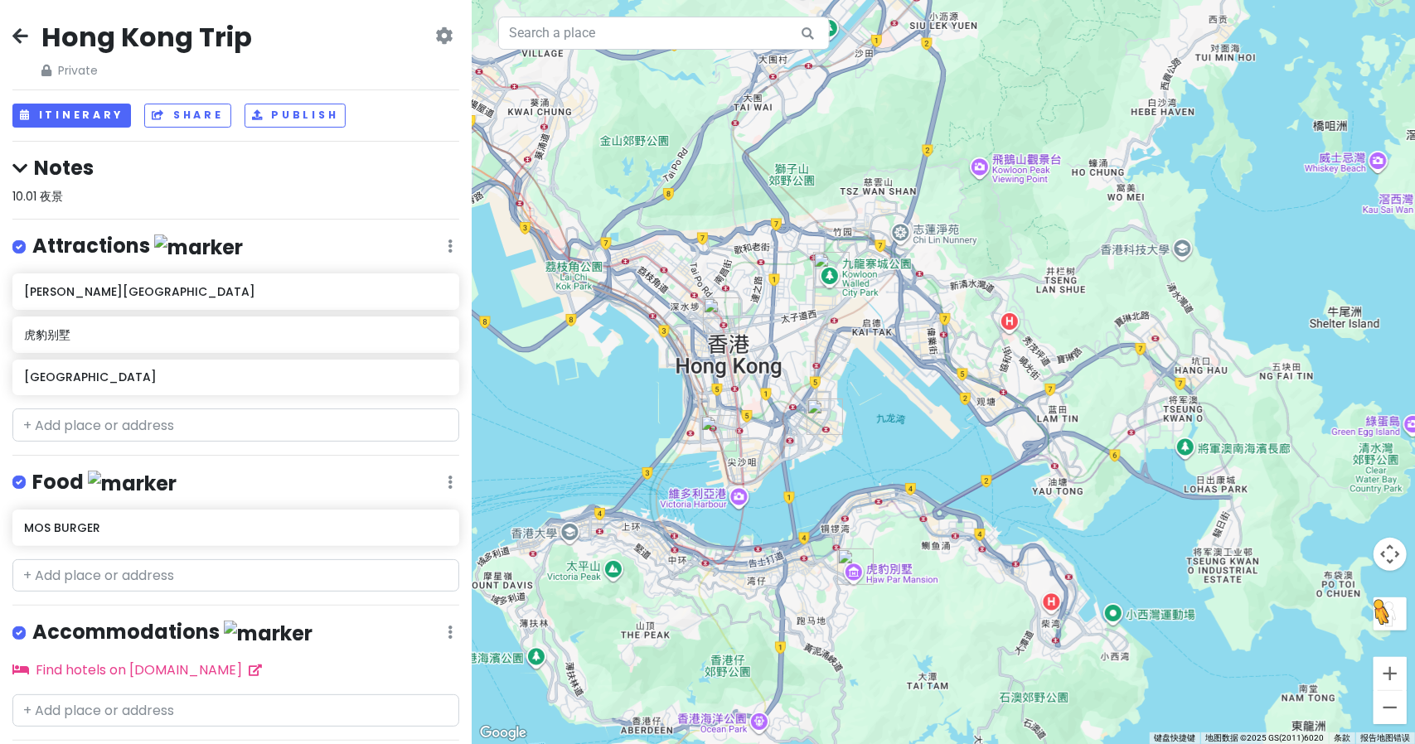
click at [1392, 626] on button "将街景小人拖到地图上以打开街景" at bounding box center [1389, 614] width 33 height 33
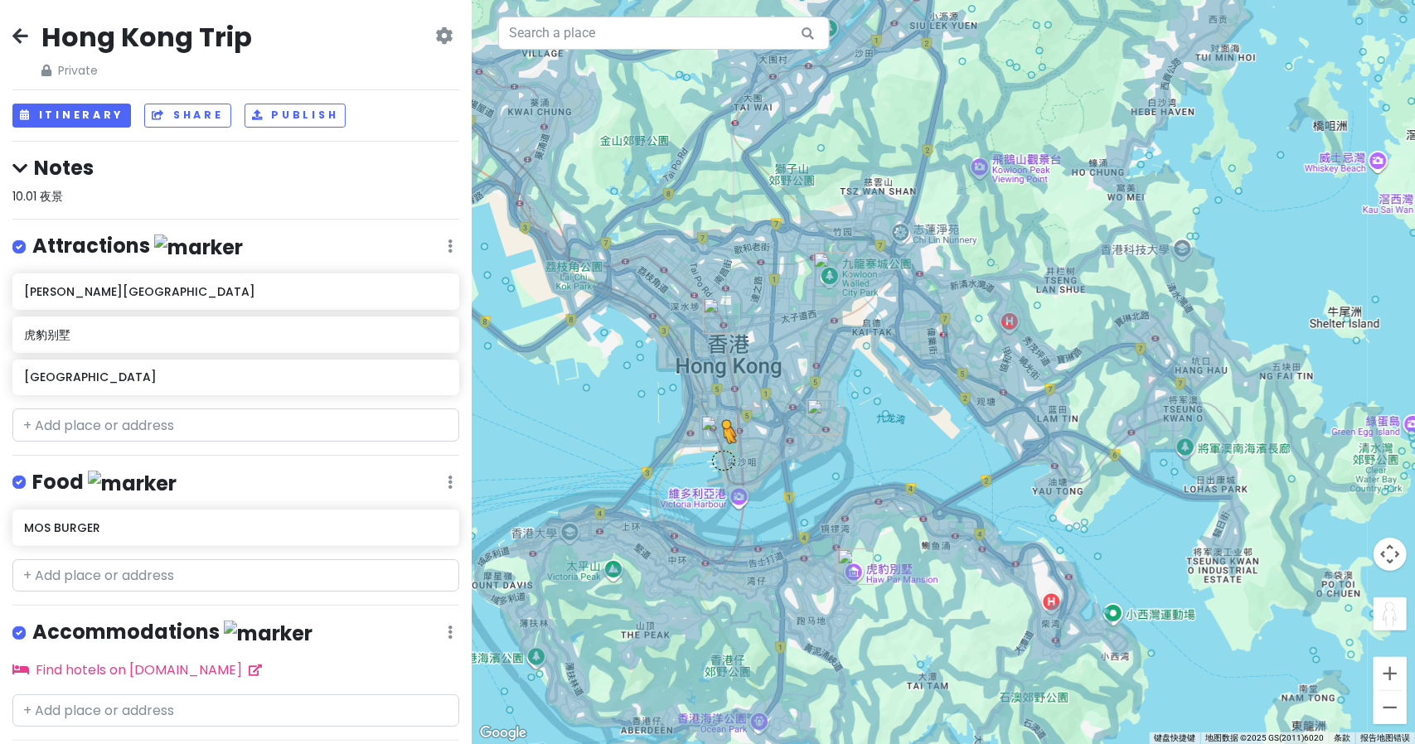
drag, startPoint x: 1402, startPoint y: 616, endPoint x: 723, endPoint y: 460, distance: 696.5
click at [723, 460] on div "若要使用键盘激活拖动功能，请按 Alt + Enter 键。进入键盘拖动状态后，可以使用箭头键来移动标记。按 Enter 键可结束拖动操作。如需取消，请按 E…" at bounding box center [943, 372] width 943 height 744
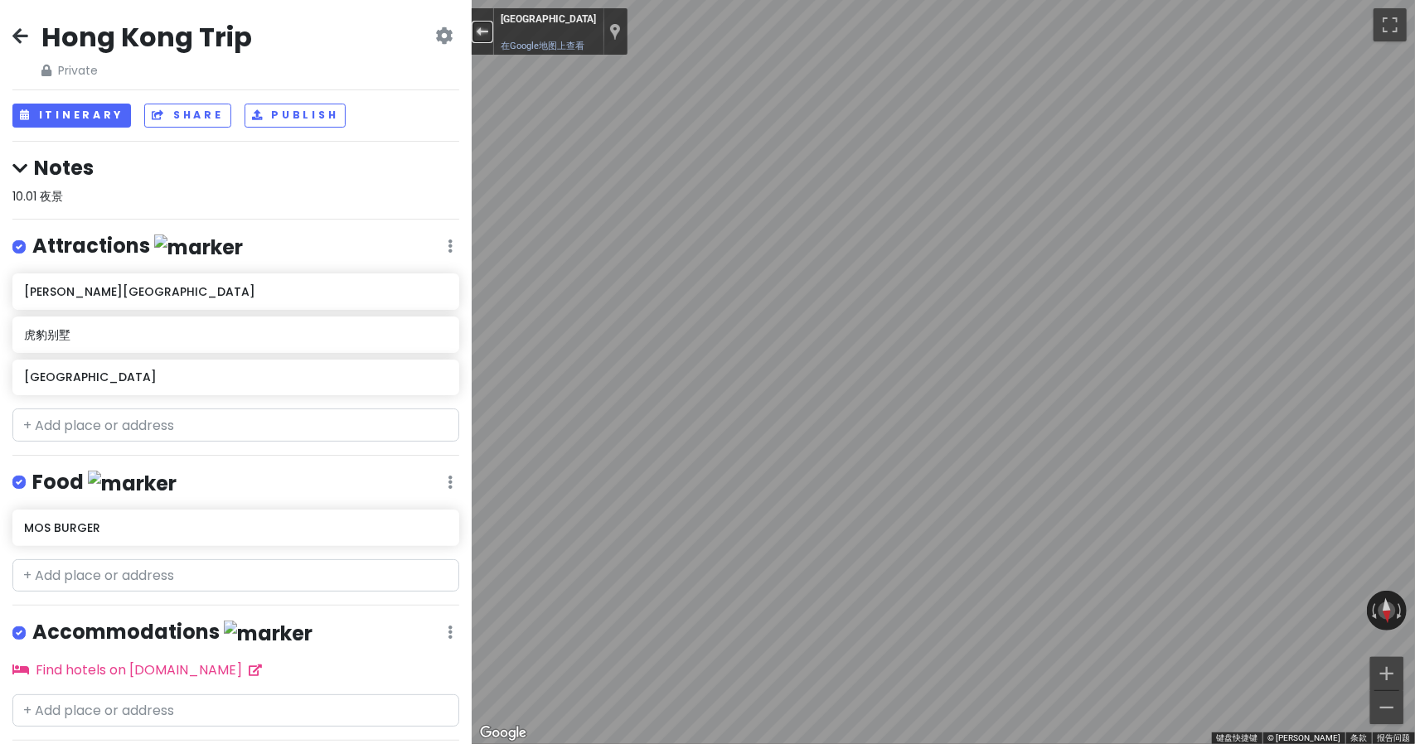
click at [478, 33] on div "退出街景" at bounding box center [482, 32] width 12 height 10
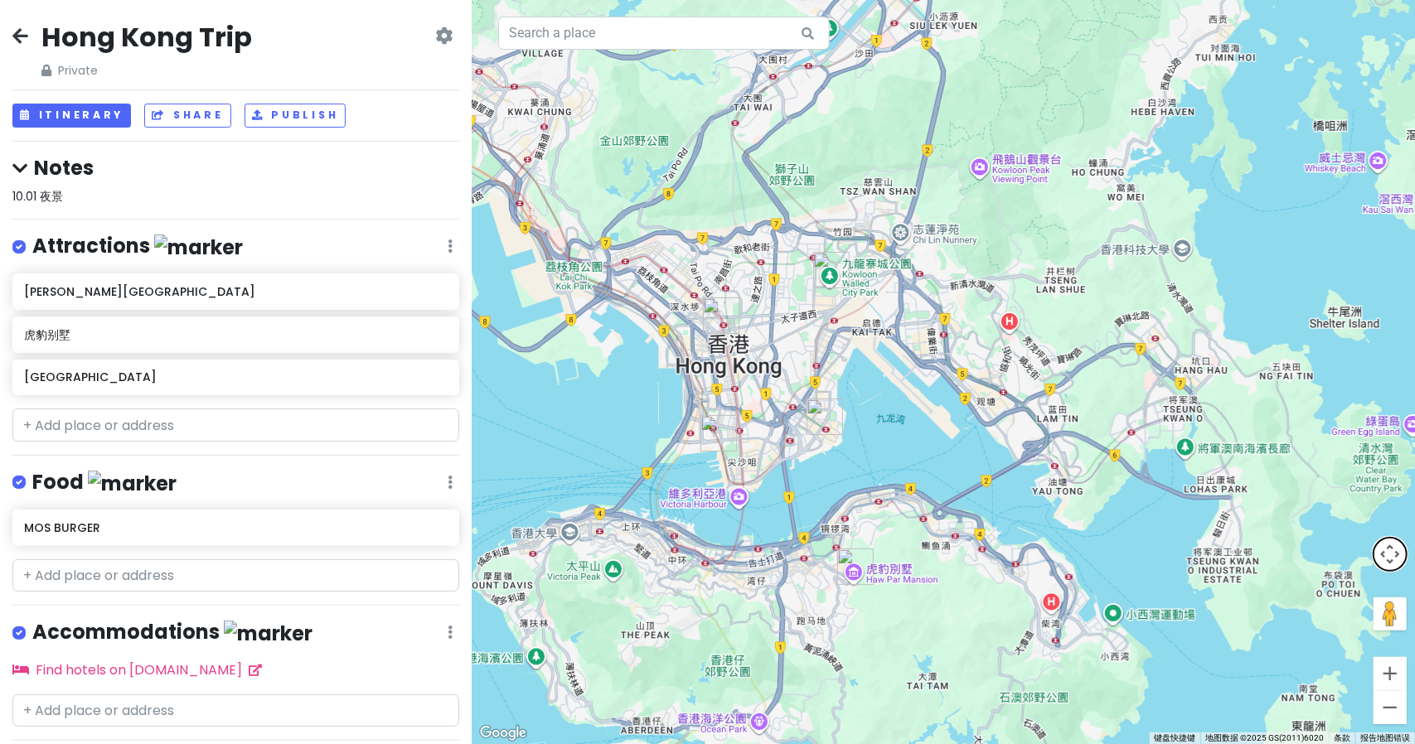
click at [1383, 553] on button "地图镜头控件" at bounding box center [1389, 554] width 33 height 33
click at [1380, 555] on button "地图镜头控件" at bounding box center [1389, 554] width 33 height 33
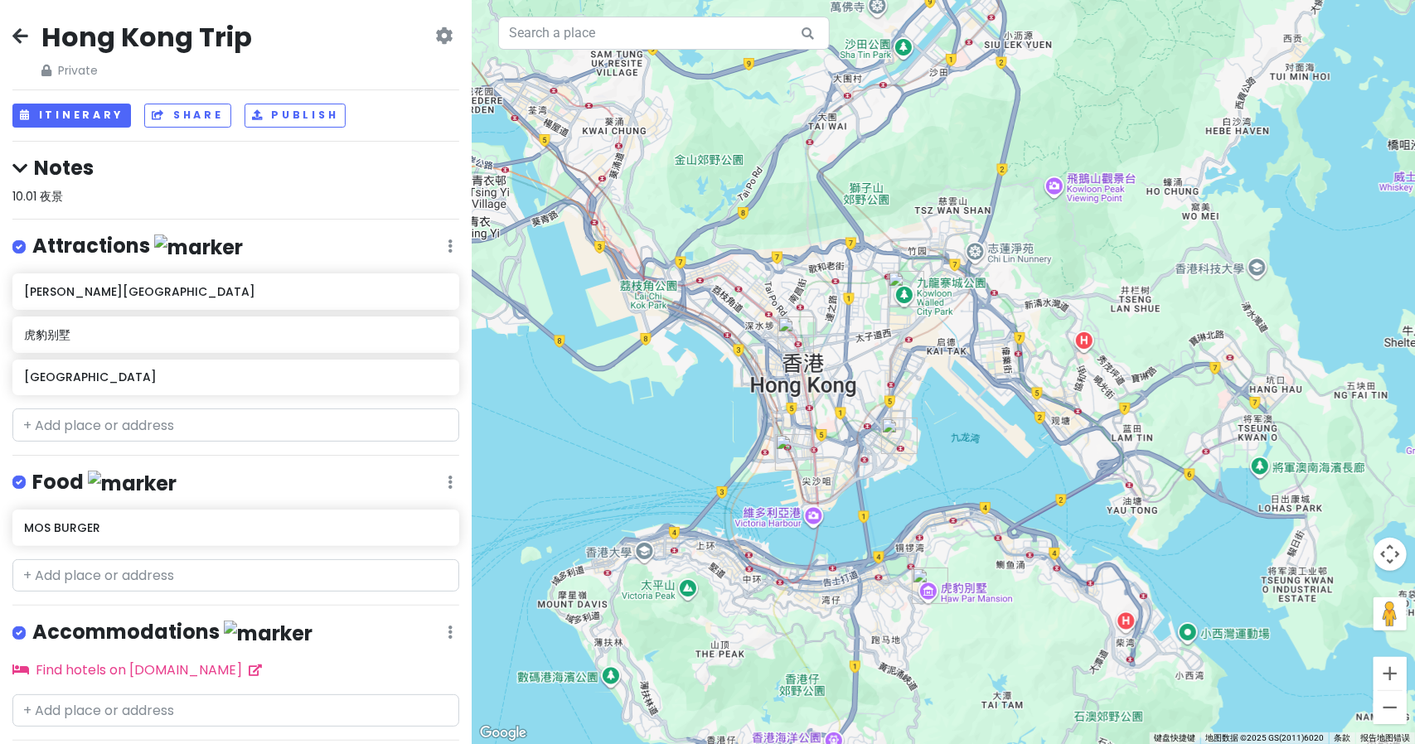
drag, startPoint x: 901, startPoint y: 460, endPoint x: 1056, endPoint y: 498, distance: 159.6
click at [1056, 498] on div "正在加载..." at bounding box center [943, 372] width 943 height 744
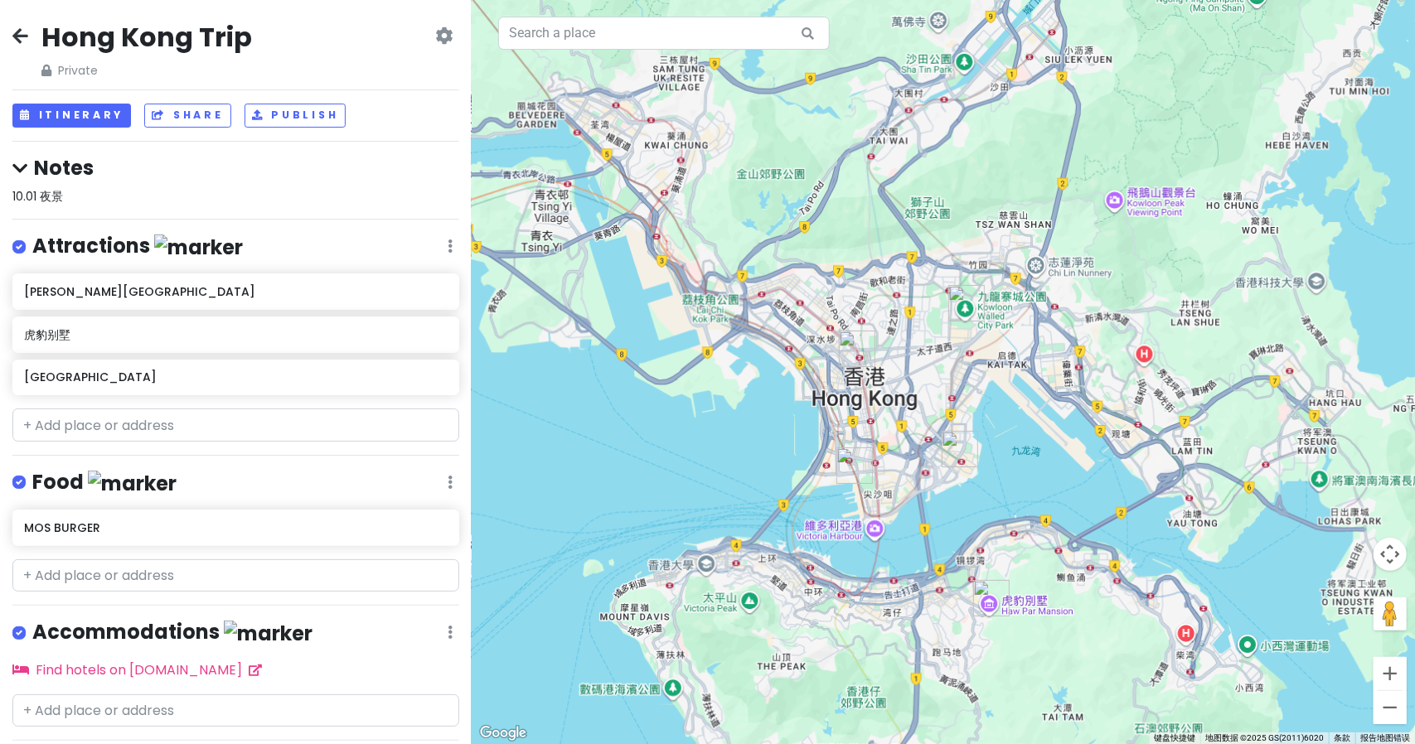
drag, startPoint x: 996, startPoint y: 510, endPoint x: 975, endPoint y: 500, distance: 23.7
click at [975, 500] on div "正在加载..." at bounding box center [943, 372] width 943 height 744
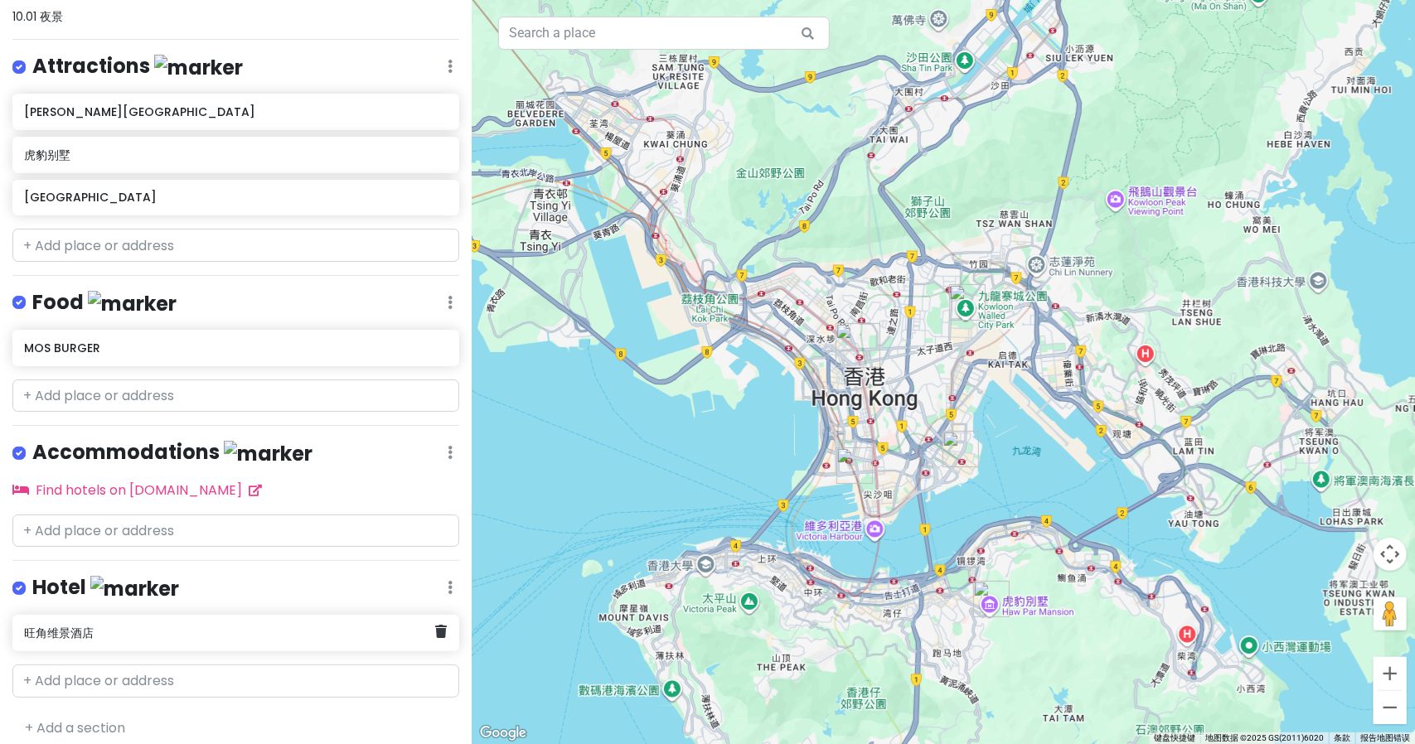
scroll to position [186, 0]
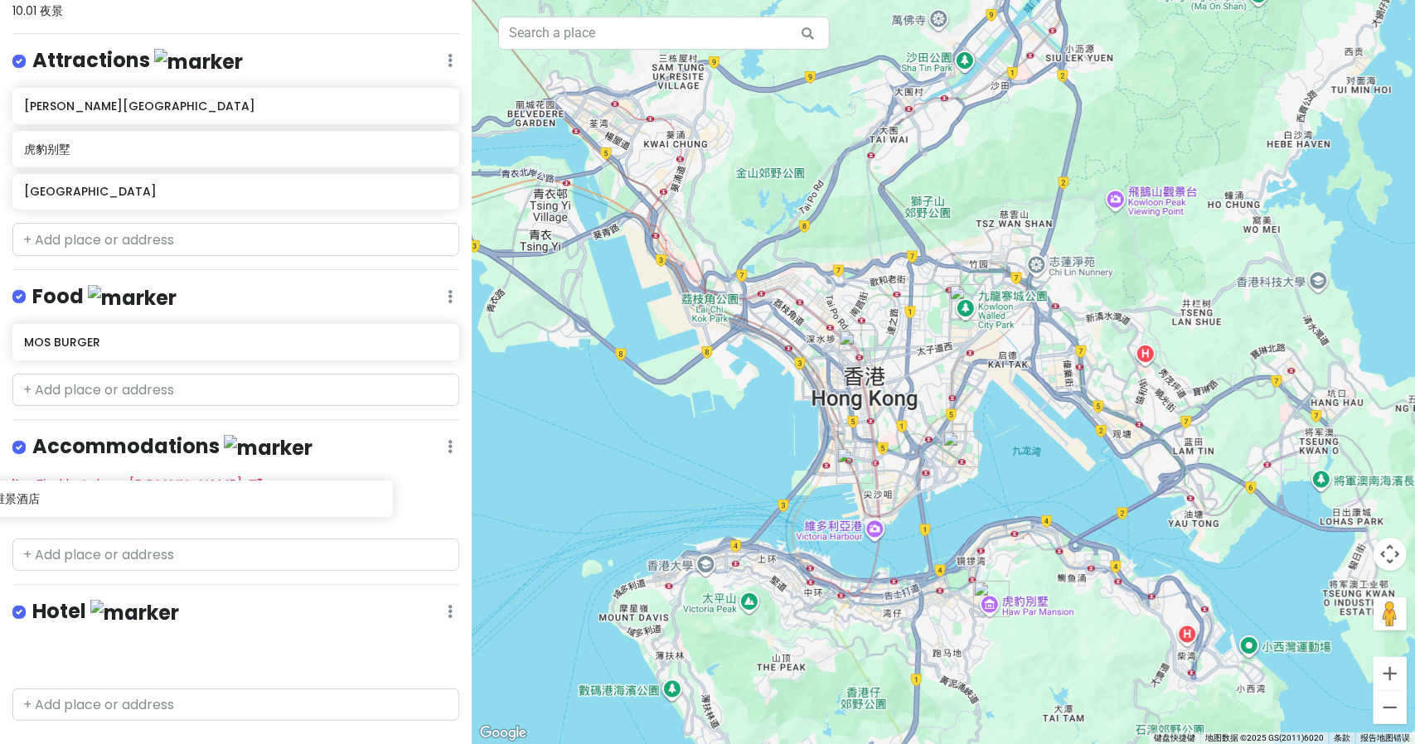
drag, startPoint x: 400, startPoint y: 647, endPoint x: 346, endPoint y: 506, distance: 150.9
click at [346, 506] on div "Hong Kong Trip Private Change Dates Make a Copy Delete Trip Go Pro ⚡️ Give Feed…" at bounding box center [236, 372] width 472 height 744
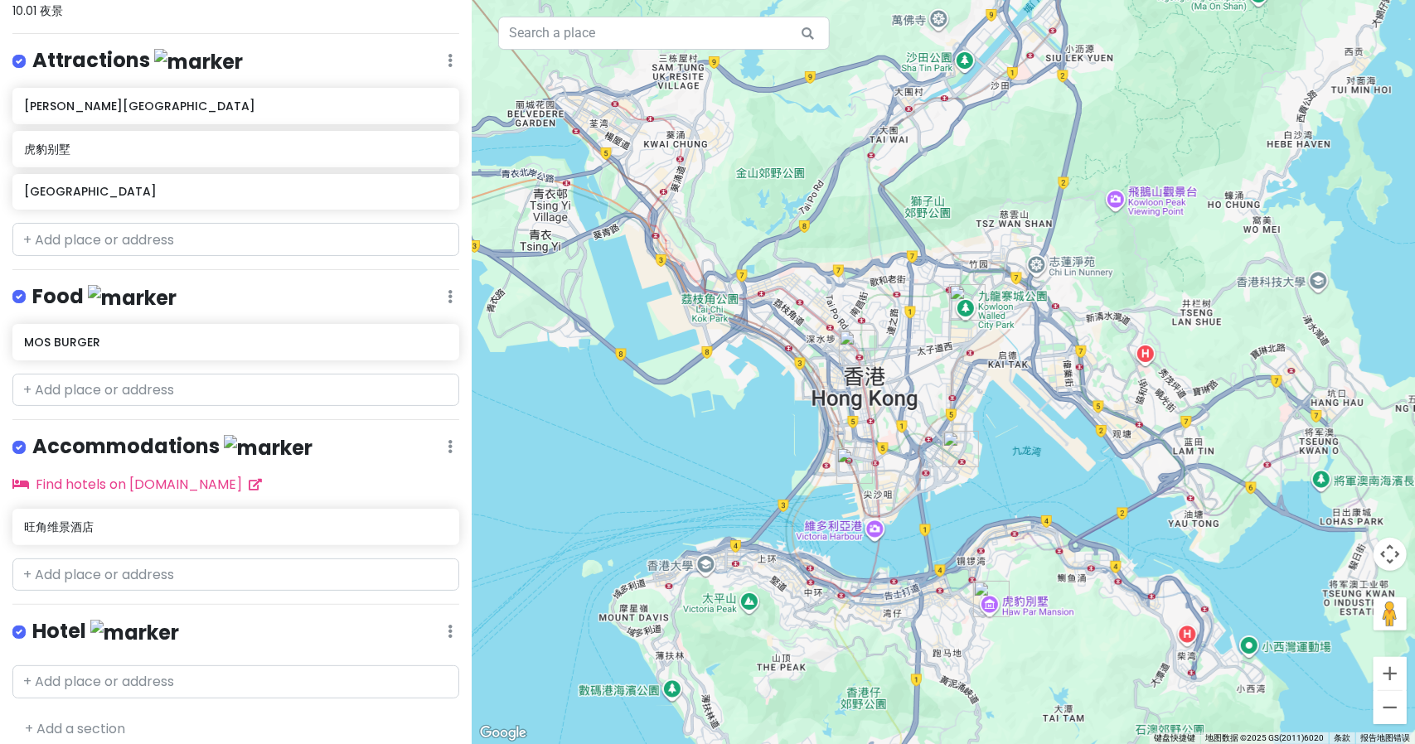
click at [448, 625] on icon at bounding box center [450, 631] width 5 height 13
click at [414, 592] on link "Delete List" at bounding box center [401, 596] width 133 height 40
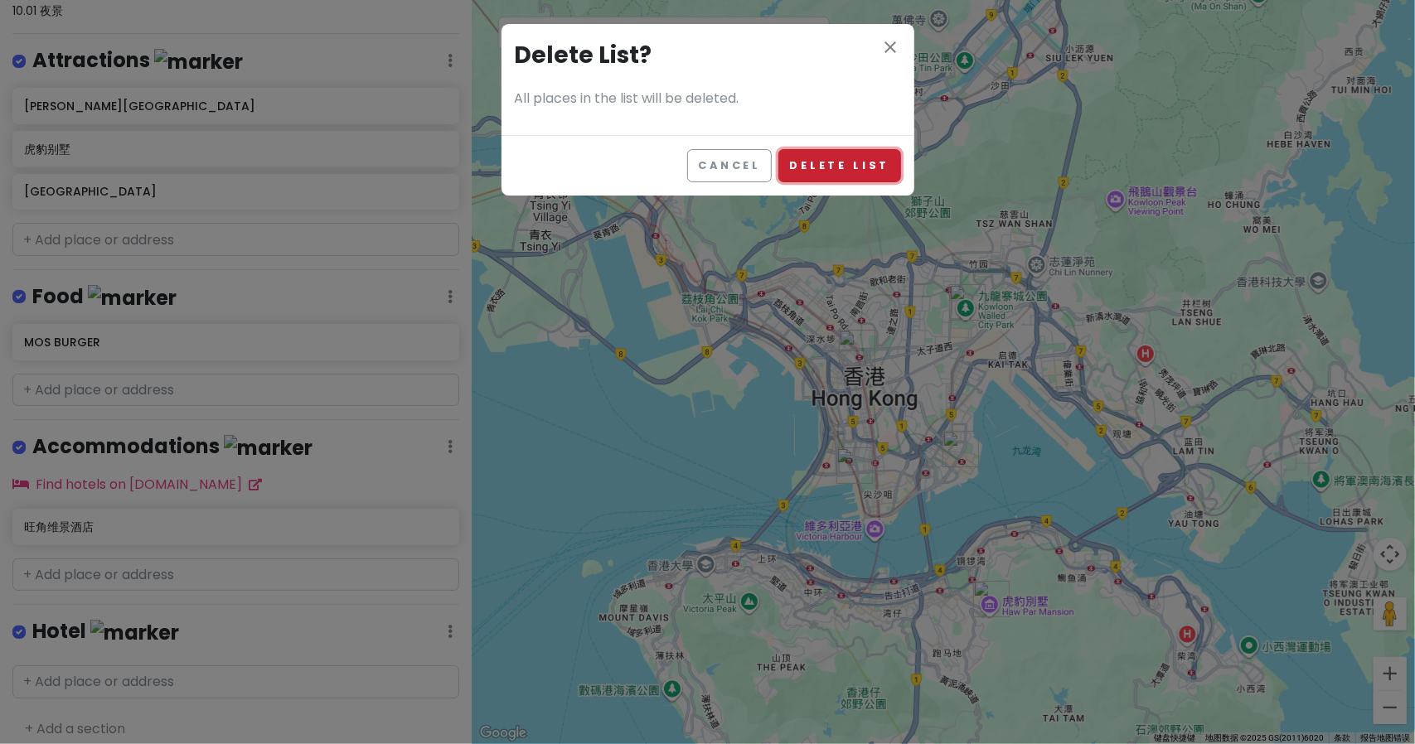
click at [834, 161] on button "Delete List" at bounding box center [839, 165] width 122 height 32
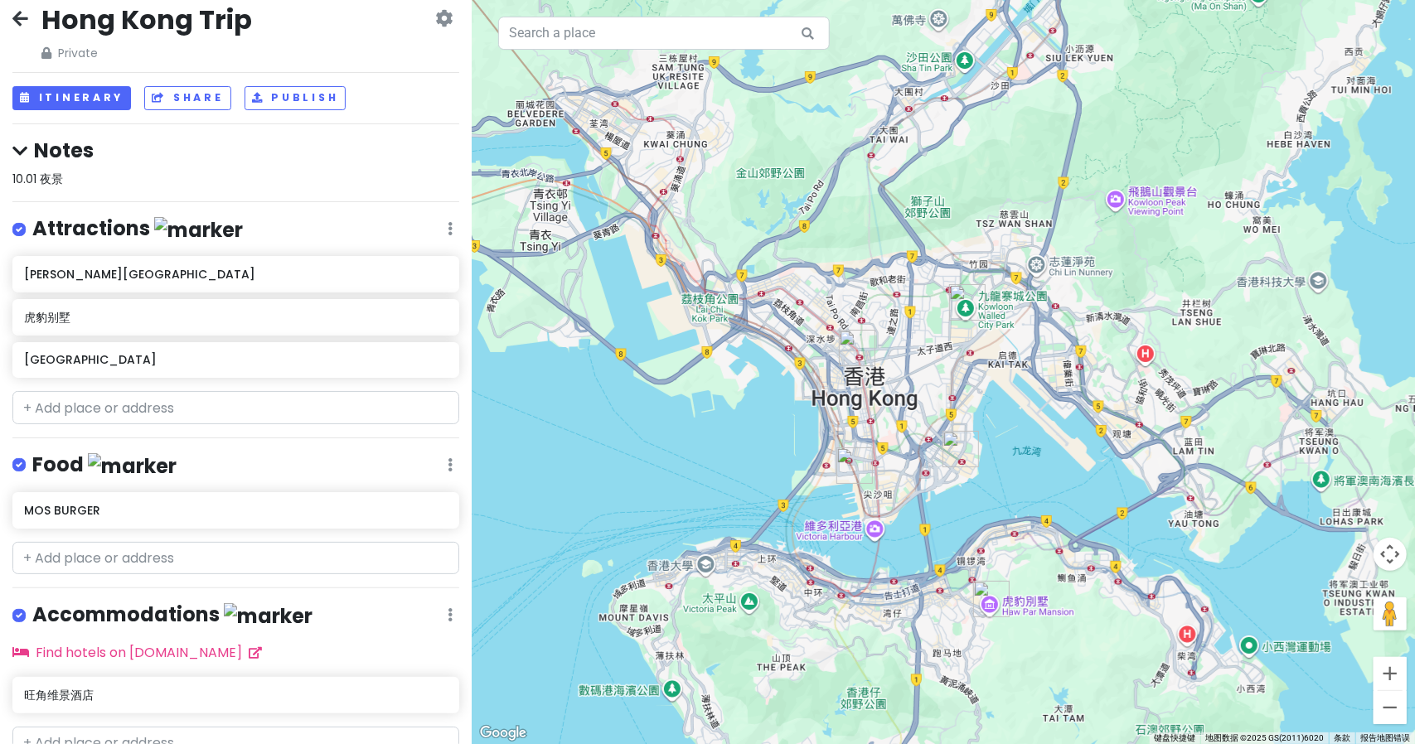
scroll to position [0, 0]
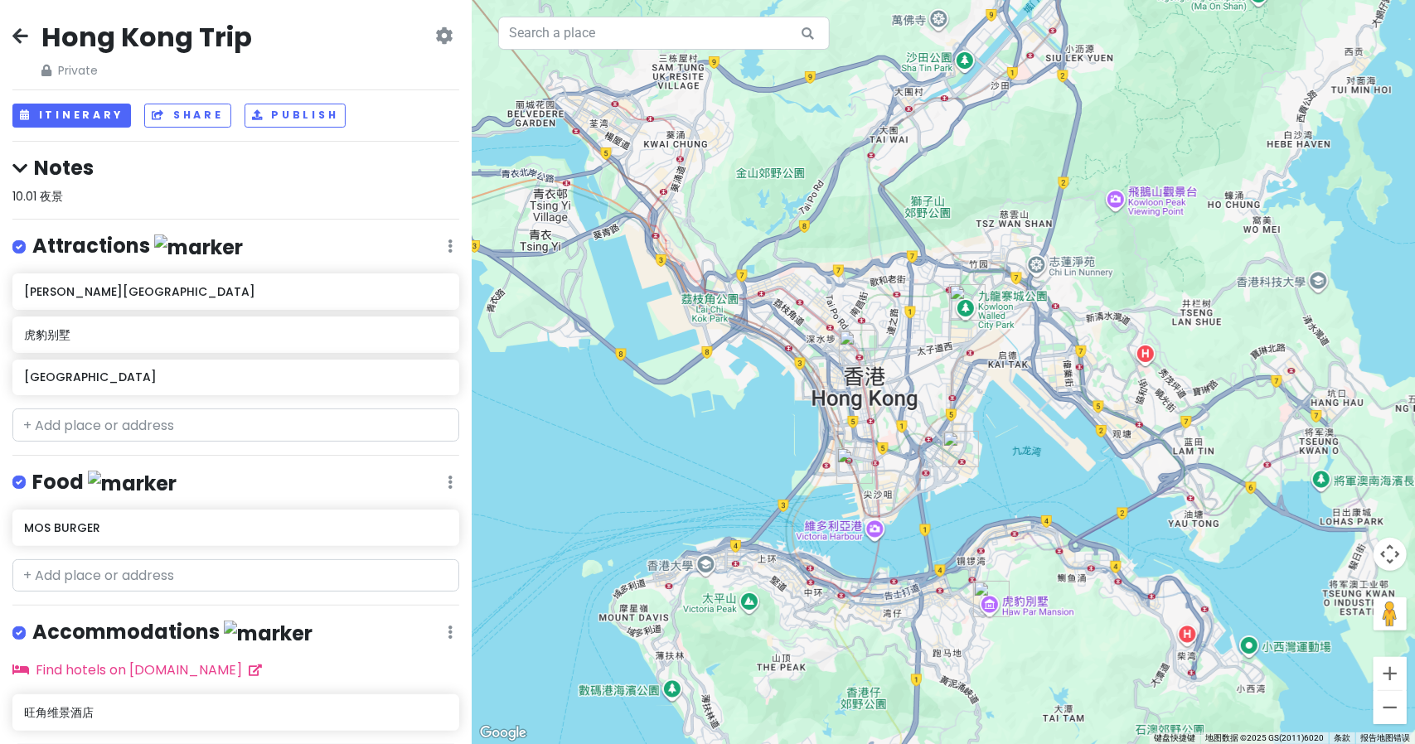
click at [448, 245] on icon at bounding box center [450, 246] width 5 height 13
click at [421, 325] on link "Reorder" at bounding box center [401, 335] width 133 height 40
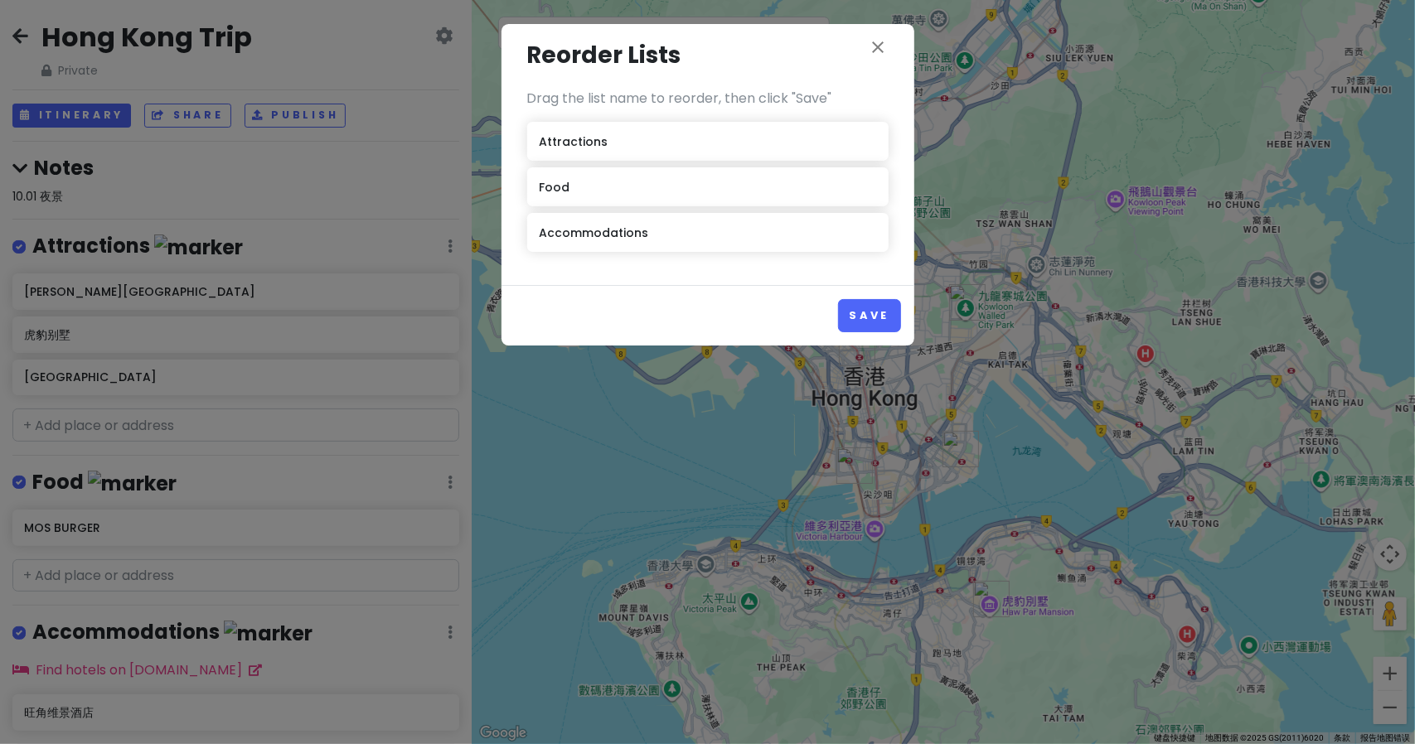
click at [702, 196] on div "Food" at bounding box center [707, 186] width 361 height 39
click at [572, 202] on div "Food" at bounding box center [707, 186] width 361 height 39
click at [604, 245] on div "Accommodations" at bounding box center [707, 232] width 361 height 39
click at [607, 192] on div "Food" at bounding box center [707, 186] width 361 height 39
click at [603, 147] on h6 "Attractions" at bounding box center [573, 141] width 69 height 15
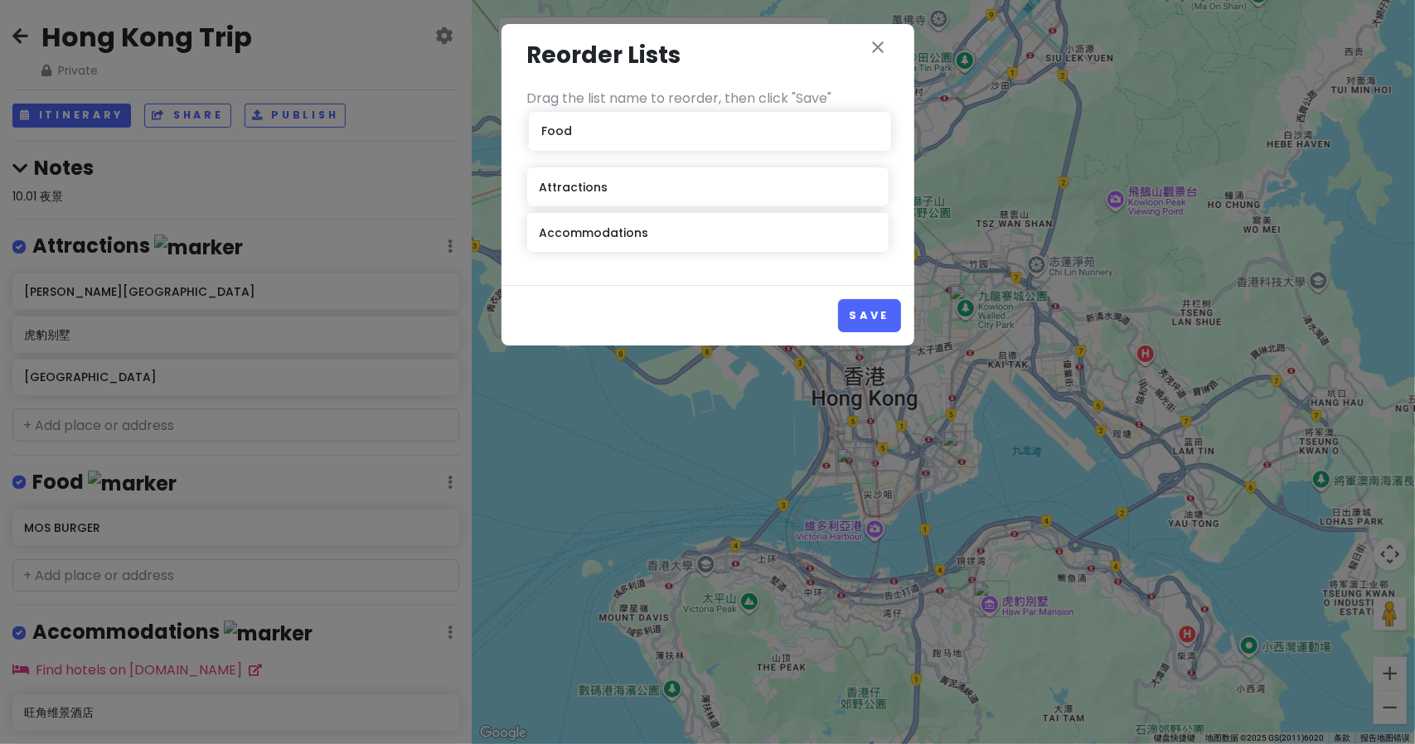
drag, startPoint x: 578, startPoint y: 192, endPoint x: 580, endPoint y: 137, distance: 55.6
click at [580, 137] on div "Attractions Food Accommodations" at bounding box center [707, 190] width 361 height 137
drag, startPoint x: 579, startPoint y: 140, endPoint x: 571, endPoint y: 195, distance: 55.3
click at [571, 195] on div "Food Attractions Accommodations" at bounding box center [707, 190] width 361 height 137
drag, startPoint x: 681, startPoint y: 201, endPoint x: 673, endPoint y: 139, distance: 61.9
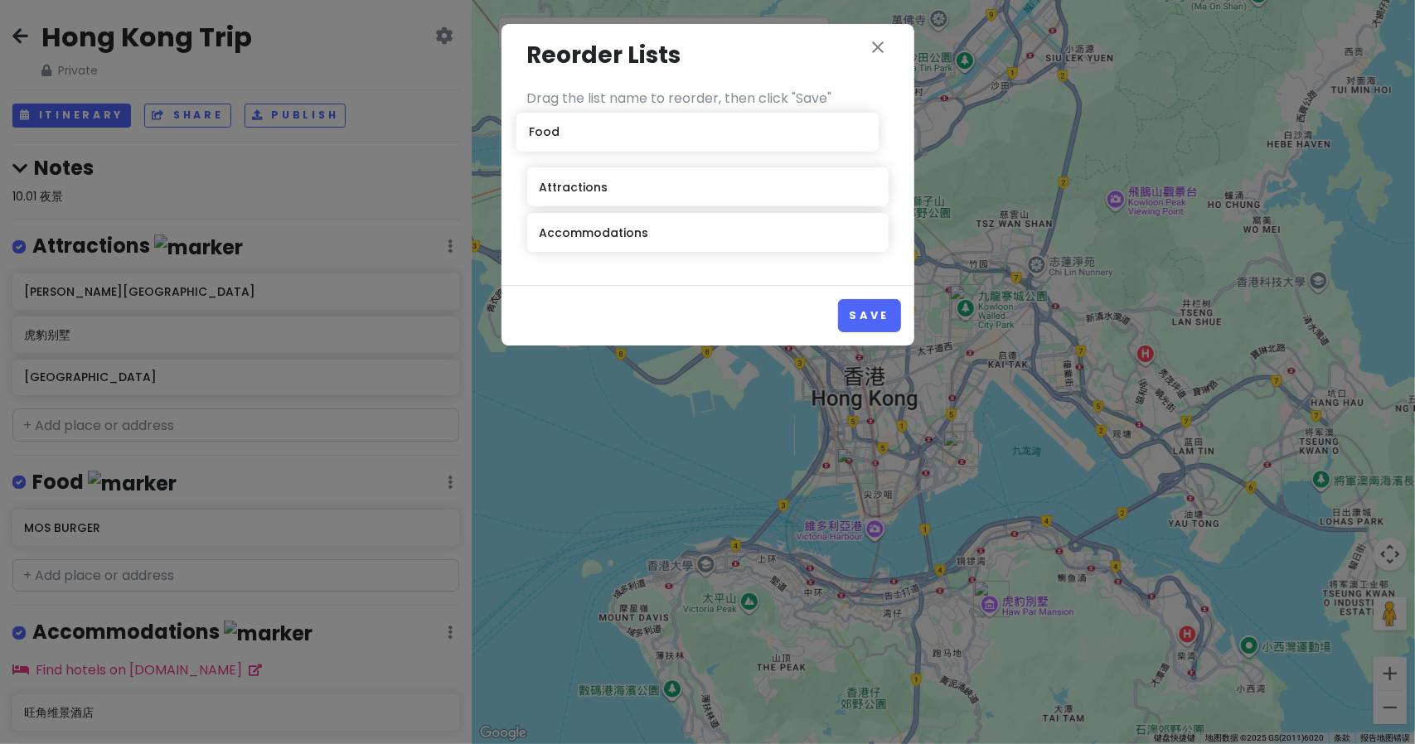
click at [671, 138] on div "Attractions Food Accommodations" at bounding box center [707, 190] width 361 height 137
click at [860, 310] on button "Save" at bounding box center [869, 315] width 62 height 32
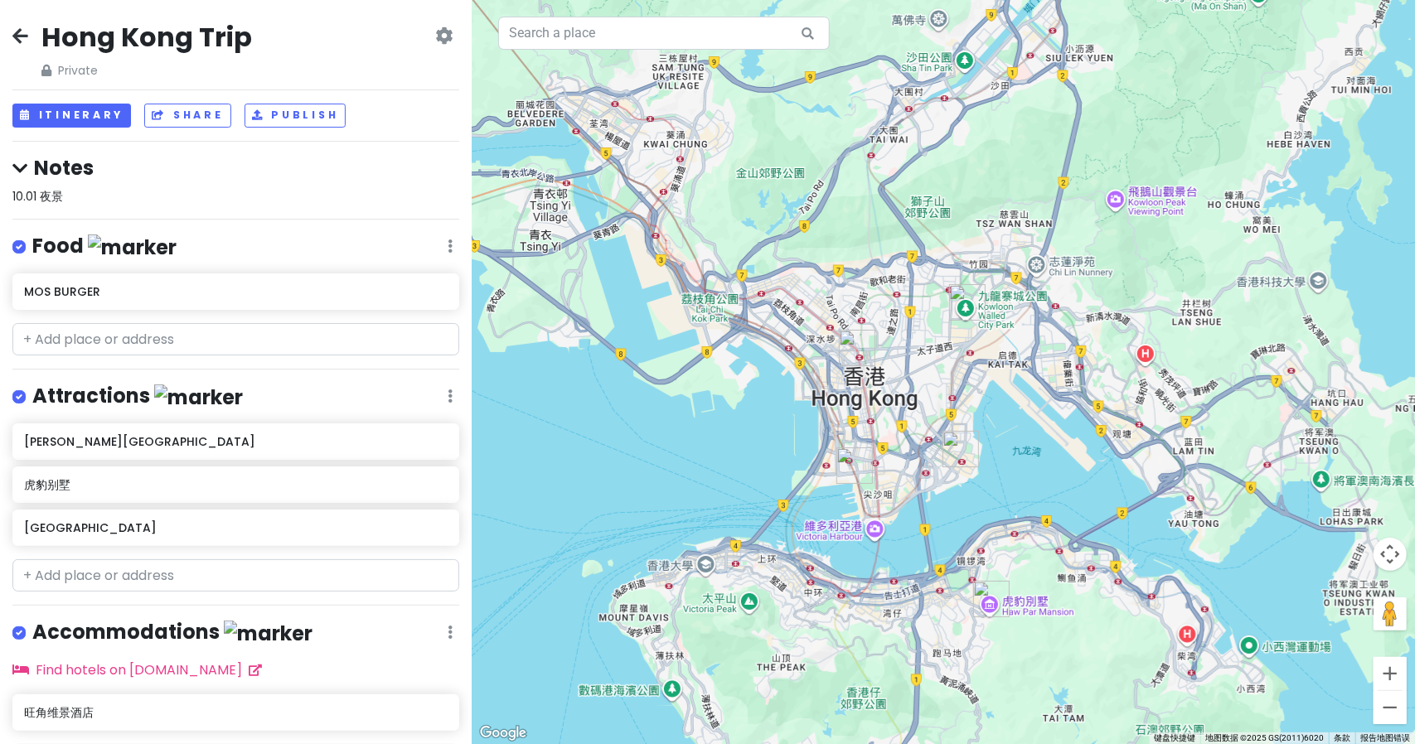
click at [448, 243] on icon at bounding box center [450, 246] width 5 height 13
click at [398, 328] on link "Reorder" at bounding box center [401, 335] width 133 height 40
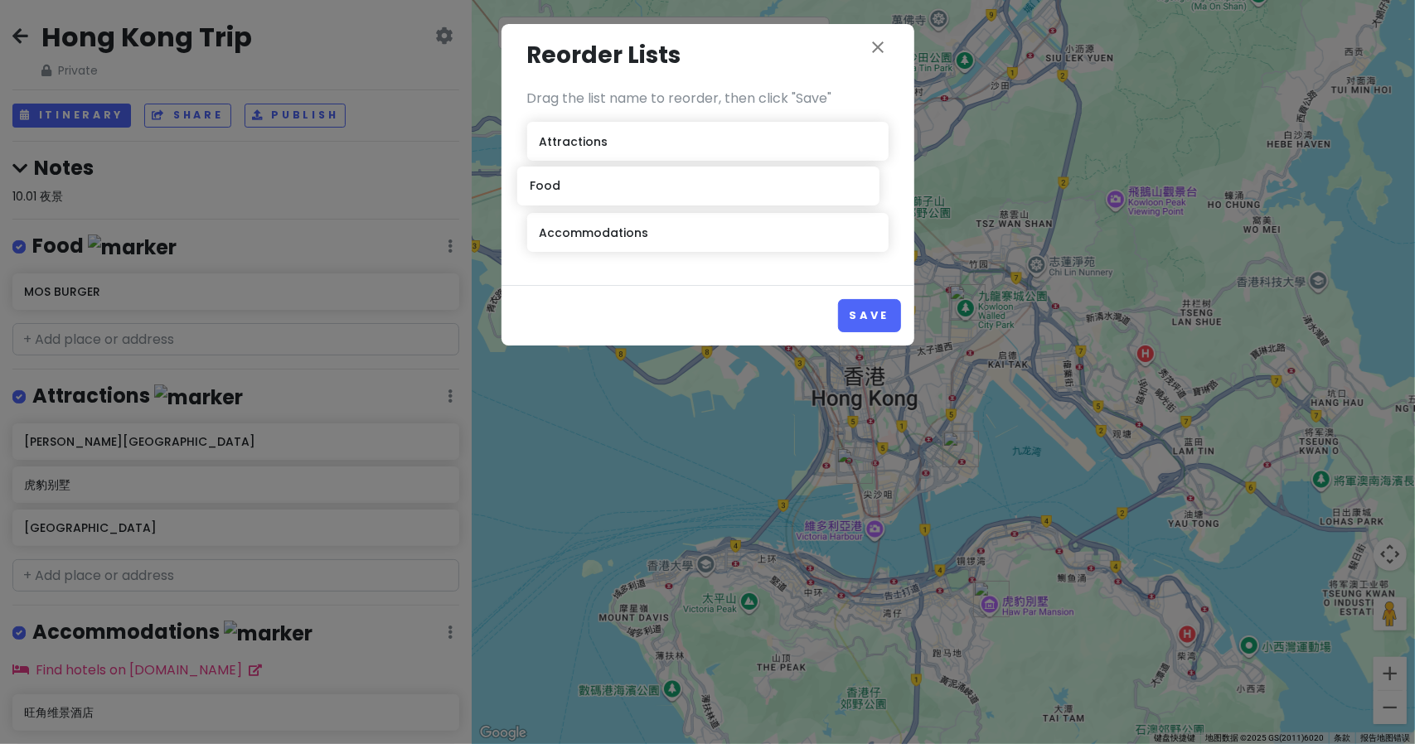
drag, startPoint x: 703, startPoint y: 159, endPoint x: 695, endPoint y: 193, distance: 34.8
click at [695, 193] on div "Food Attractions Accommodations" at bounding box center [707, 190] width 361 height 137
click at [858, 306] on button "Save" at bounding box center [869, 315] width 62 height 32
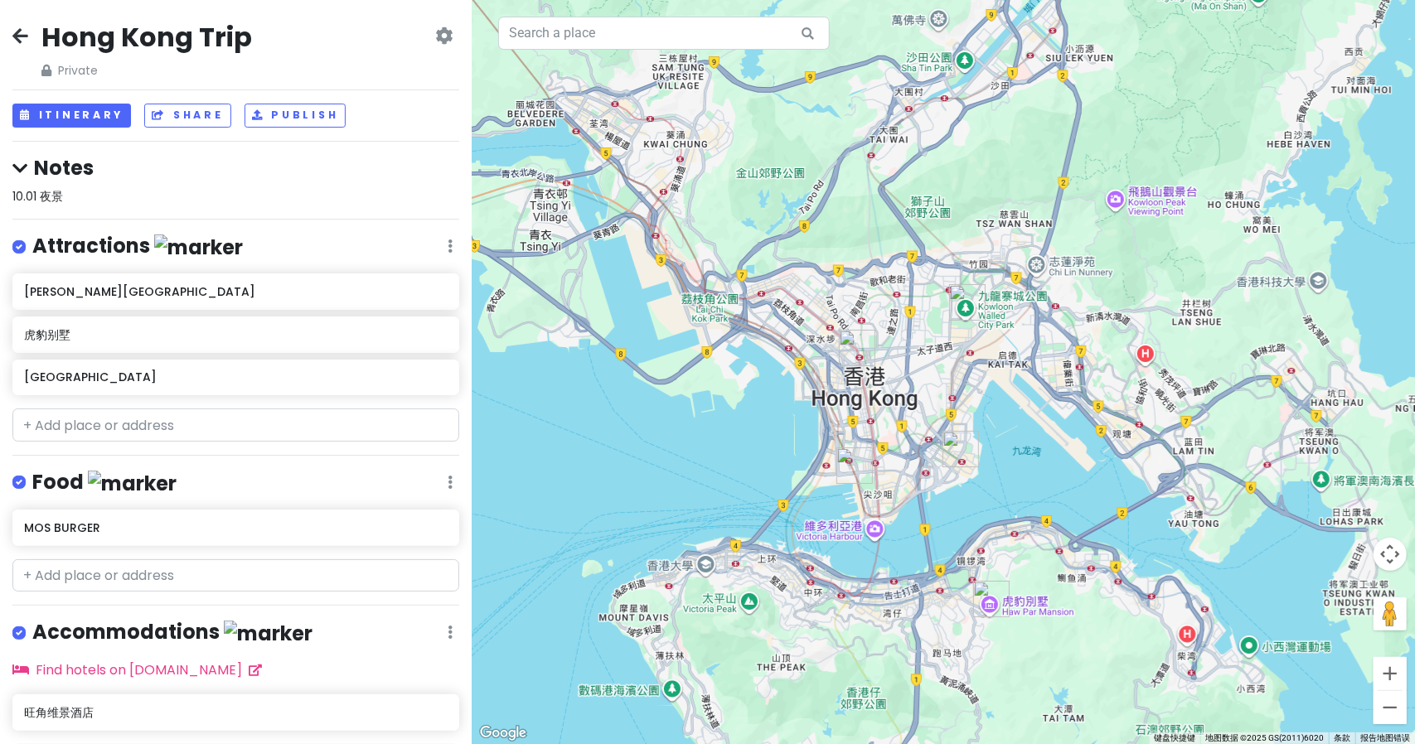
click at [426, 243] on div "Attractions Edit Reorder Delete List" at bounding box center [235, 250] width 447 height 34
click at [443, 248] on div "Attractions Edit Reorder Delete List" at bounding box center [235, 250] width 447 height 34
click at [448, 248] on icon at bounding box center [450, 246] width 5 height 13
click at [406, 284] on link "Edit" at bounding box center [401, 295] width 133 height 40
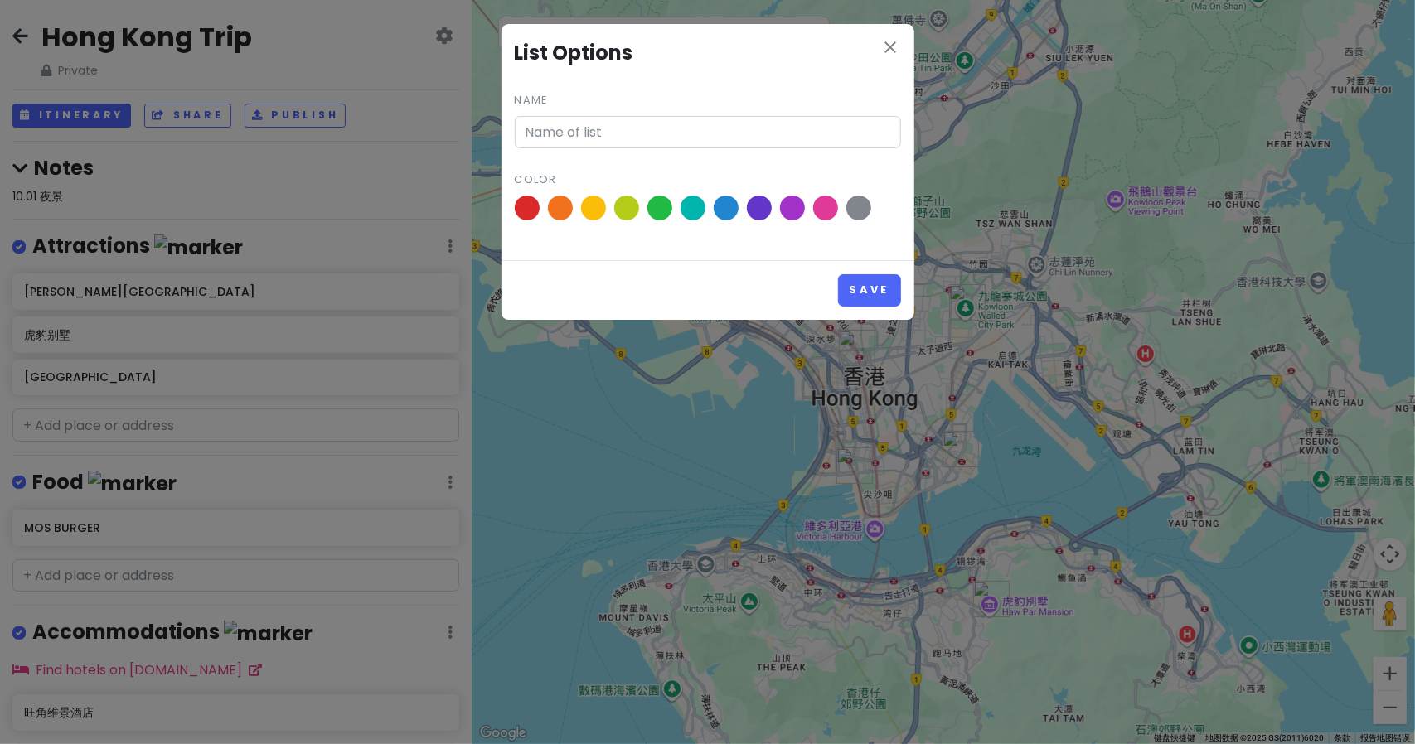
type input "Attractions"
click at [883, 46] on icon "close" at bounding box center [891, 47] width 20 height 20
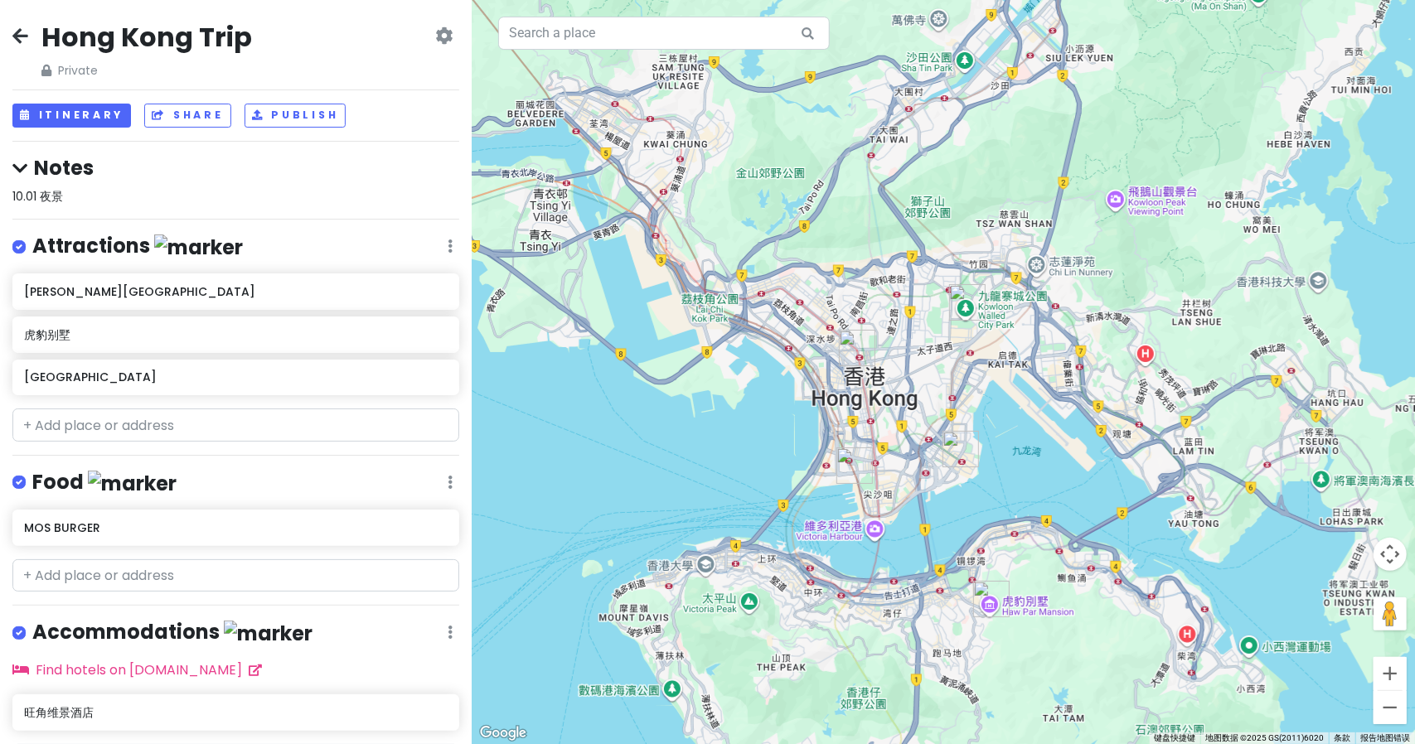
click at [32, 236] on label at bounding box center [32, 236] width 0 height 0
click at [32, 245] on input "checkbox" at bounding box center [37, 241] width 11 height 11
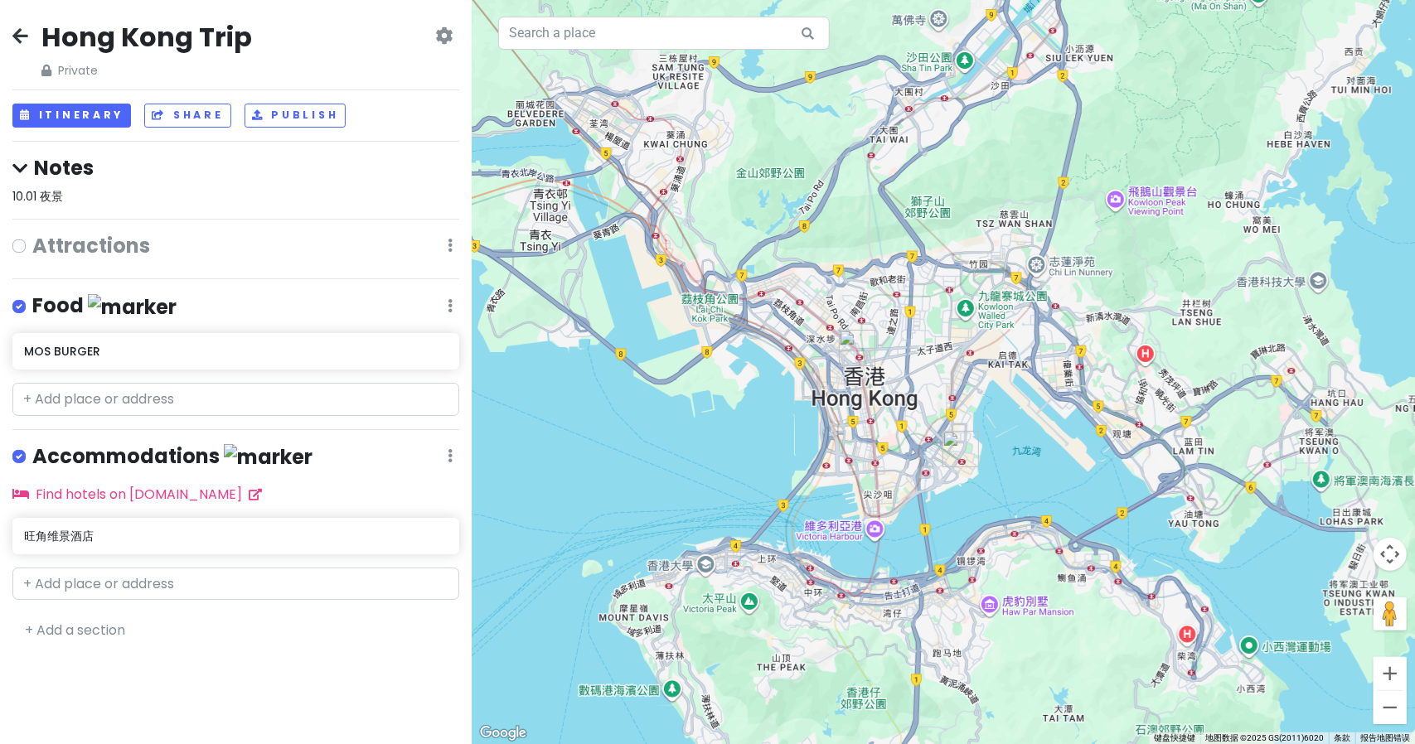
click at [32, 235] on label at bounding box center [32, 235] width 0 height 0
click at [32, 245] on input "checkbox" at bounding box center [37, 240] width 11 height 11
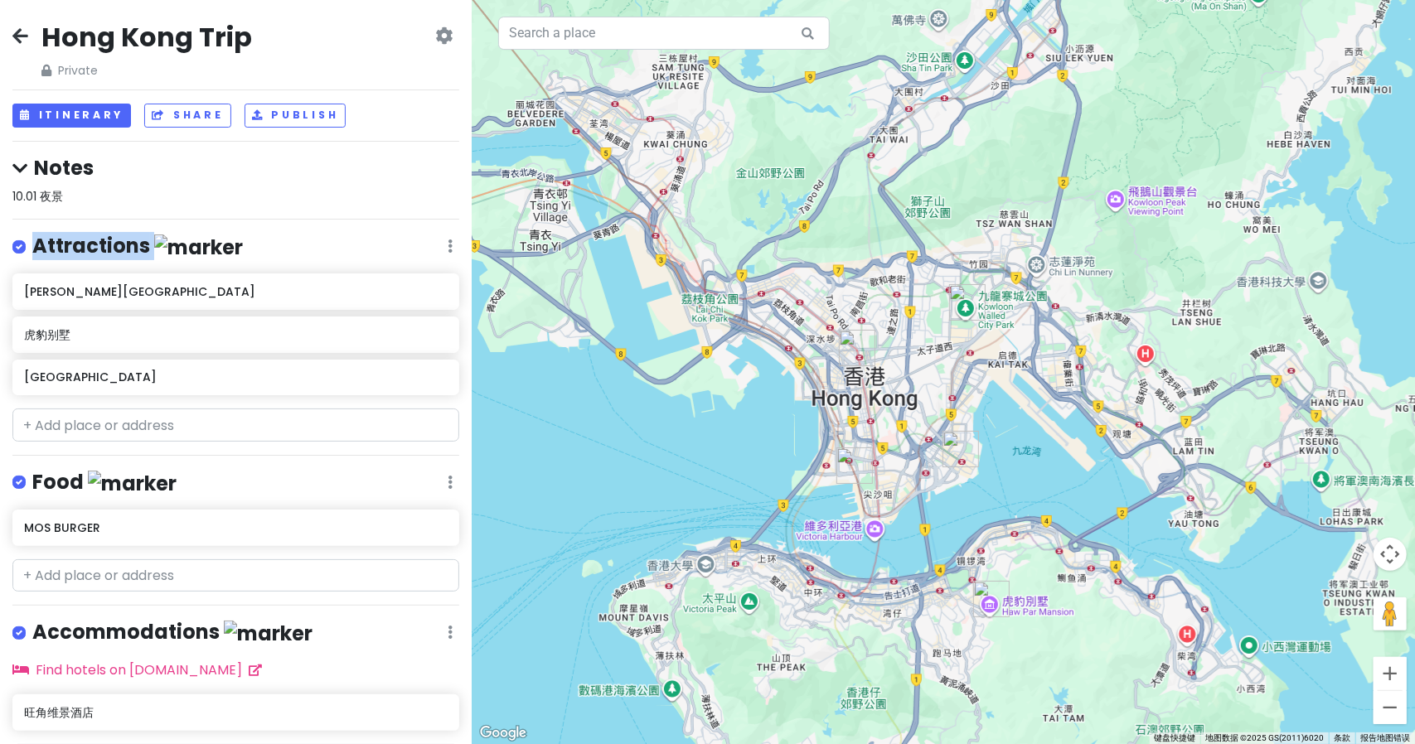
click at [32, 236] on label at bounding box center [32, 236] width 0 height 0
click at [32, 245] on input "checkbox" at bounding box center [37, 241] width 11 height 11
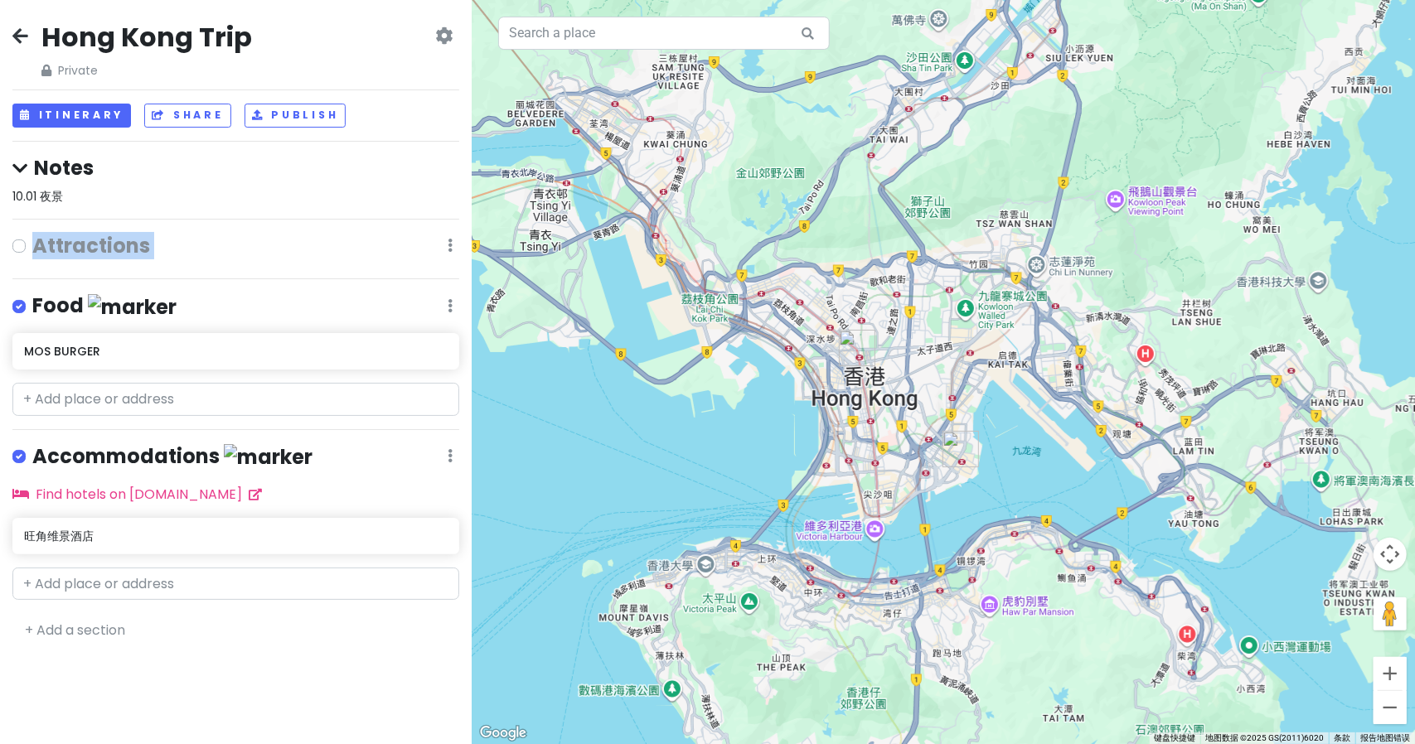
click at [32, 235] on label at bounding box center [32, 235] width 0 height 0
click at [32, 245] on input "checkbox" at bounding box center [37, 240] width 11 height 11
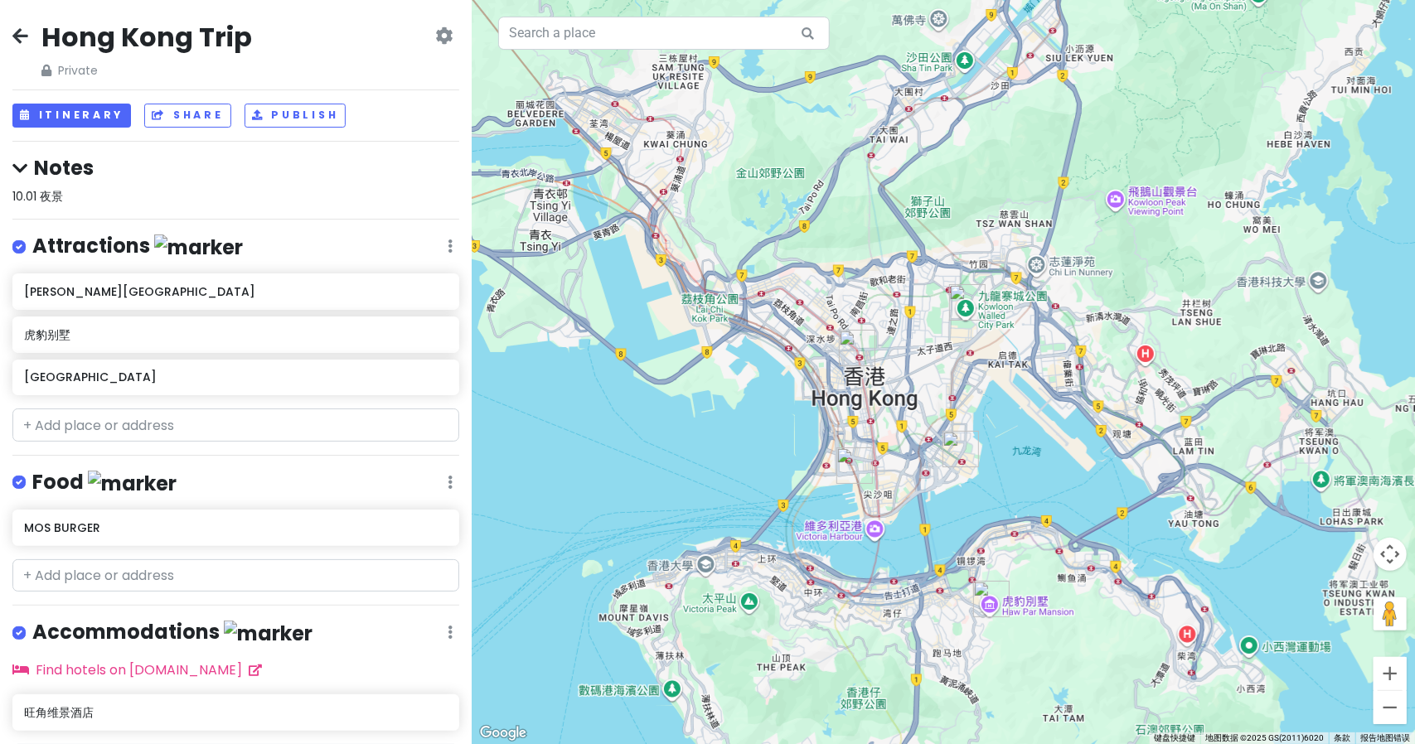
click at [32, 236] on label at bounding box center [32, 236] width 0 height 0
click at [32, 245] on input "checkbox" at bounding box center [37, 241] width 11 height 11
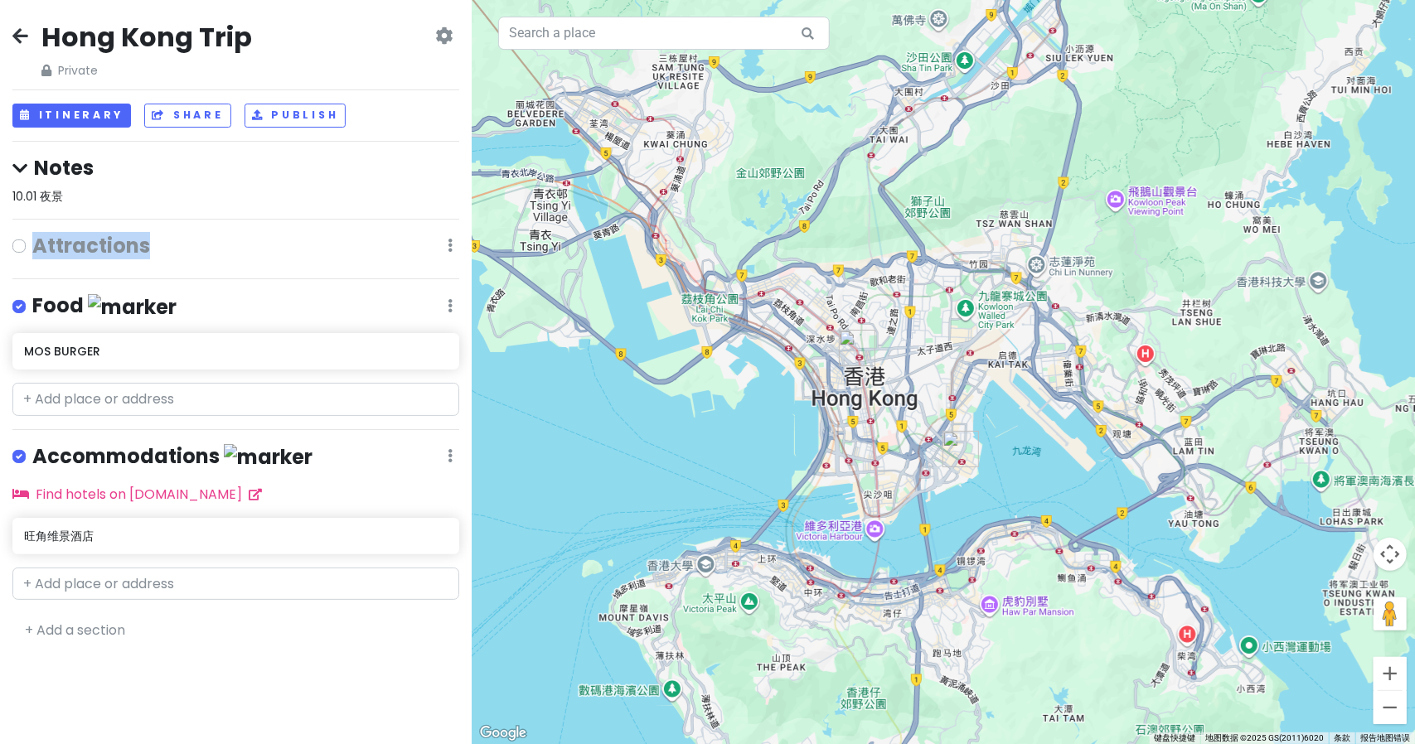
click at [32, 235] on label at bounding box center [32, 235] width 0 height 0
click at [32, 245] on input "checkbox" at bounding box center [37, 240] width 11 height 11
checkbox input "true"
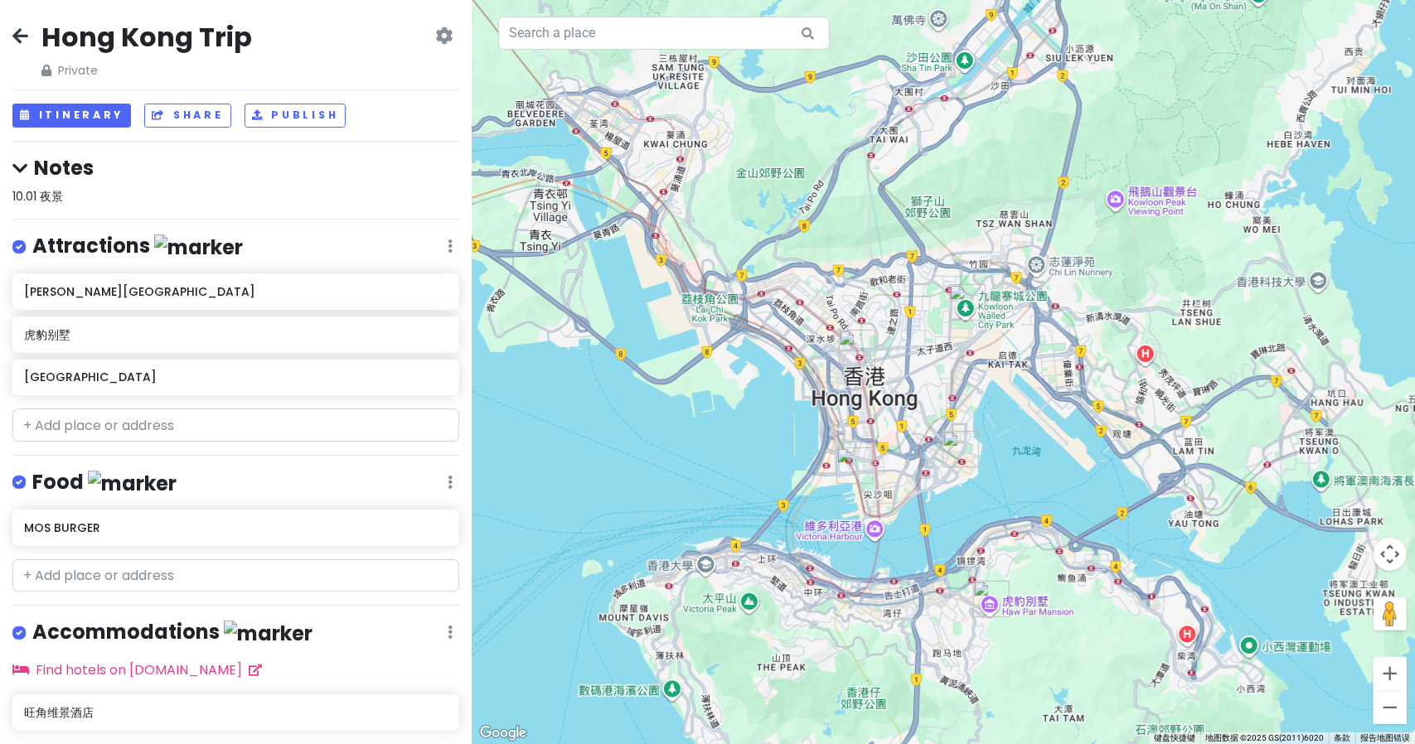
drag, startPoint x: 13, startPoint y: 24, endPoint x: 22, endPoint y: 39, distance: 17.5
click at [22, 39] on div "Hong Kong Trip Private Change Dates Make a Copy Delete Trip Go Pro ⚡️ Give Feed…" at bounding box center [235, 50] width 447 height 60
click at [22, 39] on icon at bounding box center [20, 35] width 16 height 13
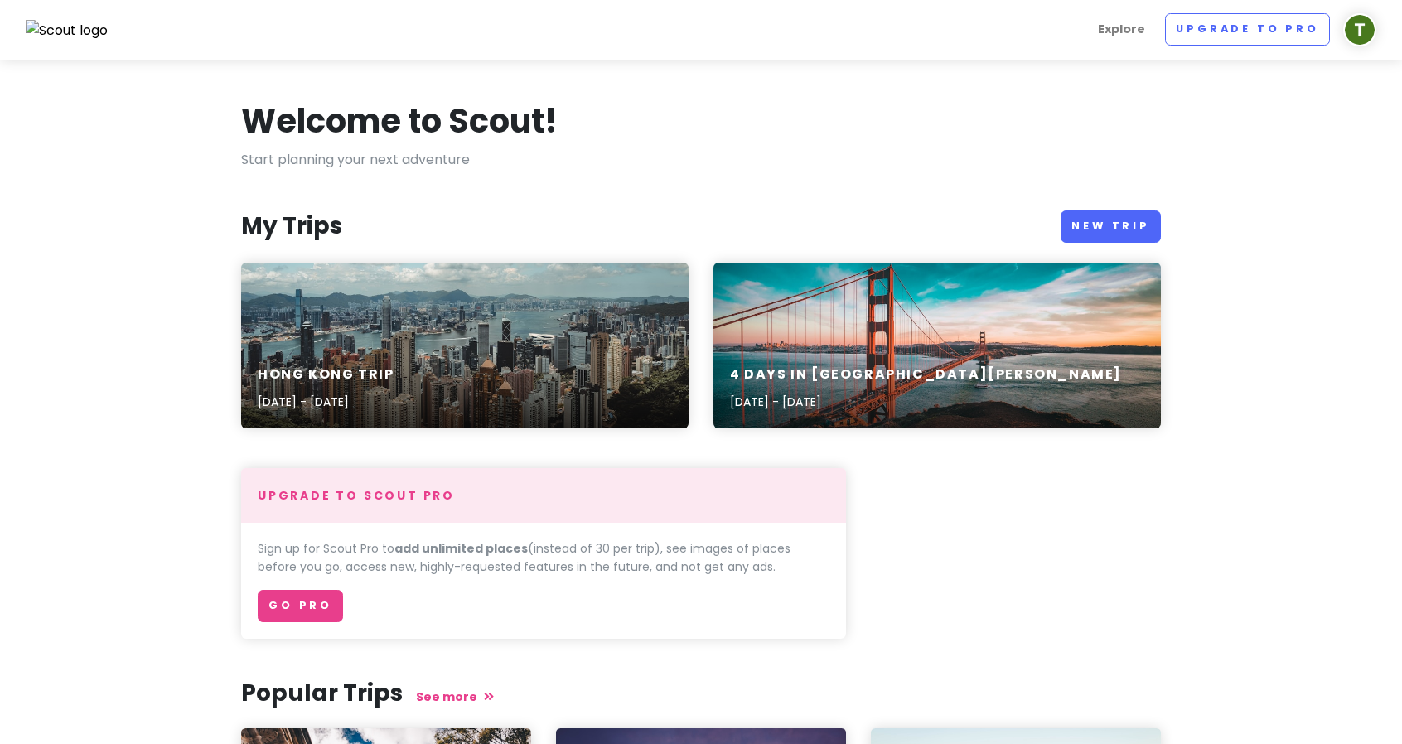
click at [926, 338] on div "4 Days in San Francisco Jul 7, 2023 - Feb 11, 2020" at bounding box center [938, 346] width 448 height 166
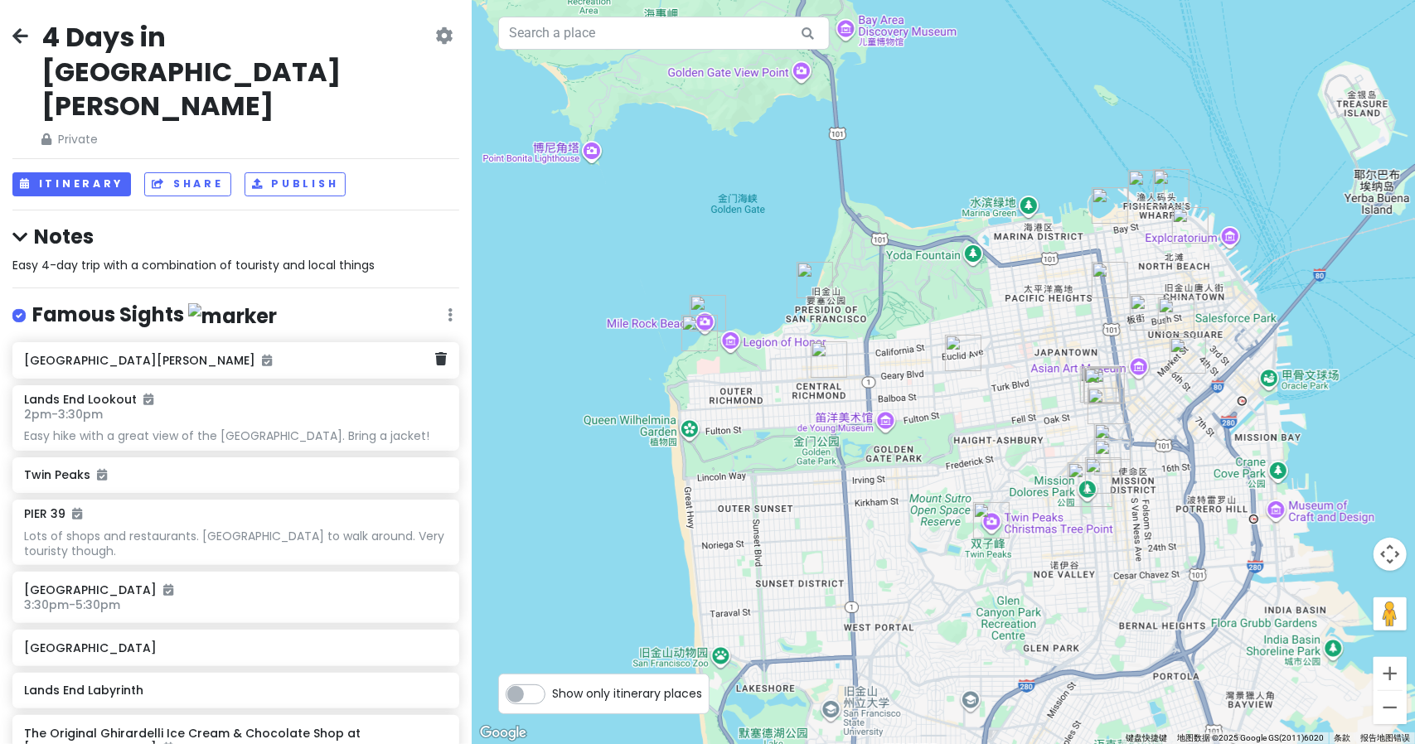
click at [206, 349] on div "Mission Dolores Park" at bounding box center [229, 360] width 411 height 23
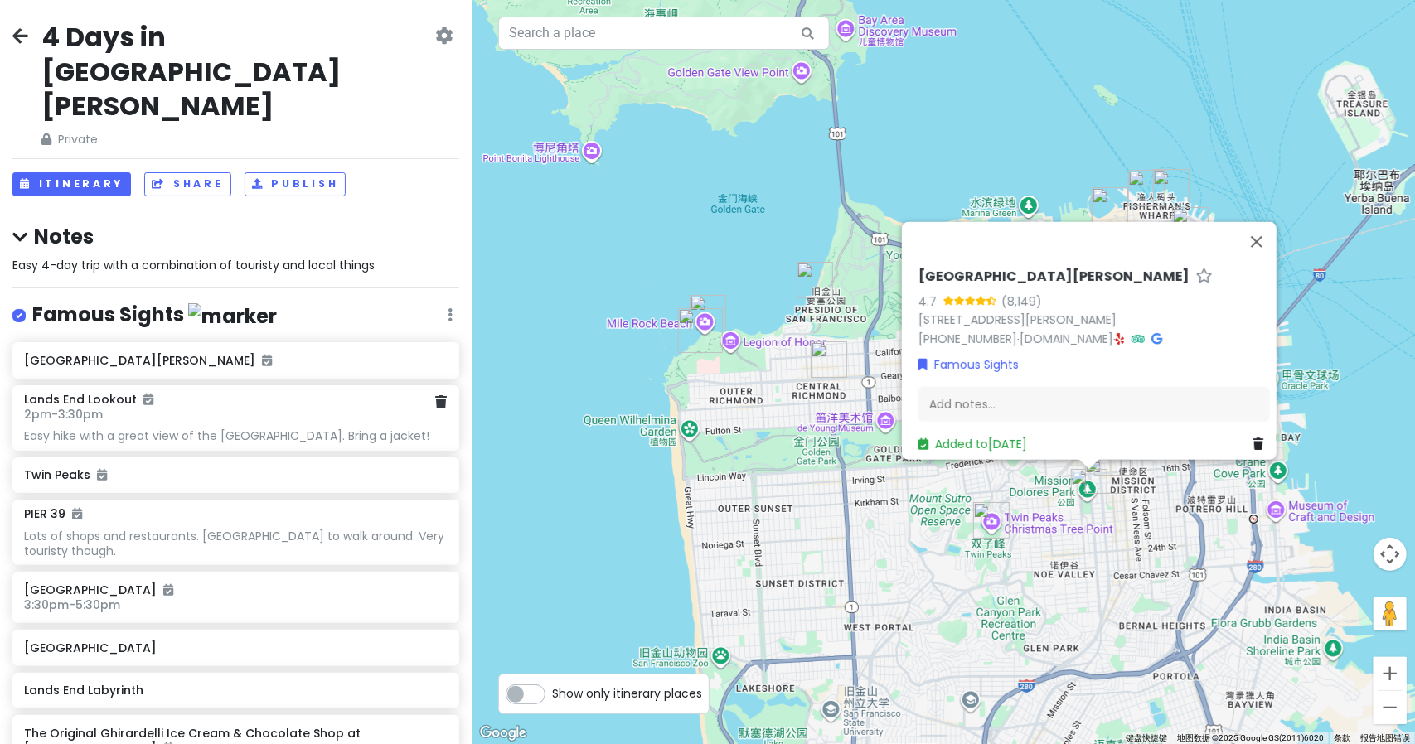
click at [206, 407] on h6 "2pm - 3:30pm" at bounding box center [235, 414] width 423 height 15
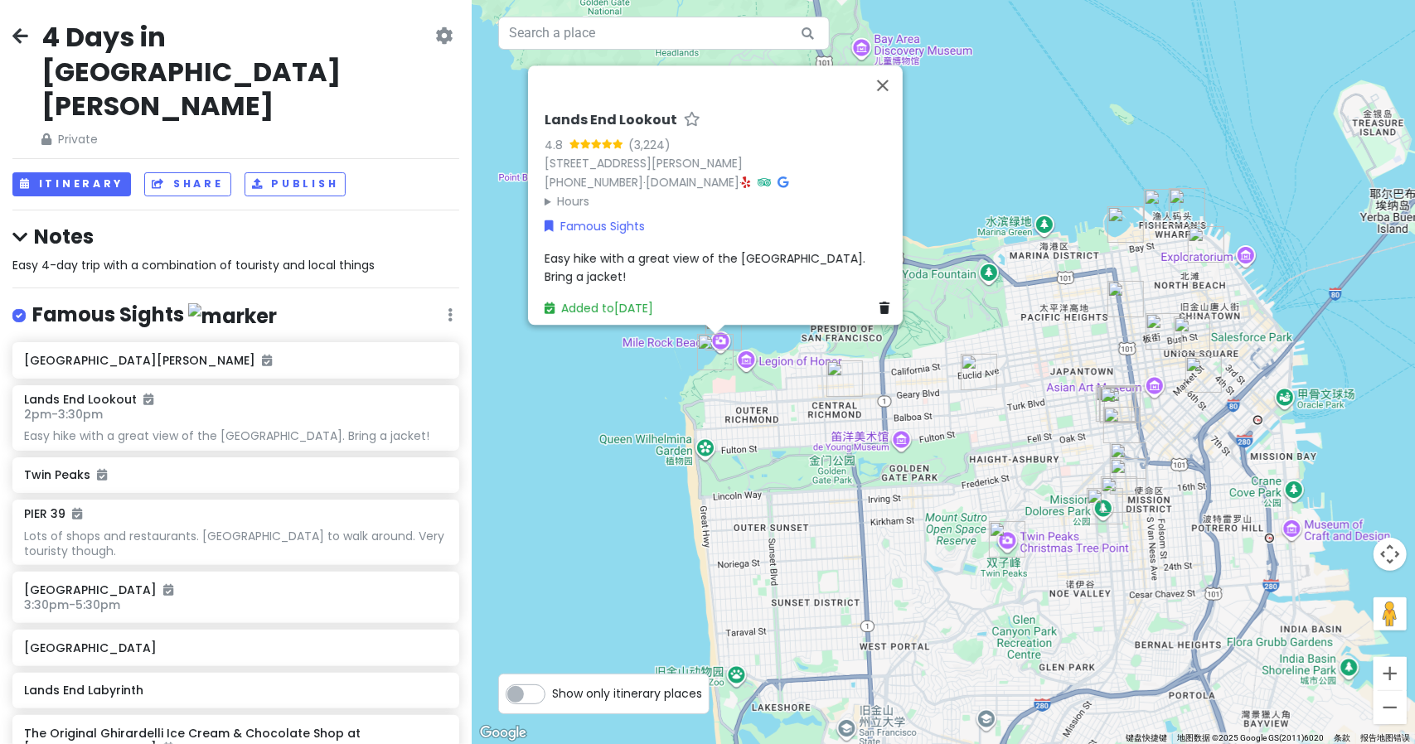
click at [545, 192] on summary "Hours" at bounding box center [720, 201] width 351 height 18
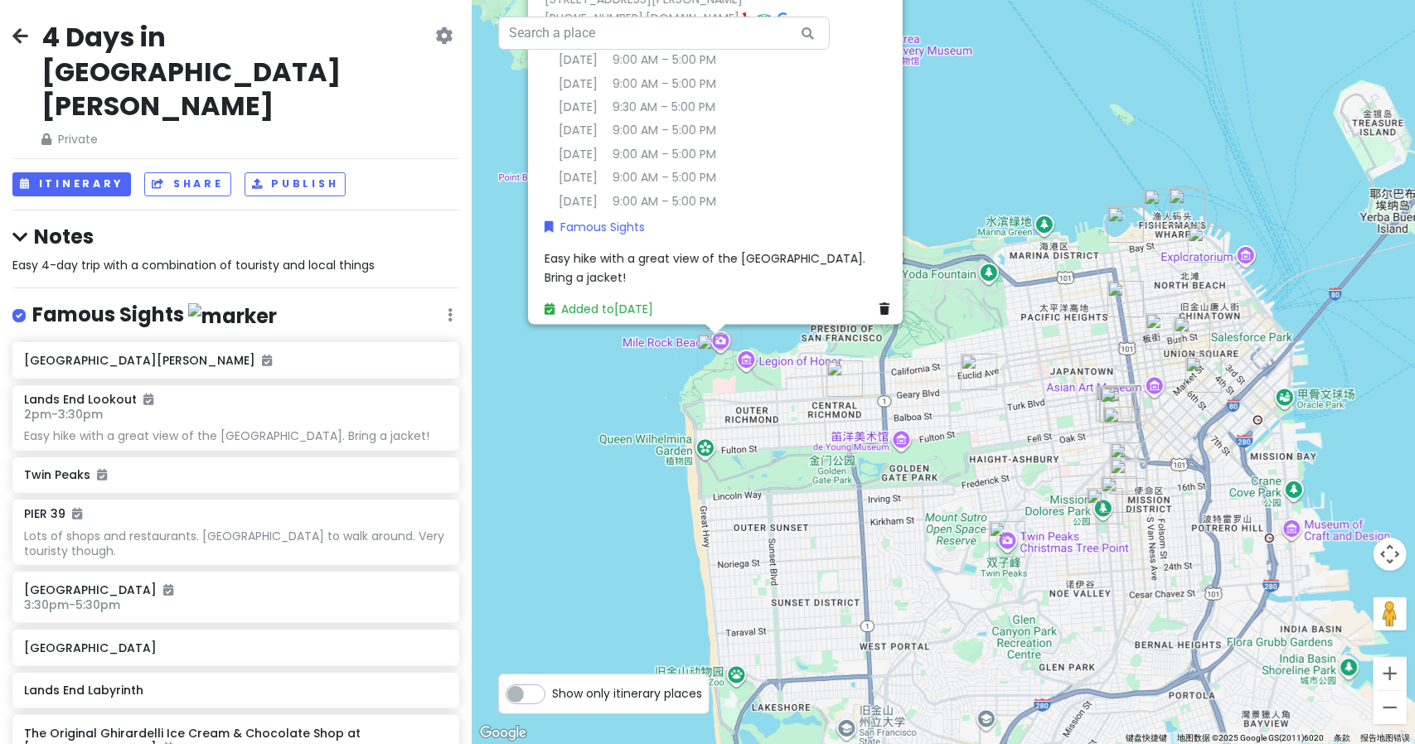
click at [308, 302] on div "Famous Sights Edit Reorder Delete List" at bounding box center [235, 319] width 447 height 34
click at [22, 153] on div "4 Days in San Francisco Private Change Dates Make a Copy Delete Trip Go Pro ⚡️ …" at bounding box center [236, 372] width 472 height 744
click at [19, 229] on icon at bounding box center [19, 237] width 15 height 17
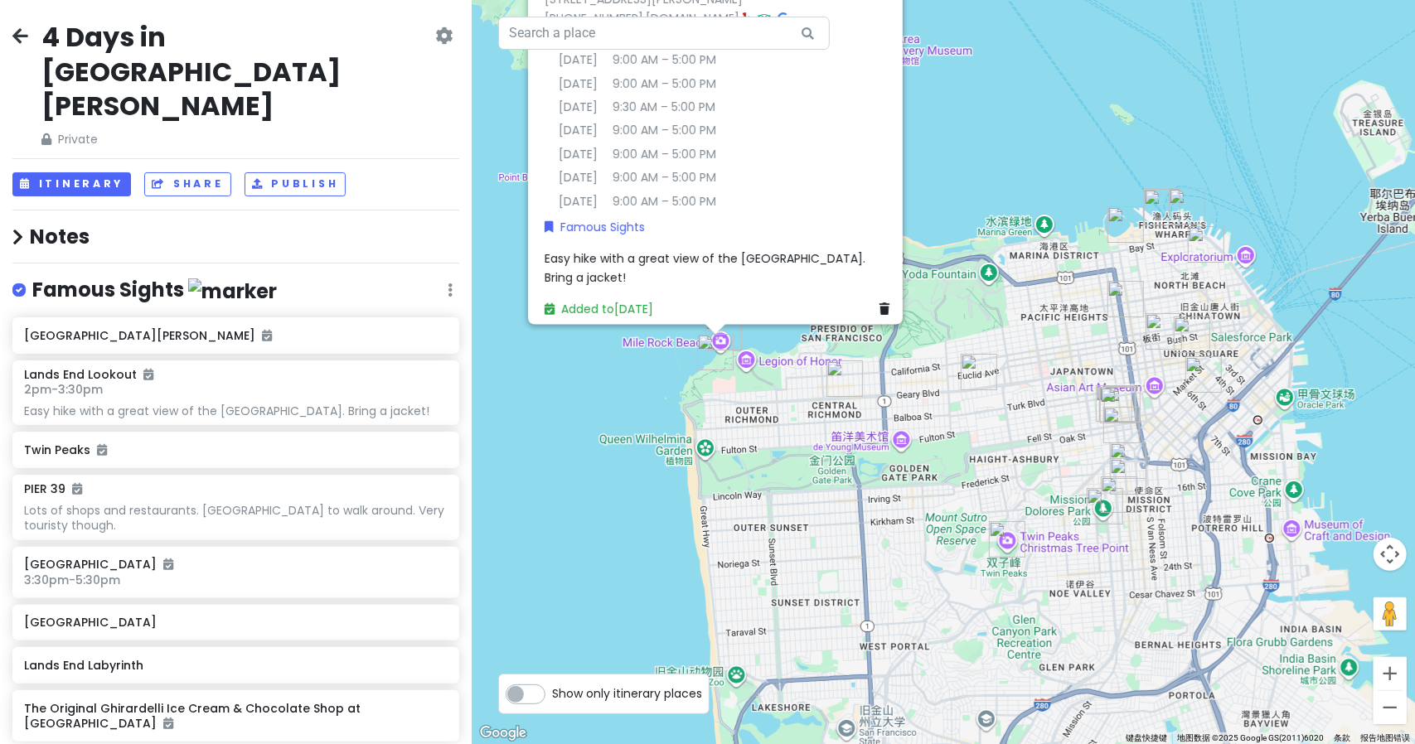
click at [19, 229] on icon at bounding box center [17, 237] width 11 height 17
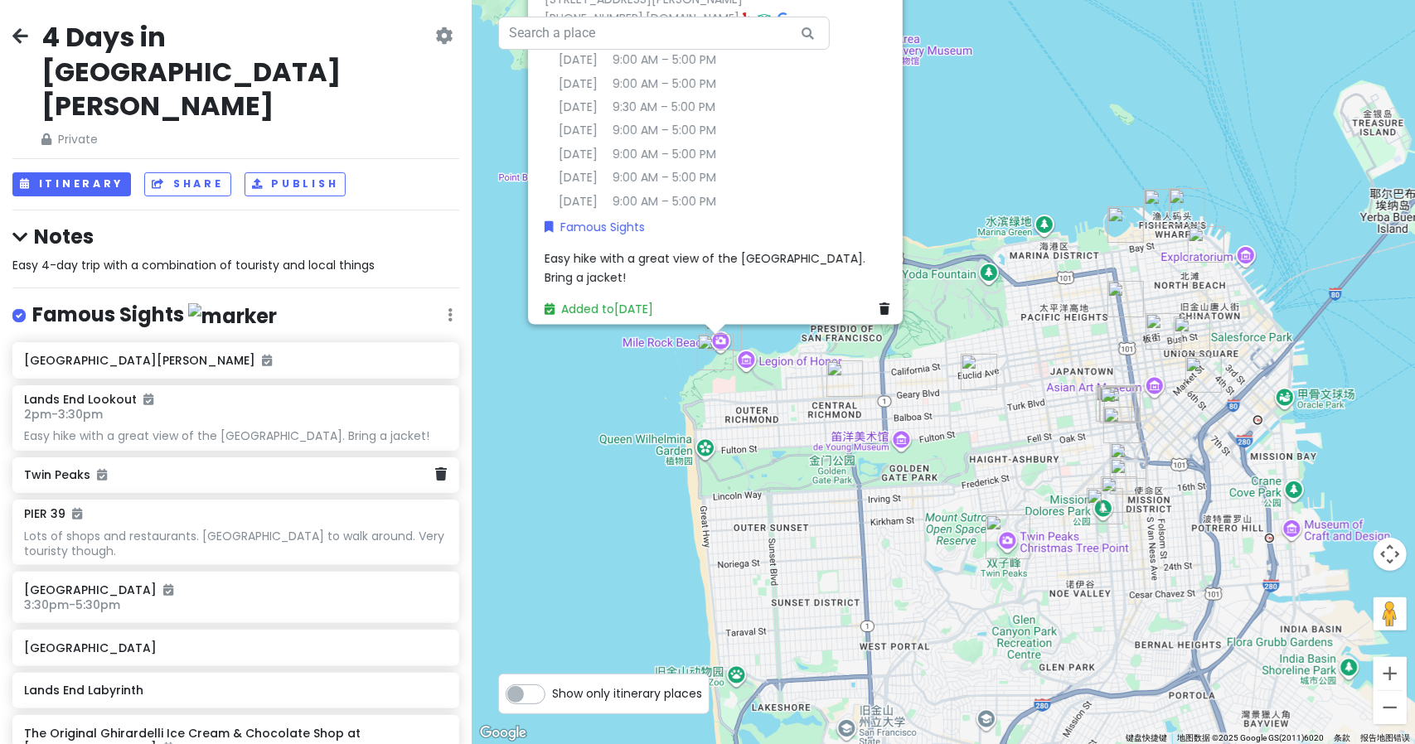
click at [174, 467] on h6 "Twin Peaks" at bounding box center [229, 474] width 411 height 15
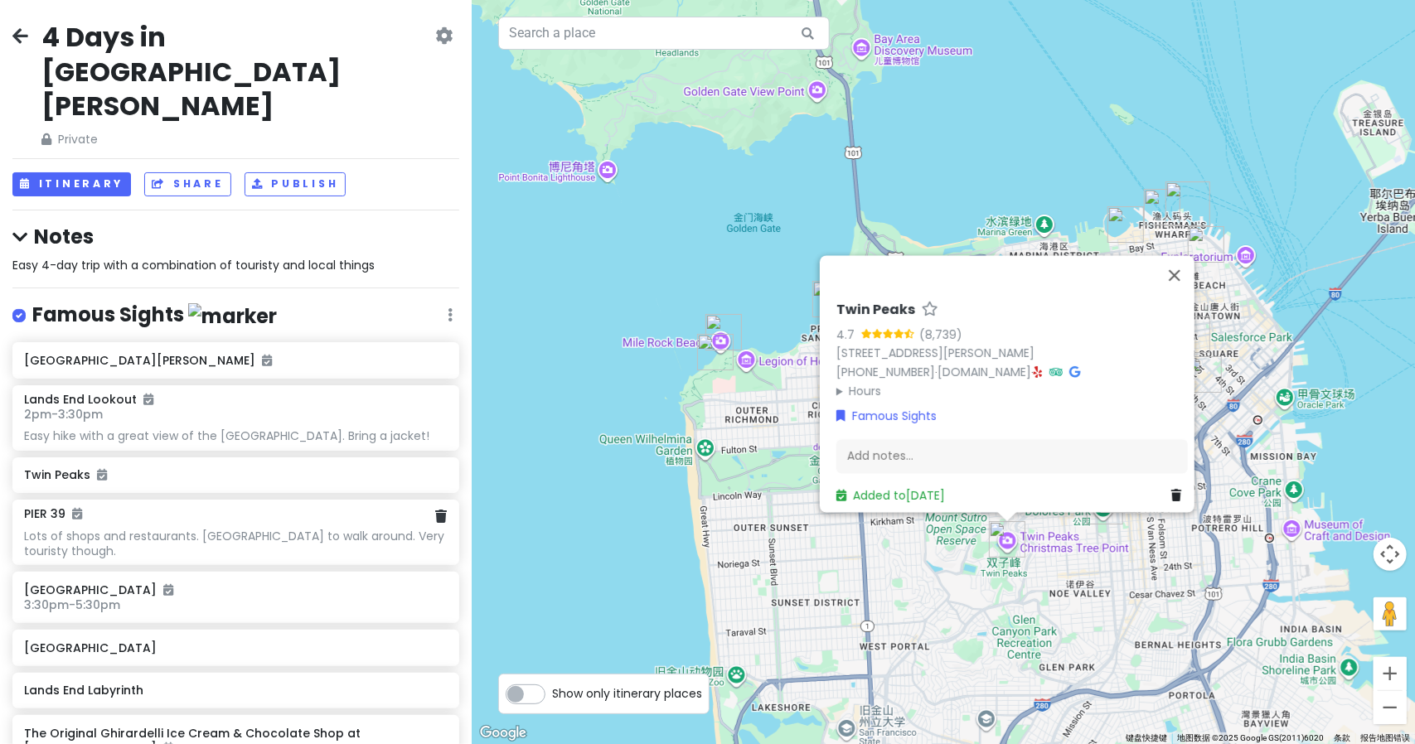
click at [179, 529] on div "Lots of shops and restaurants. Nice place to walk around. Very touristy though." at bounding box center [235, 544] width 423 height 30
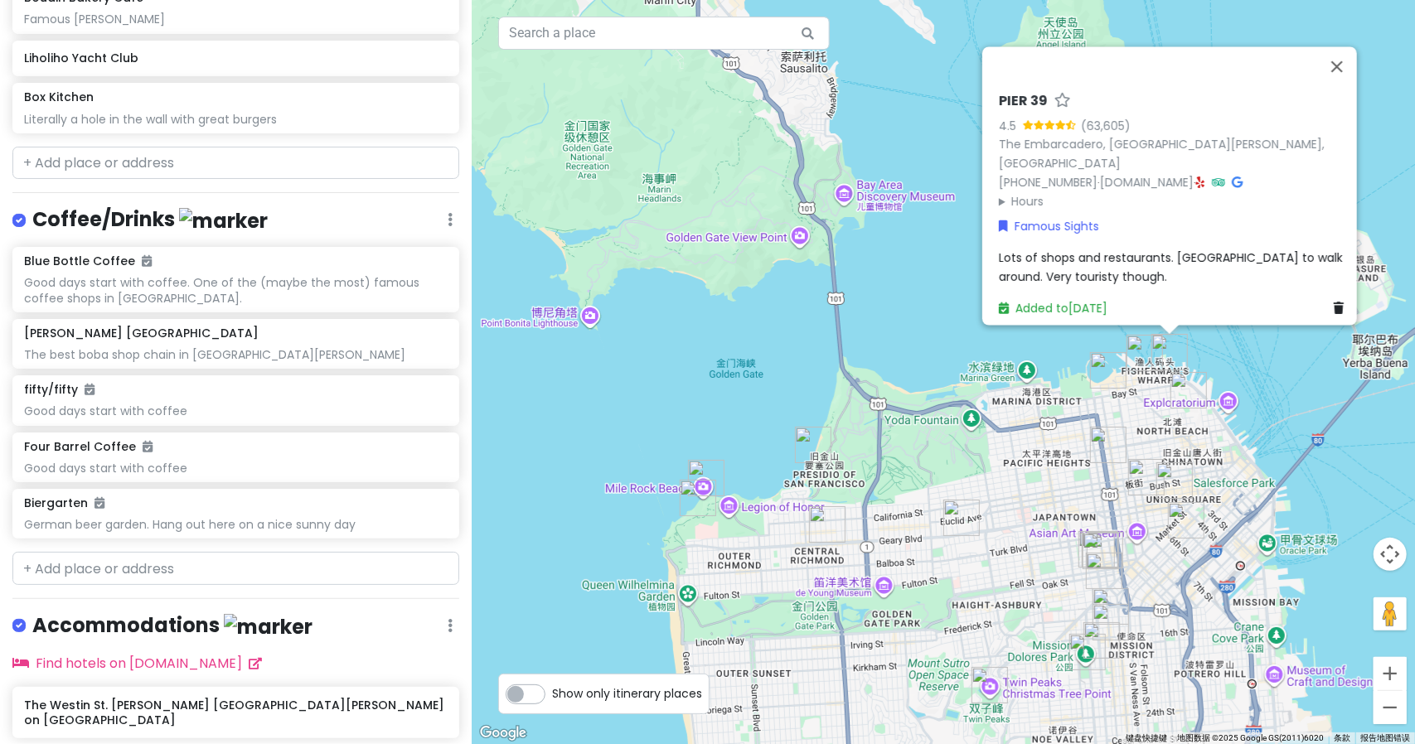
scroll to position [1369, 0]
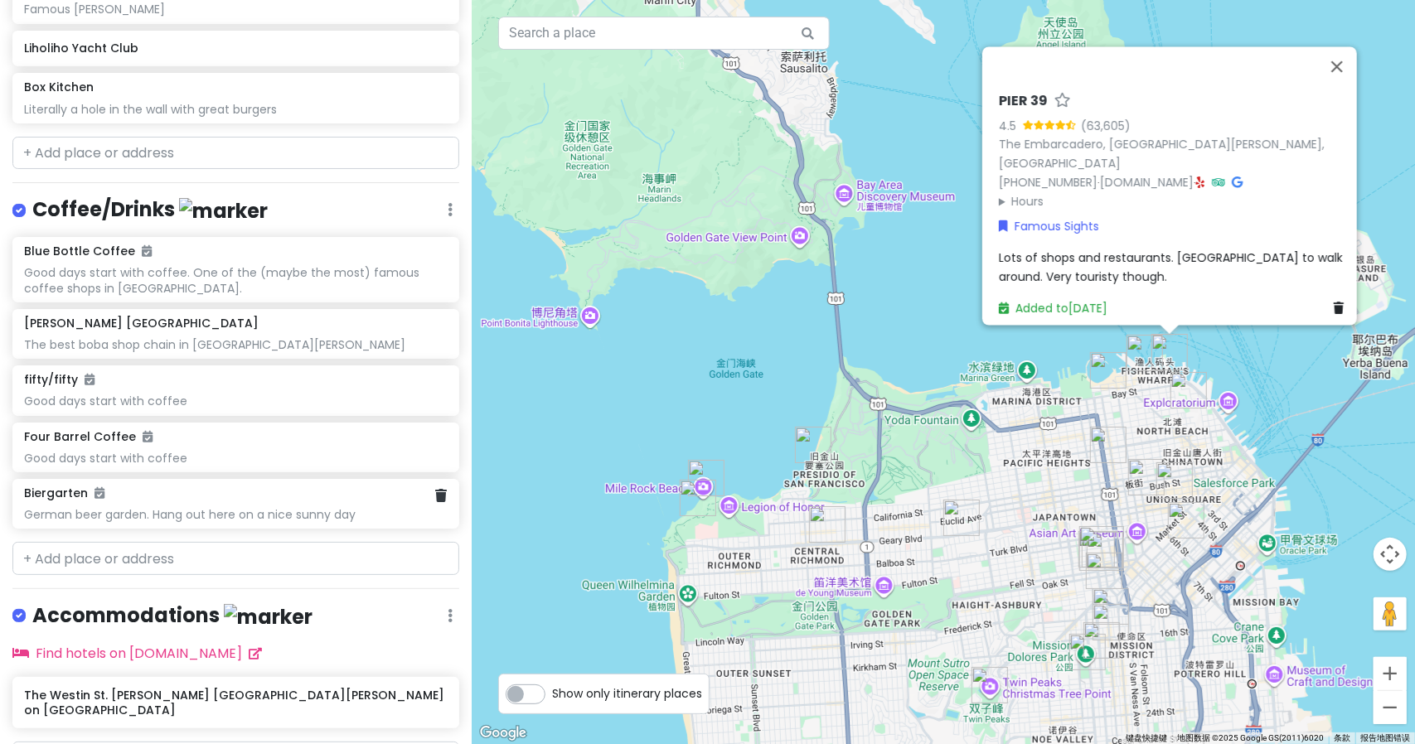
click at [176, 486] on div "Biergarten" at bounding box center [235, 493] width 423 height 15
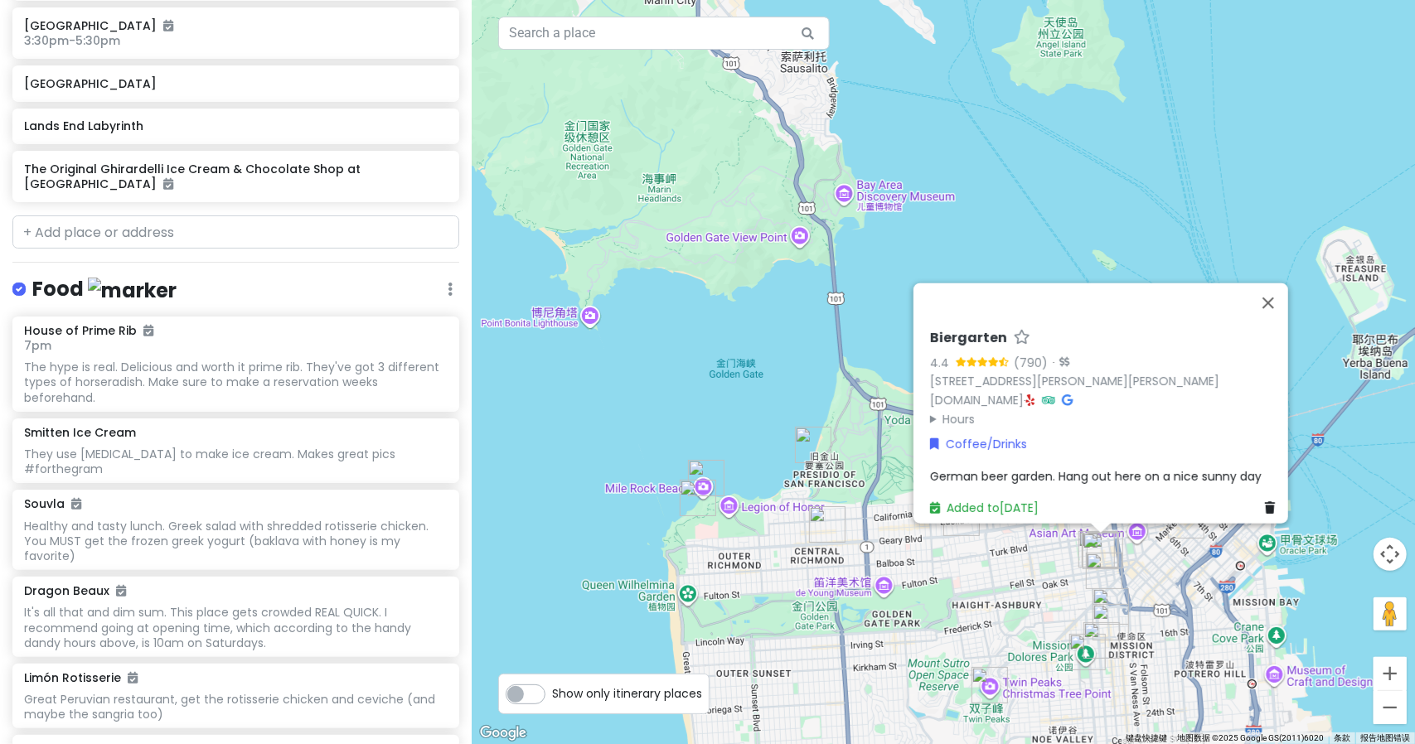
scroll to position [564, 0]
click at [212, 361] on div "The hype is real. Delicious and worth it prime rib. They've got 3 different typ…" at bounding box center [235, 384] width 423 height 46
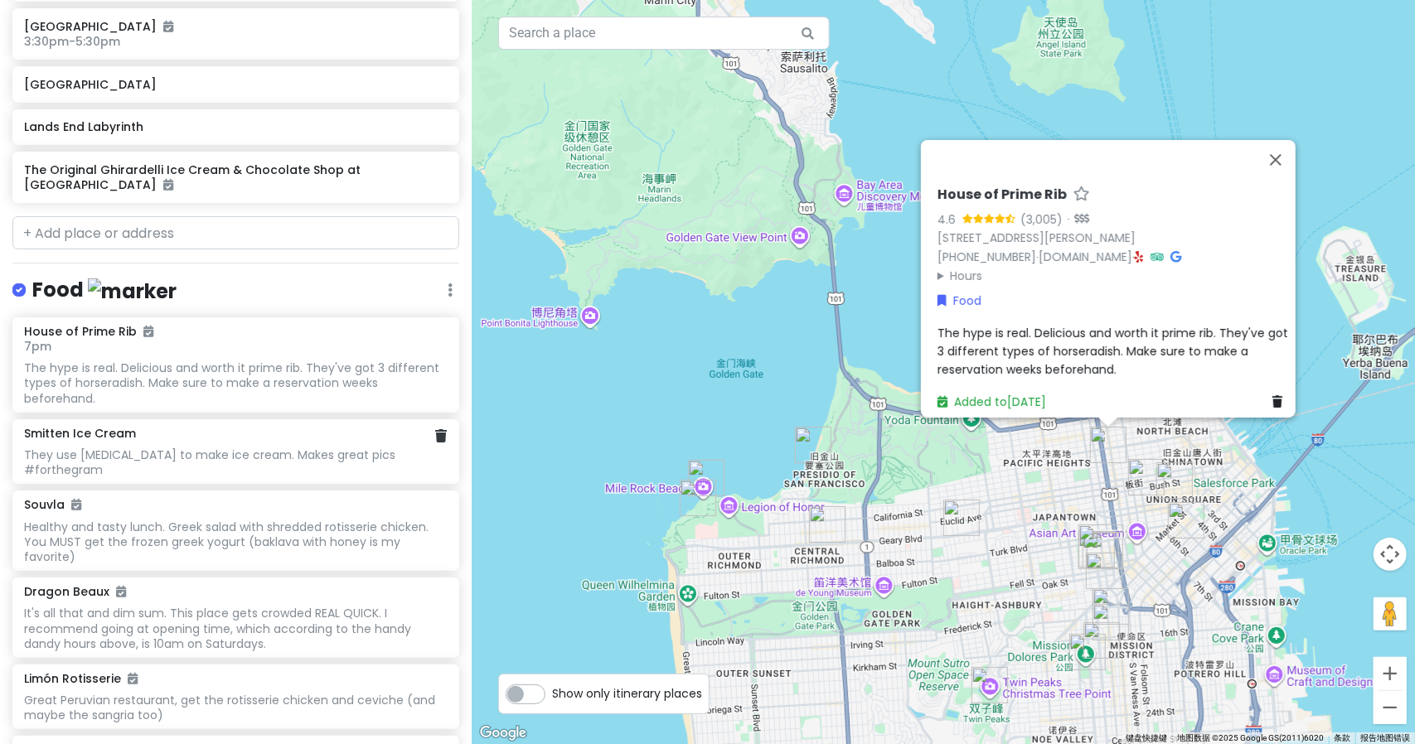
click at [236, 448] on div "They use liquid nitrogen to make ice cream. Makes great pics #forthegram" at bounding box center [235, 463] width 423 height 30
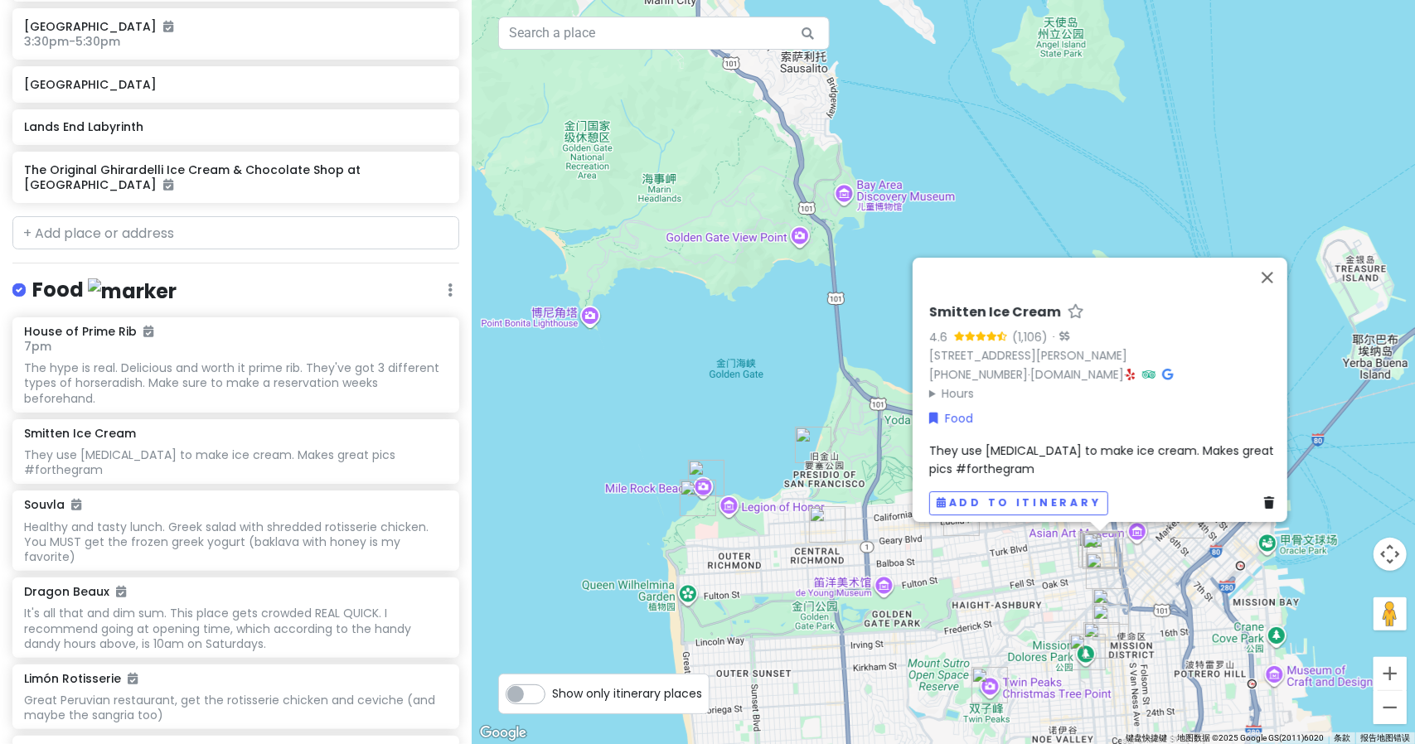
click at [322, 203] on div "4 Days in San Francisco Private Change Dates Make a Copy Delete Trip Go Pro ⚡️ …" at bounding box center [236, 372] width 472 height 744
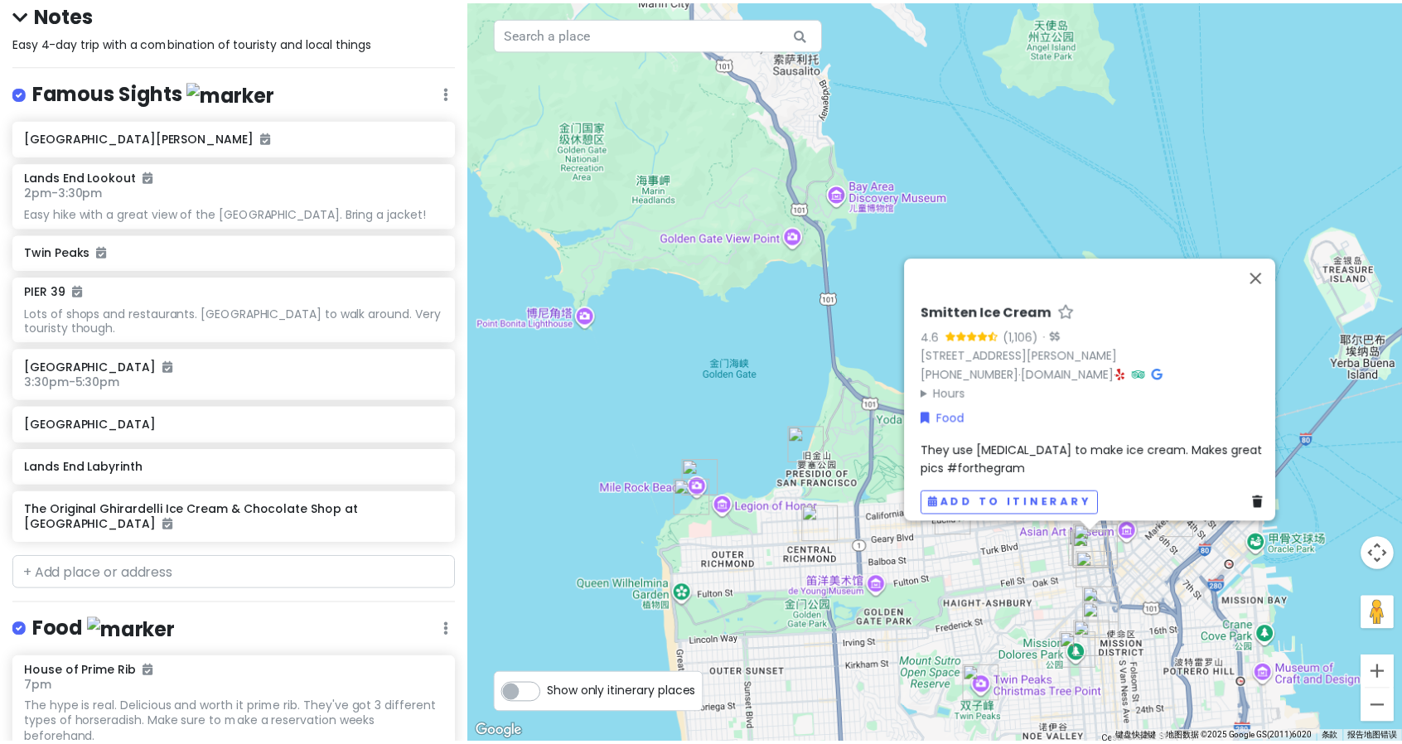
scroll to position [0, 0]
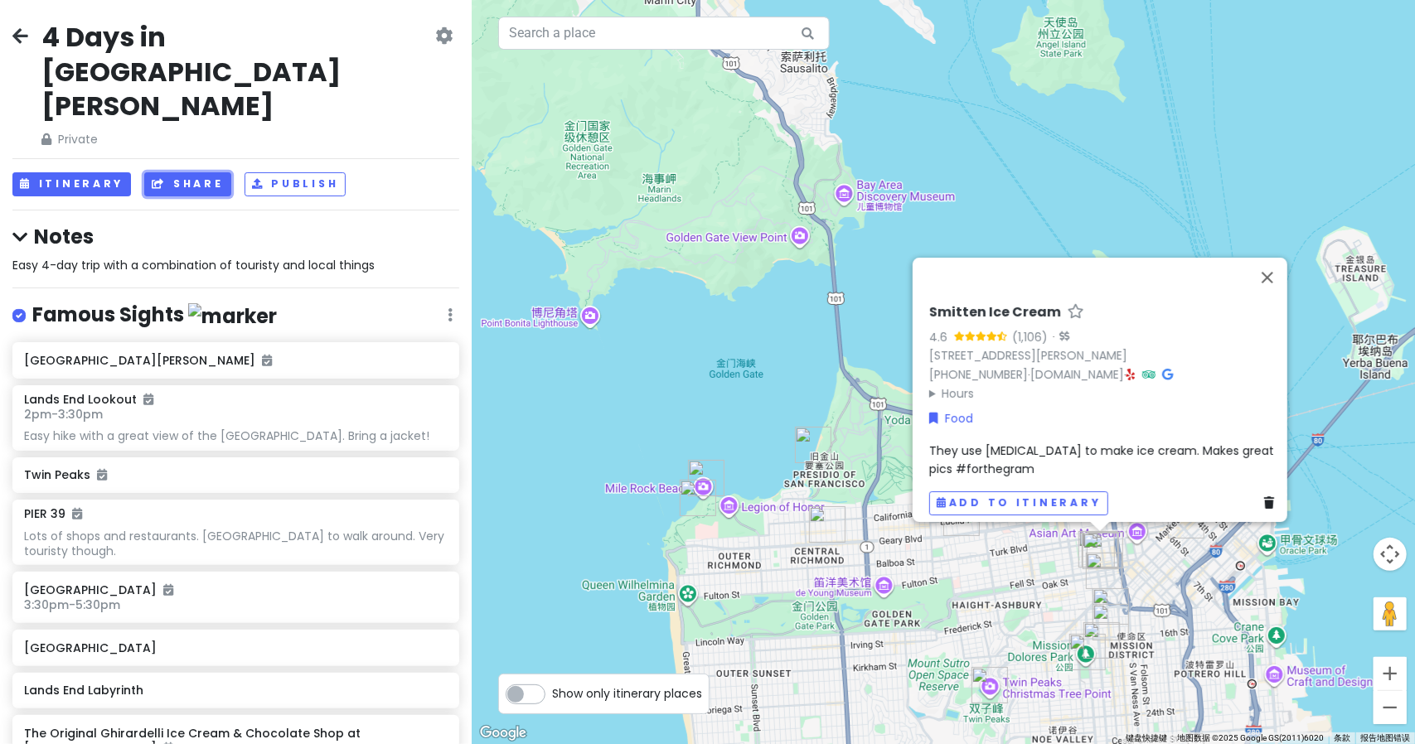
click at [184, 172] on button "Share" at bounding box center [187, 184] width 86 height 24
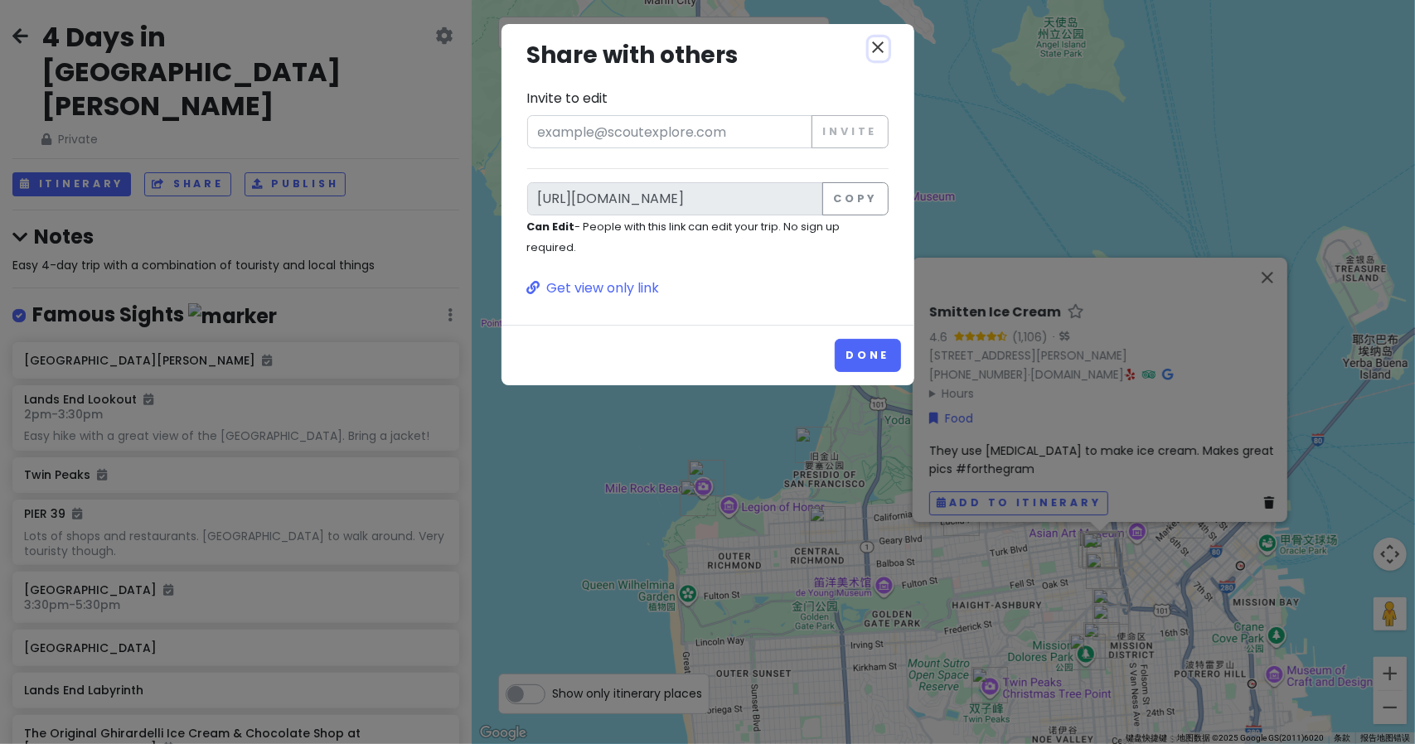
click at [875, 44] on icon "close" at bounding box center [879, 47] width 20 height 20
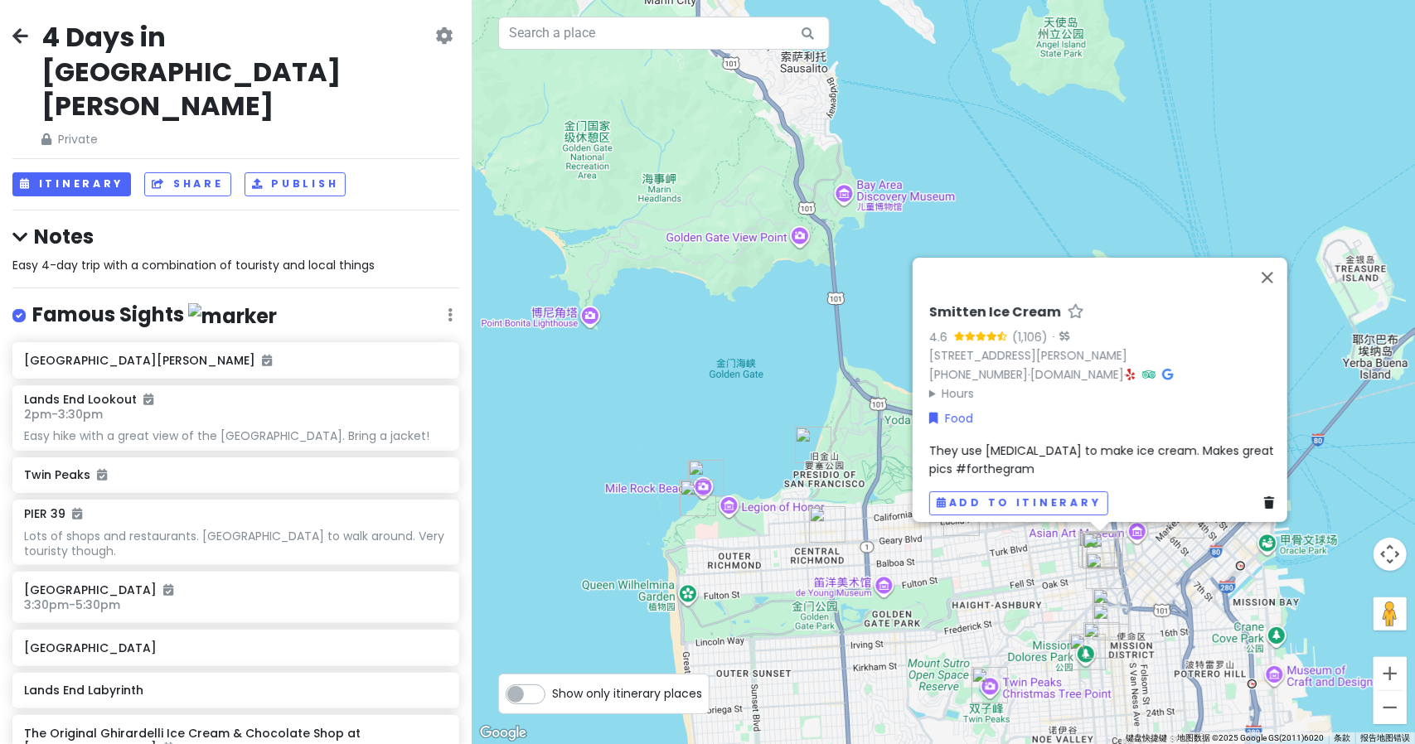
click at [319, 102] on div "4 Days in San Francisco Private Change Dates Make a Copy Delete Trip Go Pro ⚡️ …" at bounding box center [236, 372] width 472 height 744
click at [310, 172] on button "Publish" at bounding box center [296, 184] width 102 height 24
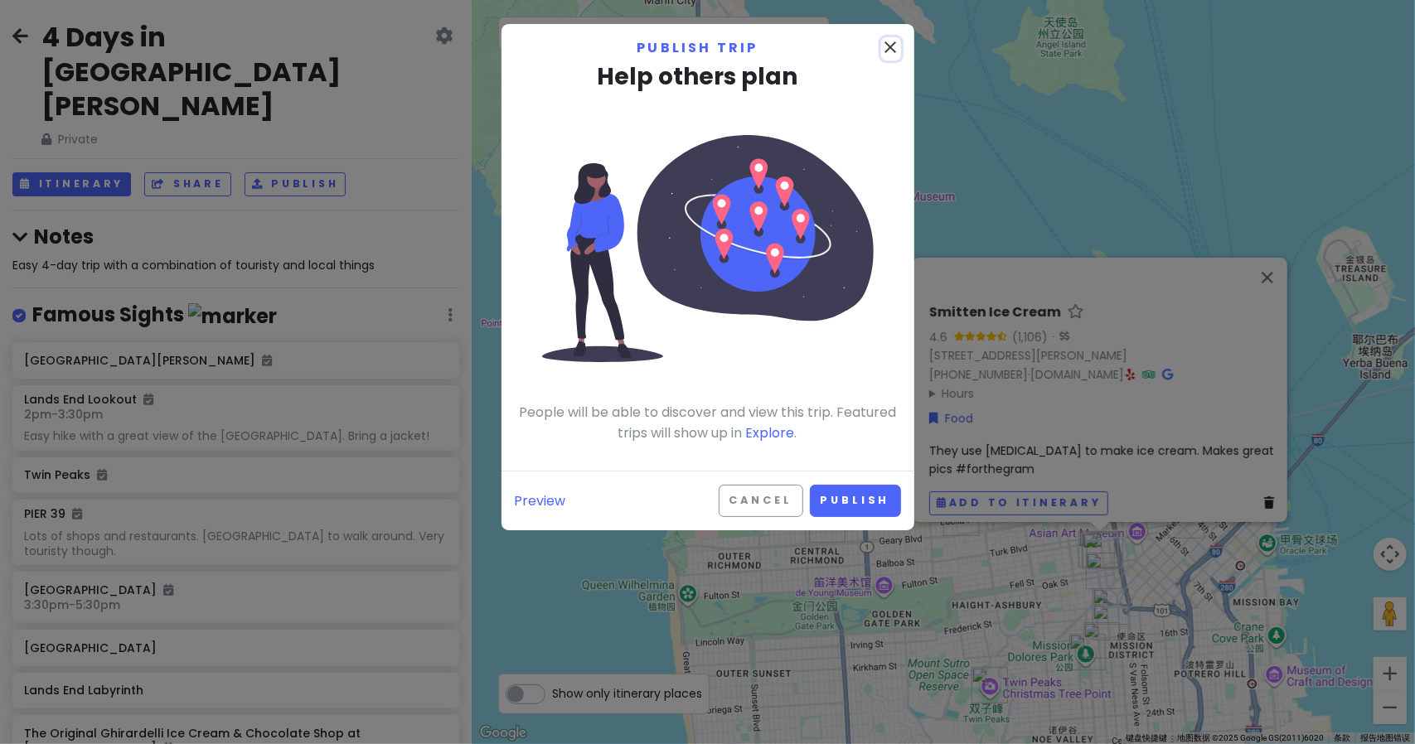
click at [897, 46] on icon "close" at bounding box center [891, 47] width 20 height 20
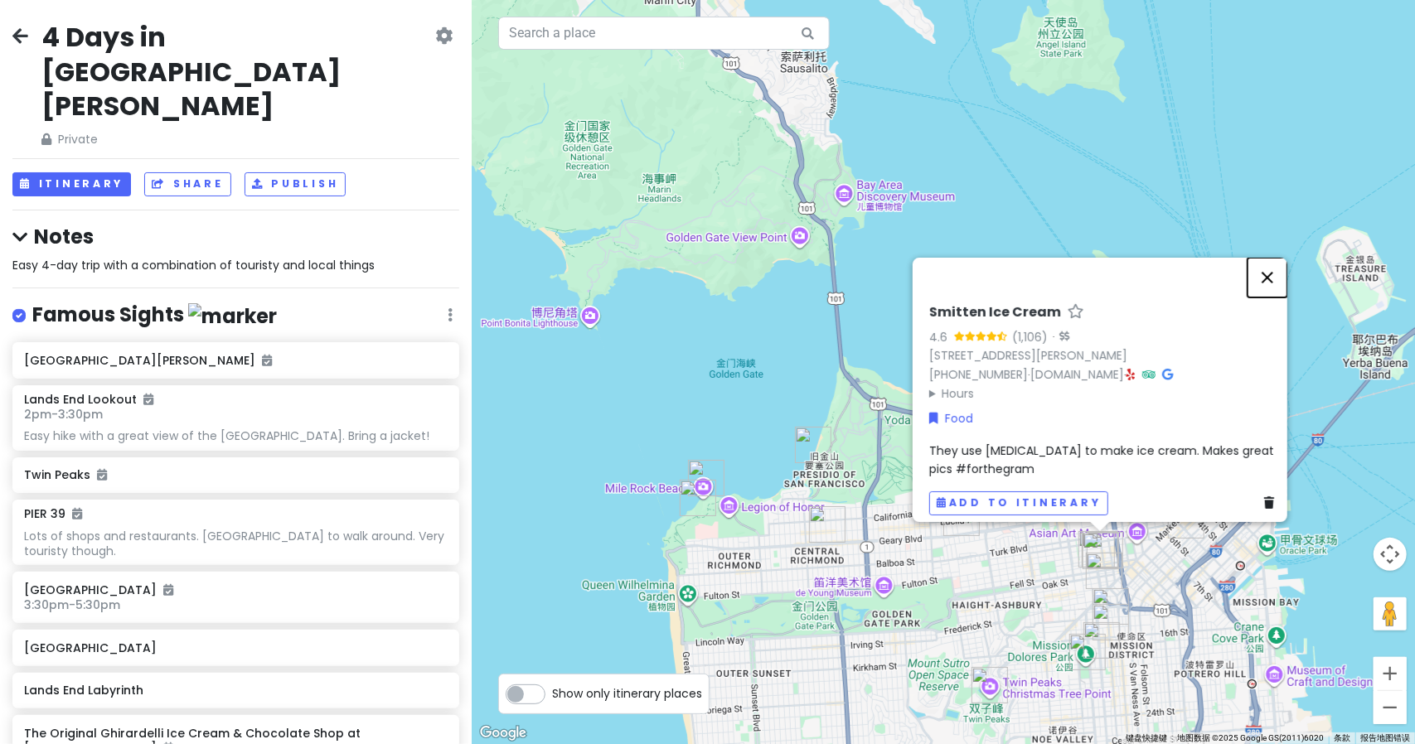
click at [1271, 264] on button "关闭" at bounding box center [1267, 278] width 40 height 40
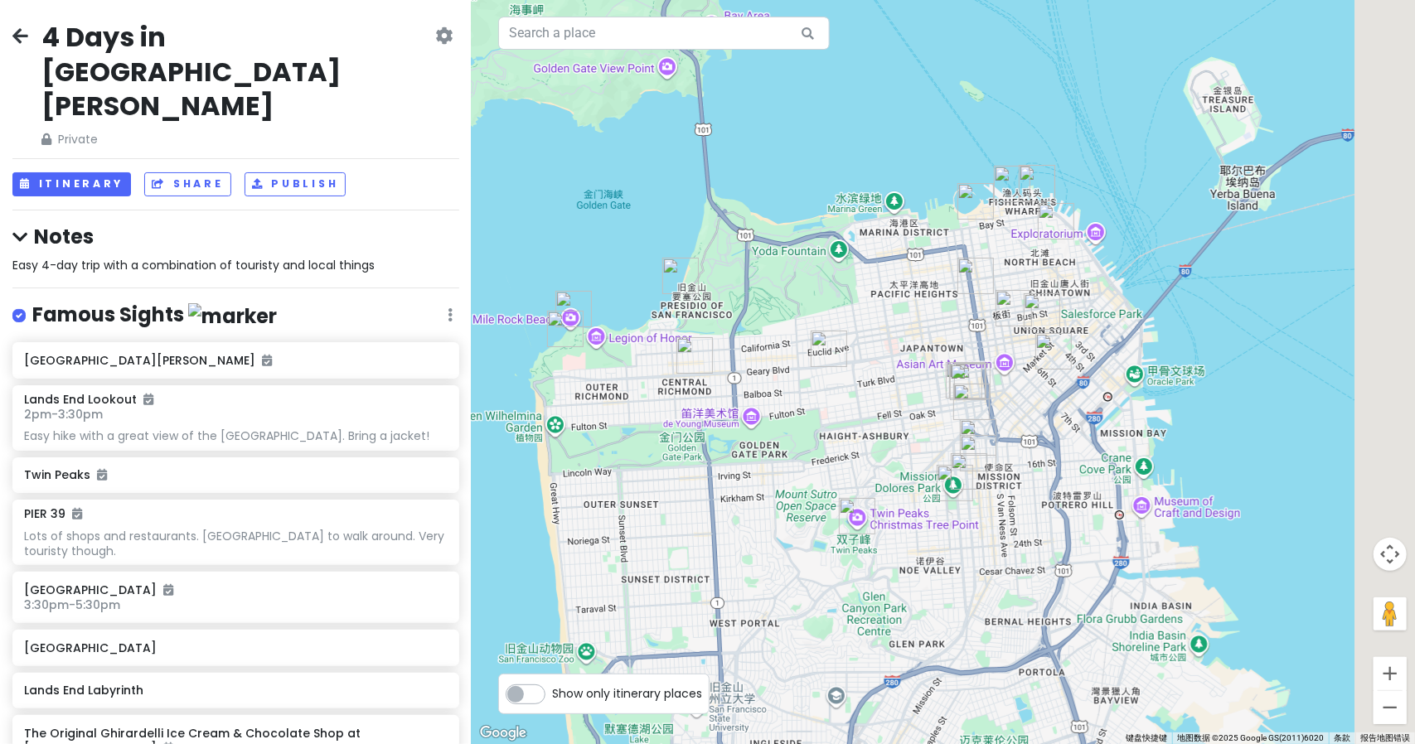
drag, startPoint x: 1092, startPoint y: 424, endPoint x: 884, endPoint y: 130, distance: 360.2
click at [884, 130] on div at bounding box center [943, 372] width 943 height 744
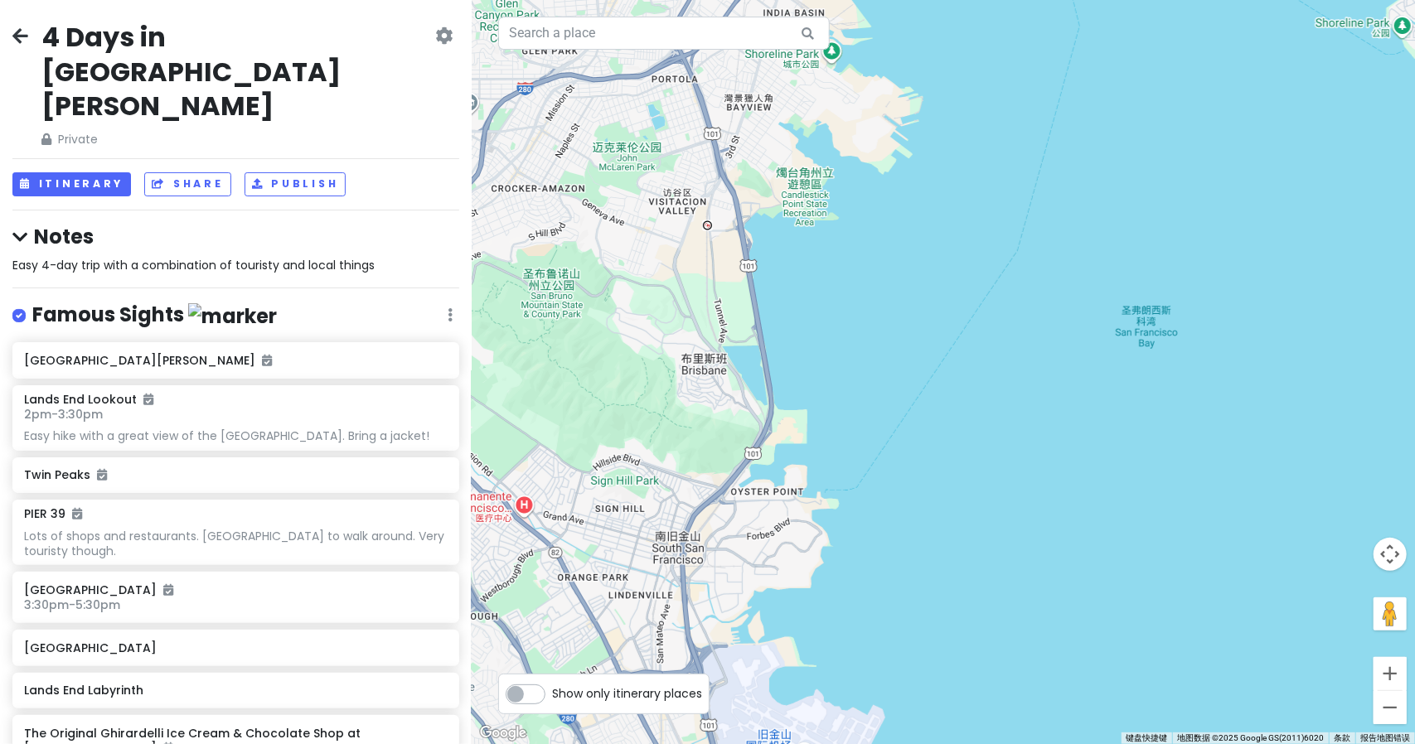
drag, startPoint x: 1003, startPoint y: 256, endPoint x: 1034, endPoint y: 288, distance: 44.0
click at [1034, 288] on div at bounding box center [943, 372] width 943 height 744
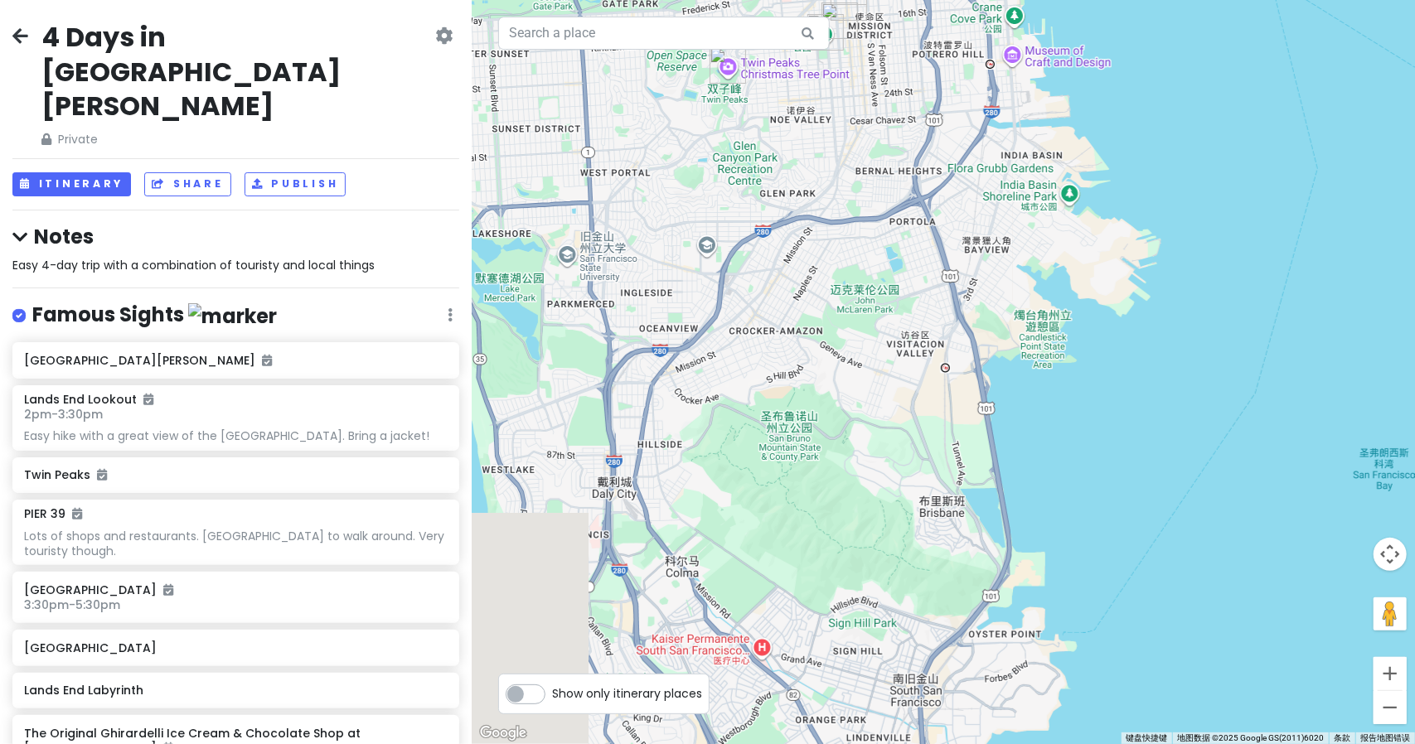
drag, startPoint x: 1034, startPoint y: 288, endPoint x: 1250, endPoint y: 407, distance: 247.1
click at [1250, 407] on div at bounding box center [943, 372] width 943 height 744
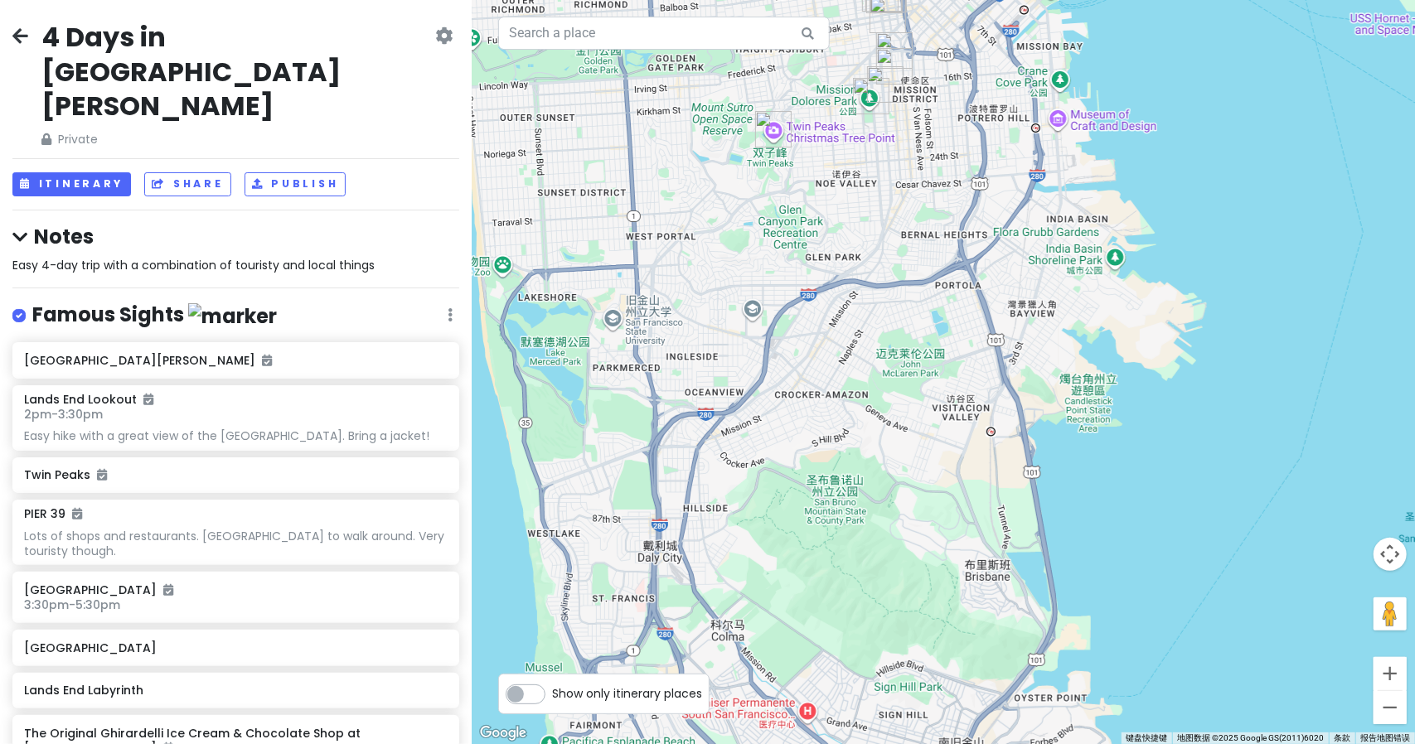
click at [698, 287] on div at bounding box center [943, 372] width 943 height 744
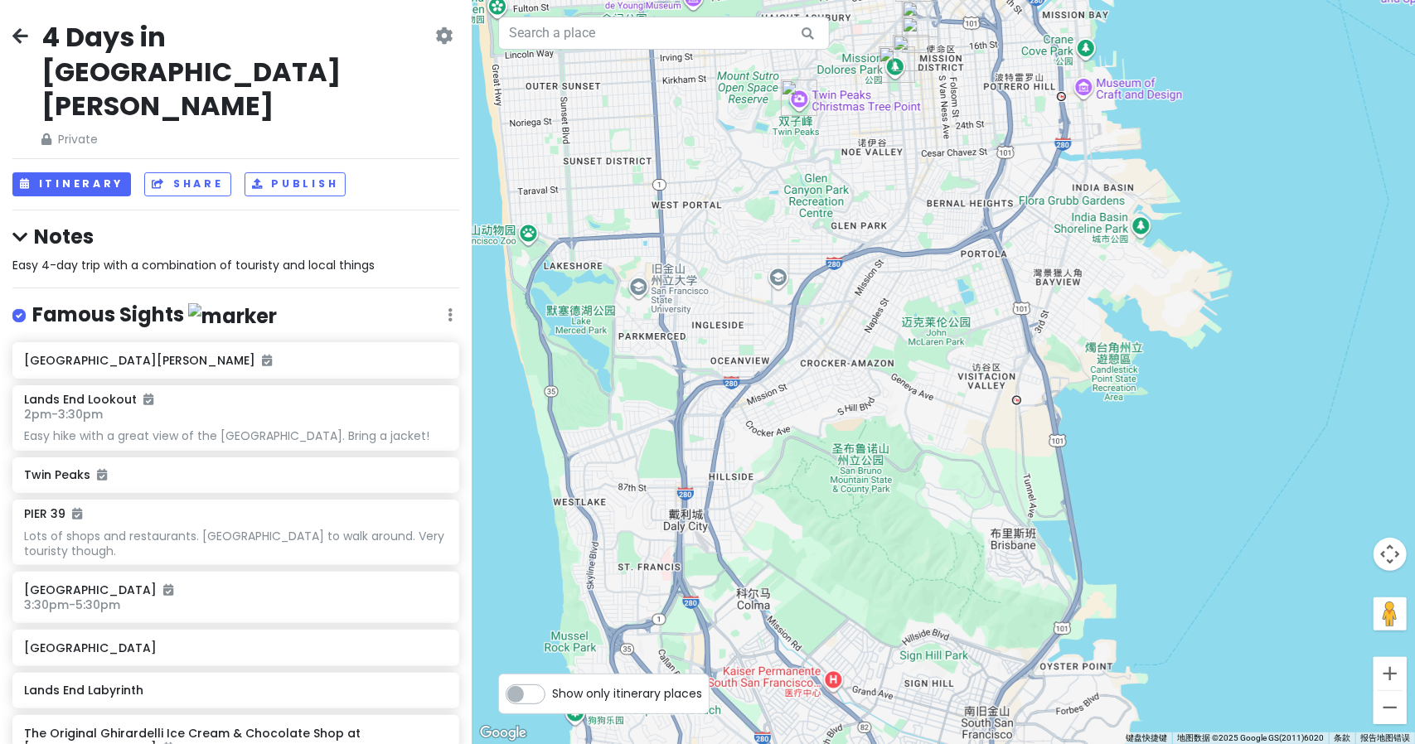
click at [22, 37] on icon at bounding box center [20, 35] width 16 height 13
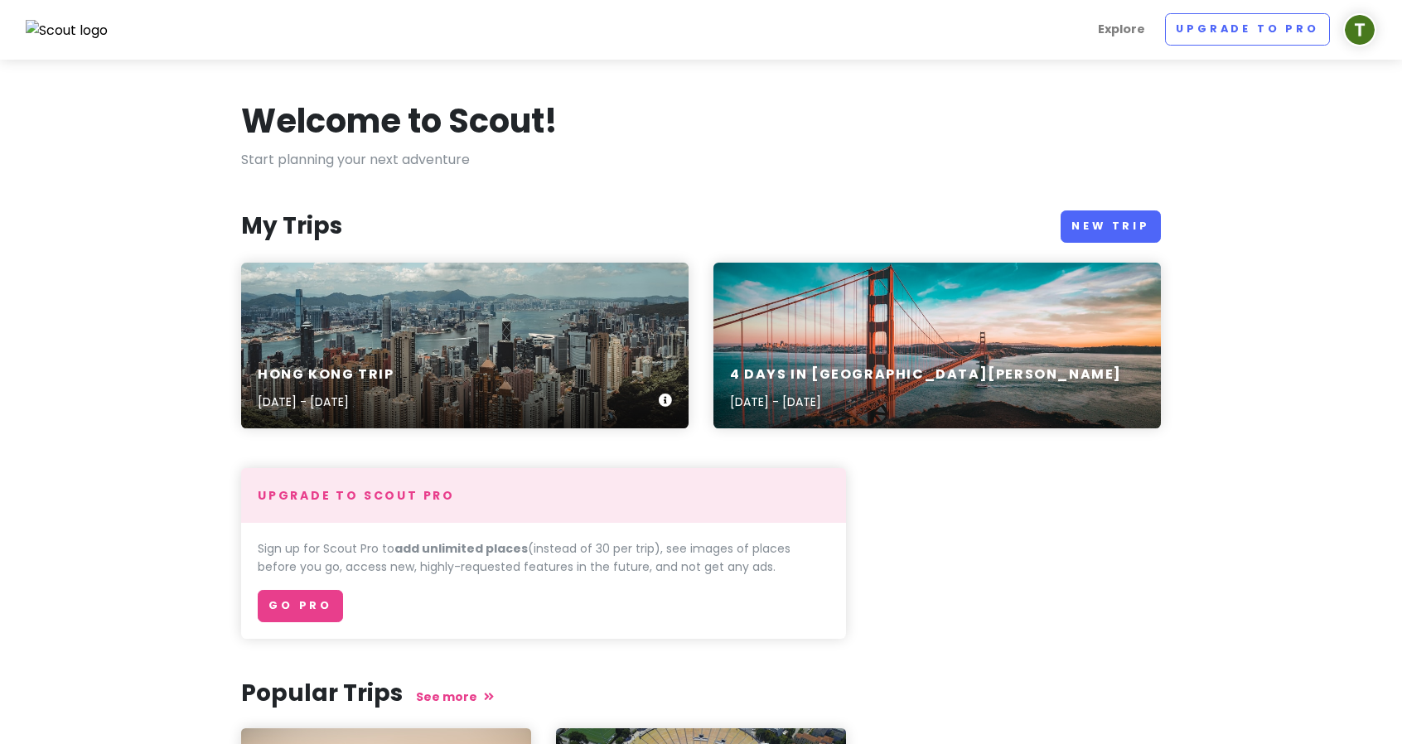
click at [409, 375] on div "Hong Kong Trip Oct 1, 2025 - Oct 7, 2025" at bounding box center [465, 389] width 448 height 79
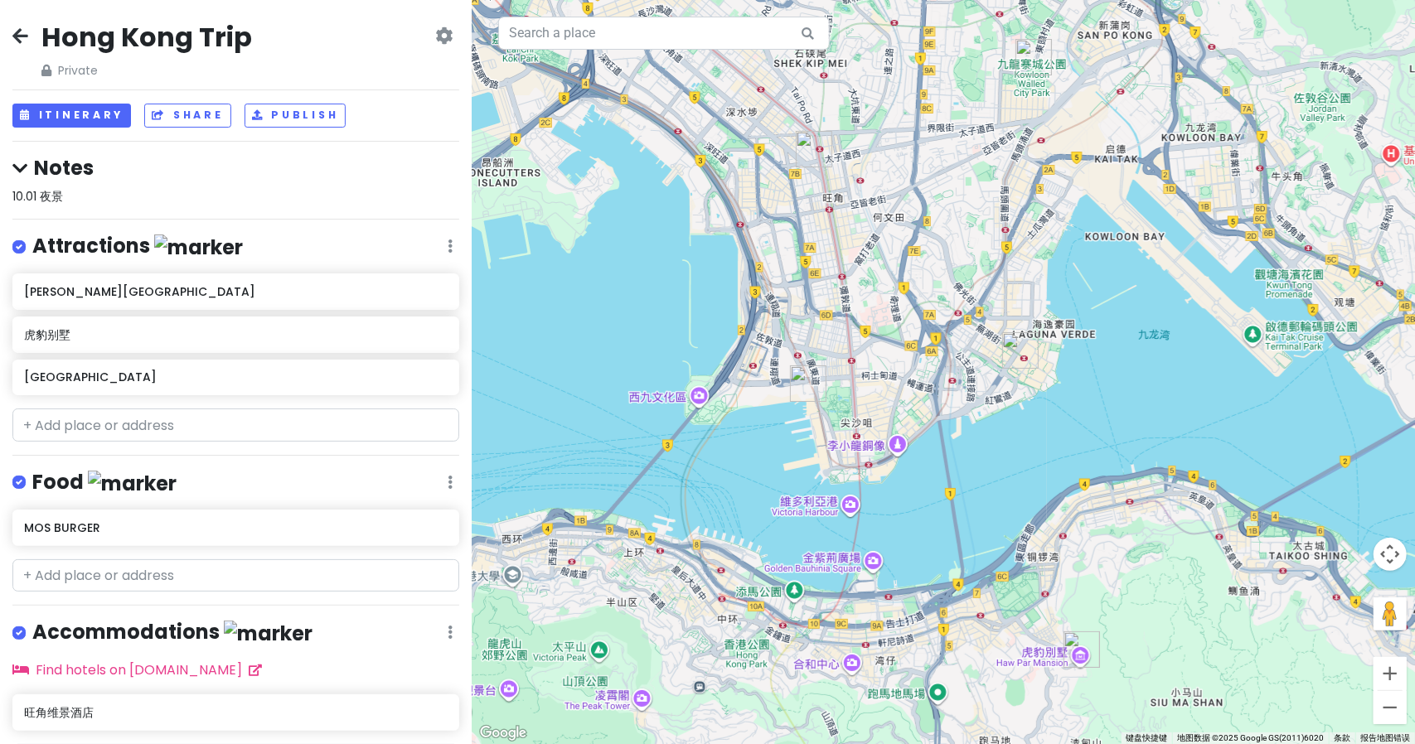
click at [439, 453] on div "Hong Kong Trip Private Change Dates Make a Copy Delete Trip Go Pro ⚡️ Give Feed…" at bounding box center [236, 372] width 472 height 744
